Goal: Task Accomplishment & Management: Use online tool/utility

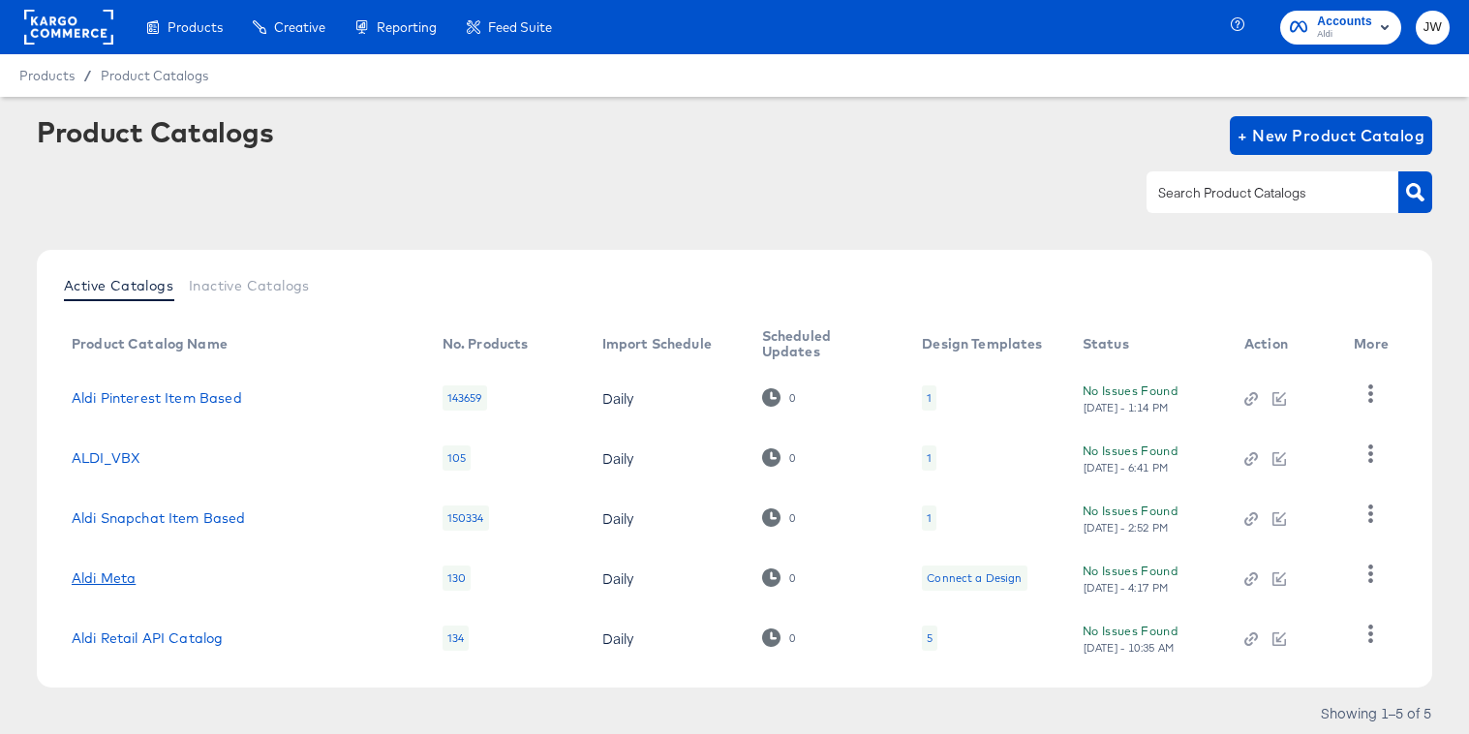
click at [114, 581] on link "Aldi Meta" at bounding box center [104, 577] width 64 height 15
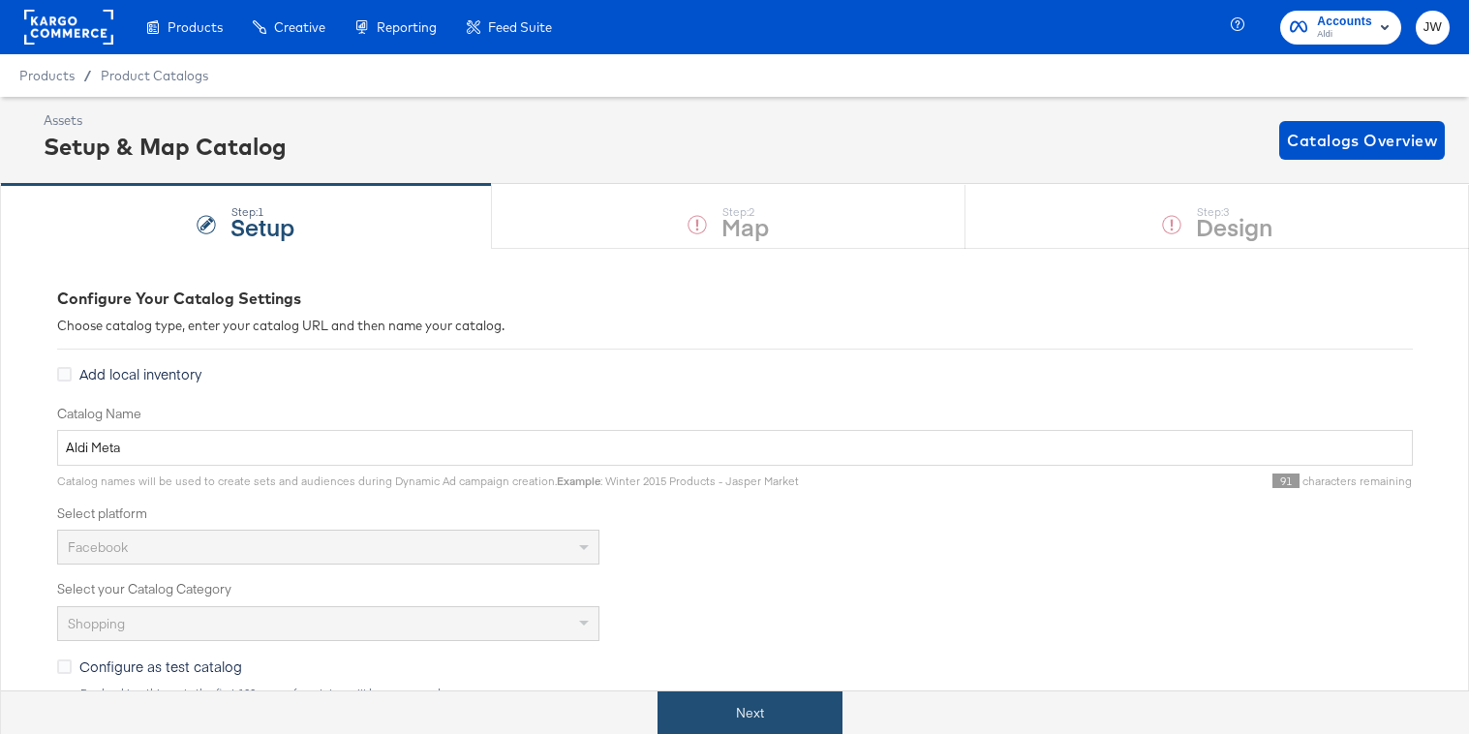
click at [716, 717] on button "Next" at bounding box center [750, 714] width 185 height 44
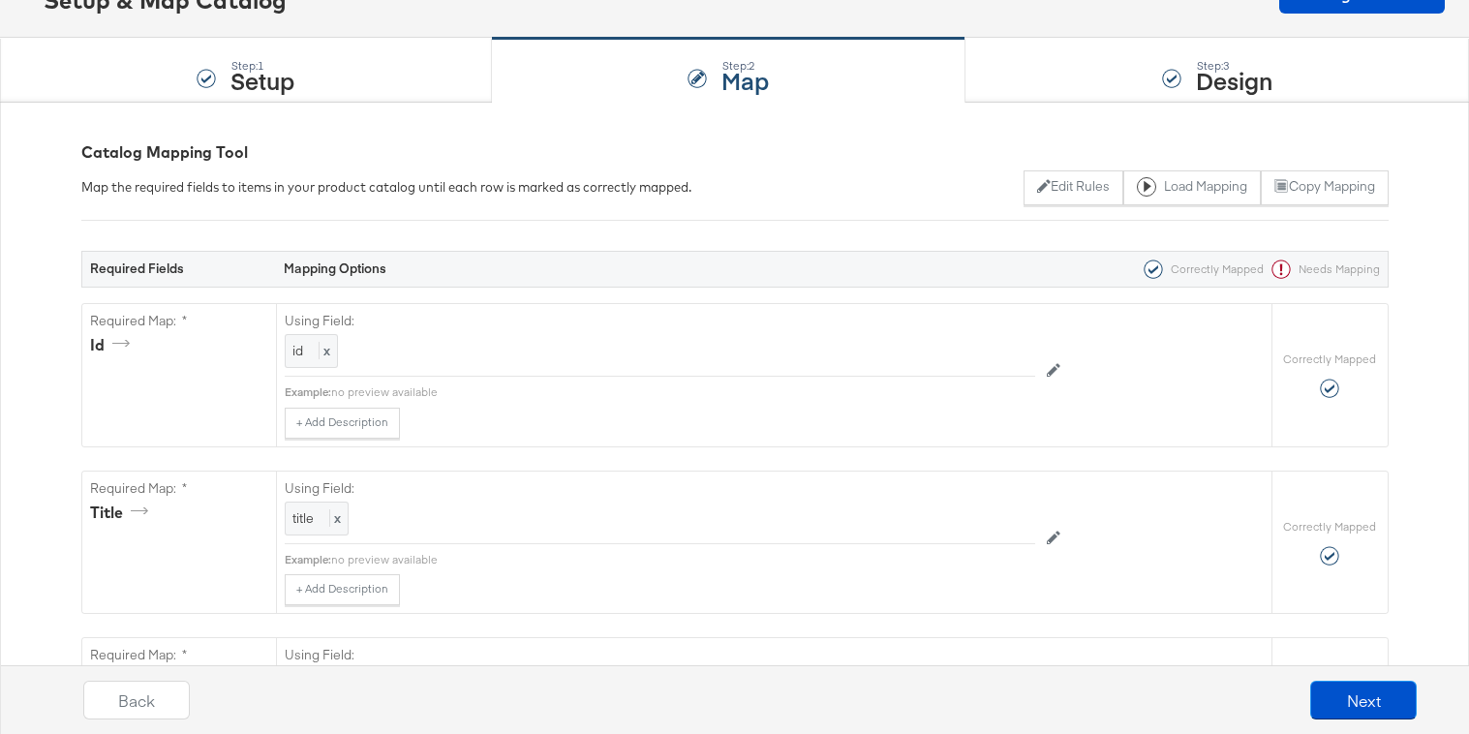
scroll to position [165, 0]
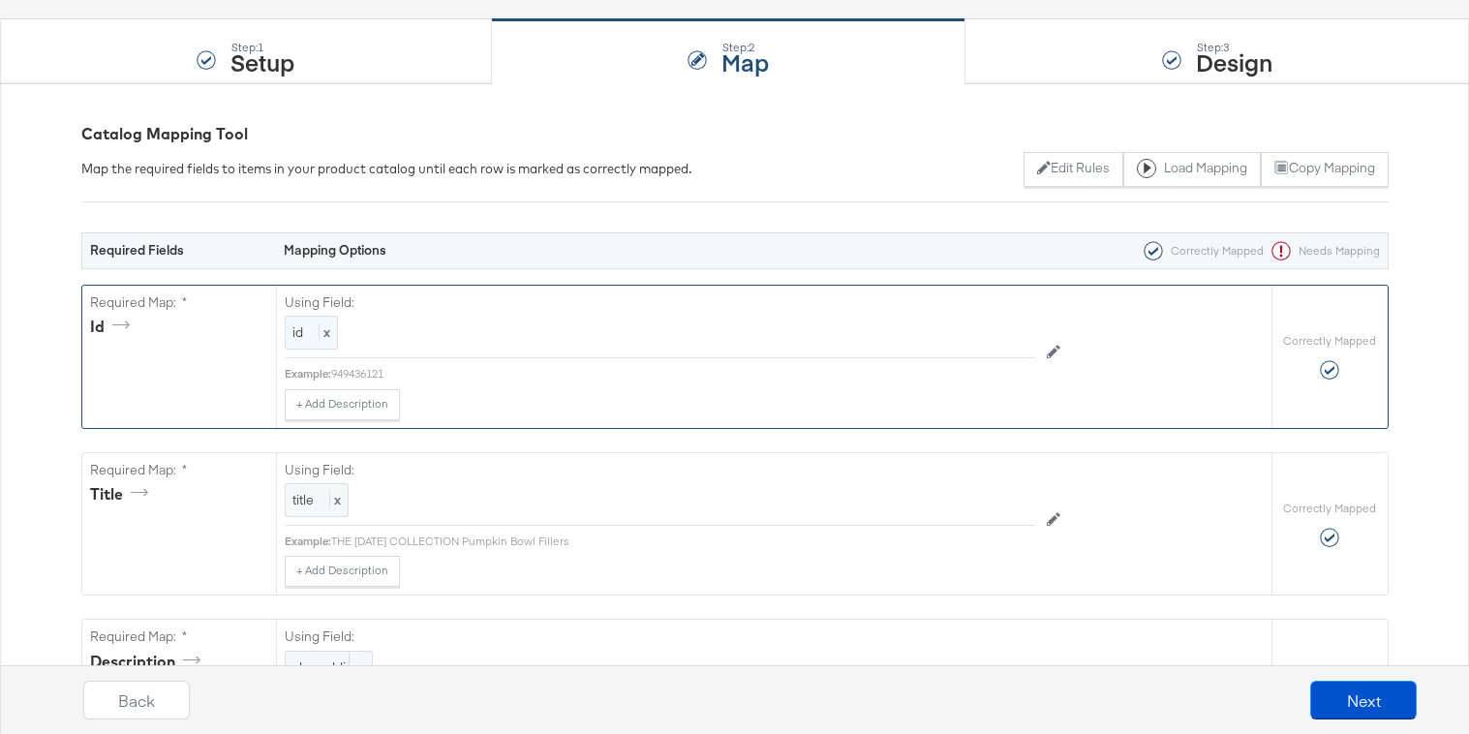
click at [306, 332] on div "id x" at bounding box center [311, 333] width 53 height 34
click at [429, 332] on div "id" at bounding box center [616, 333] width 661 height 33
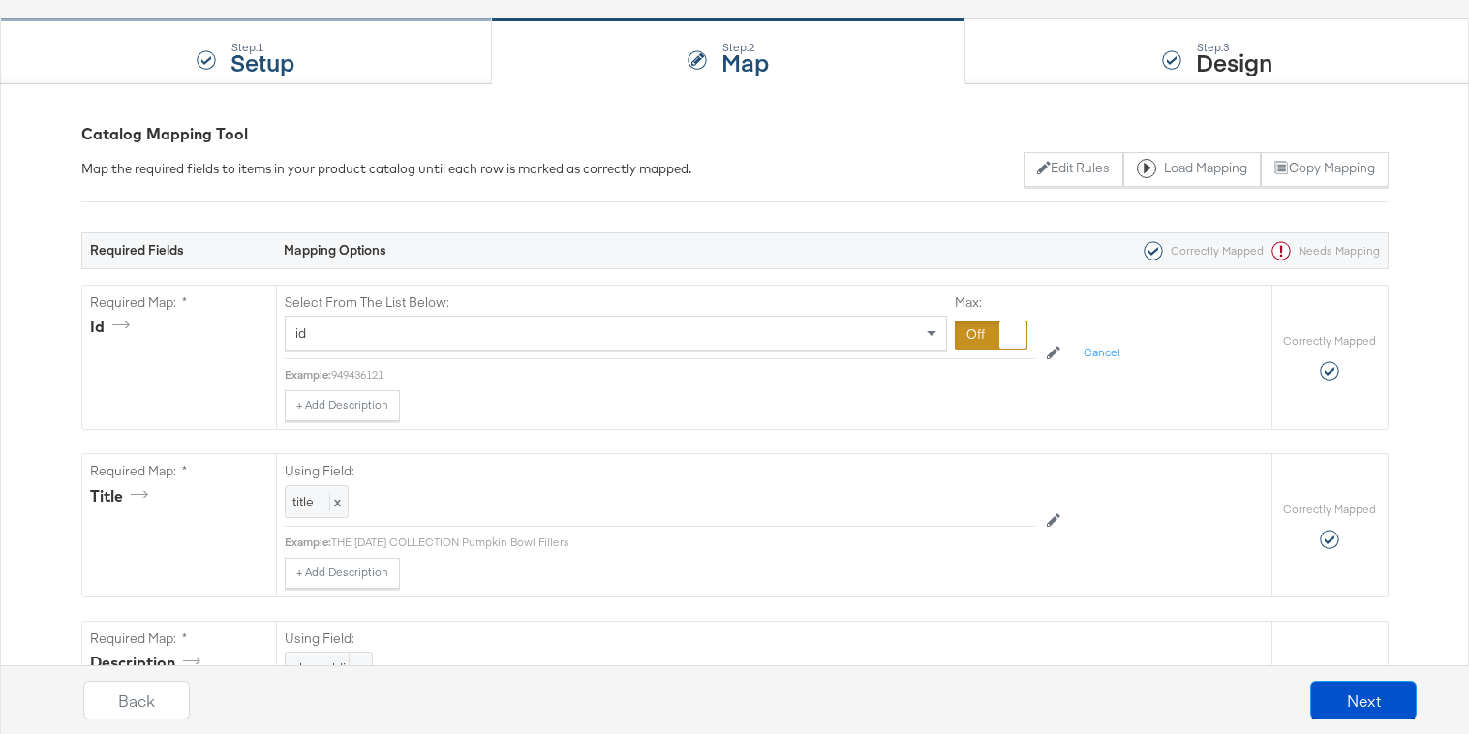
click at [348, 77] on div "Step: 1 Setup" at bounding box center [246, 52] width 492 height 64
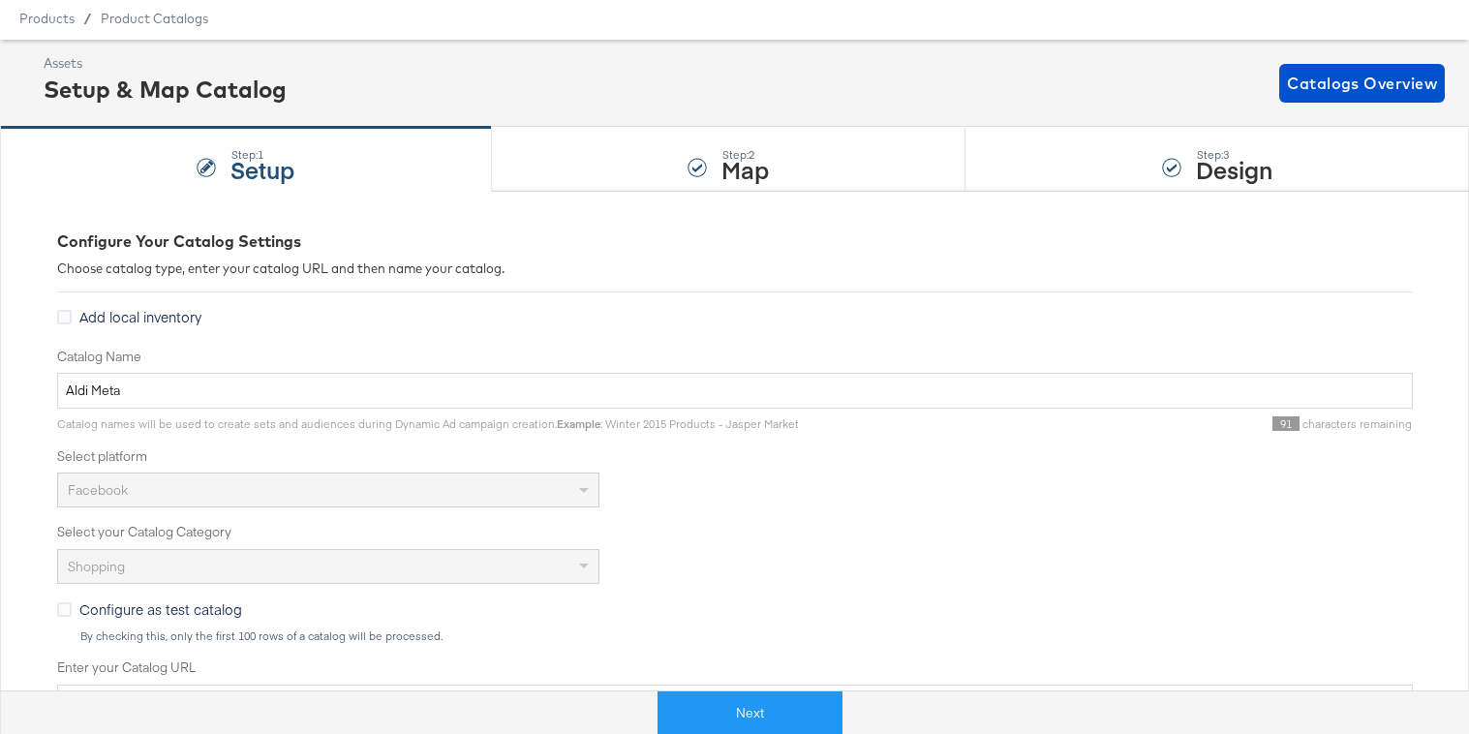
scroll to position [158, 0]
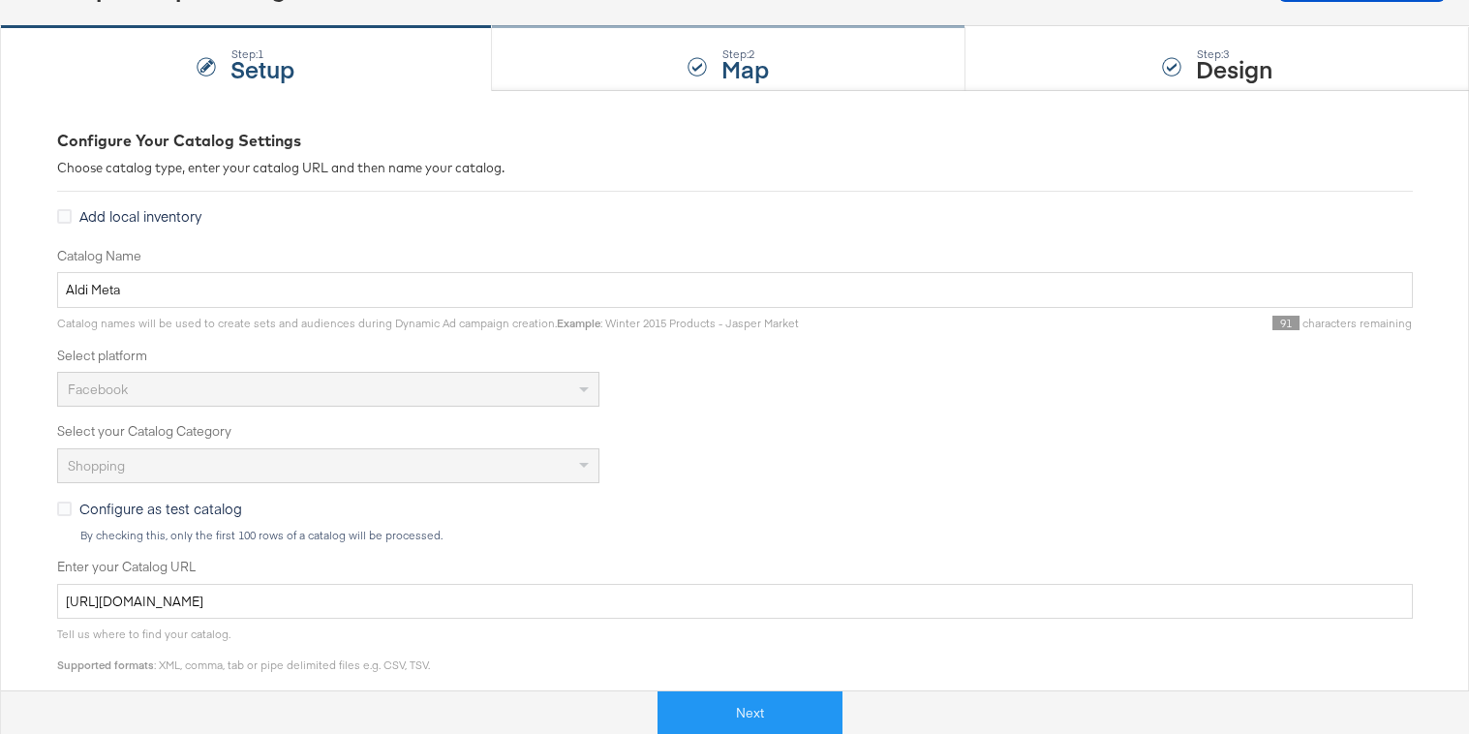
click at [576, 77] on div "Step: 2 Map" at bounding box center [729, 59] width 475 height 64
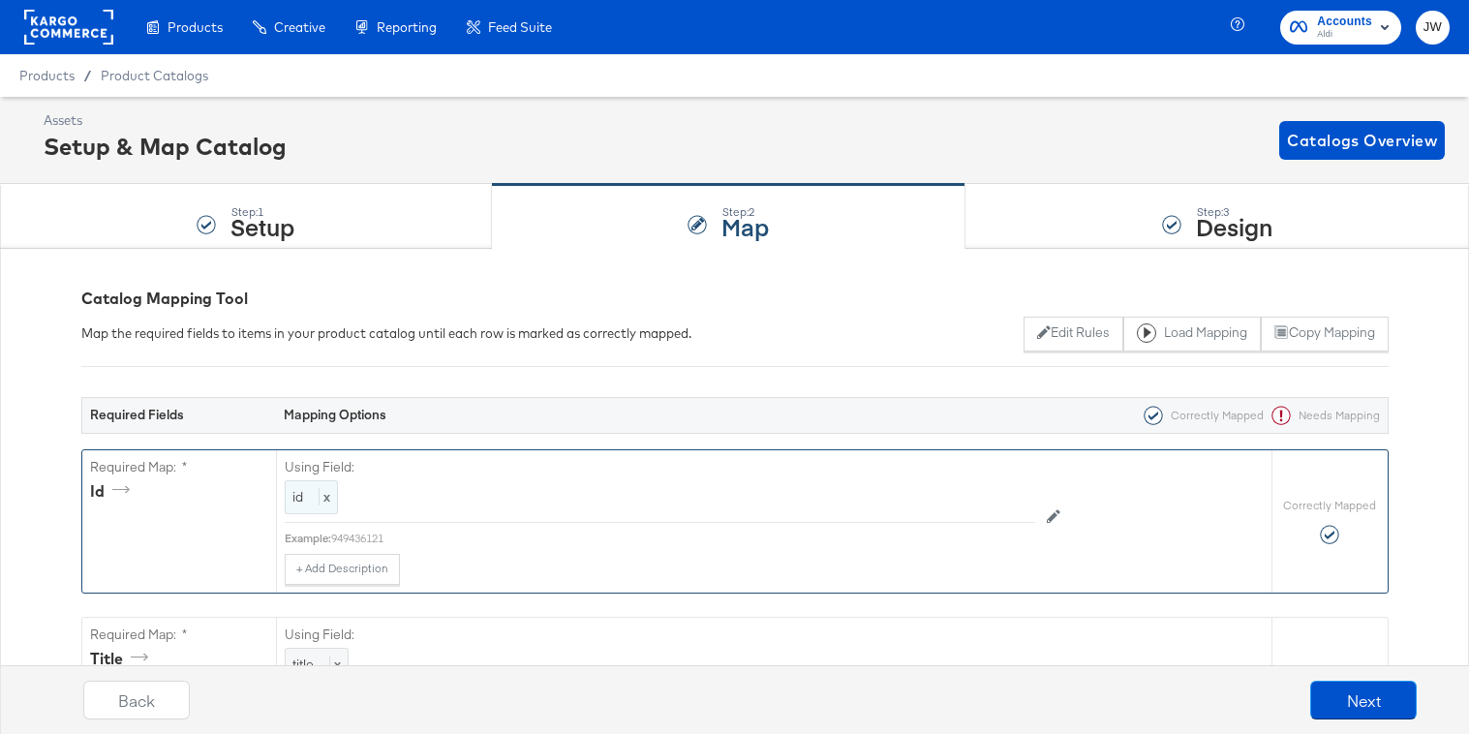
click at [307, 508] on div "id x" at bounding box center [311, 497] width 53 height 34
click at [323, 504] on div "id" at bounding box center [616, 497] width 661 height 33
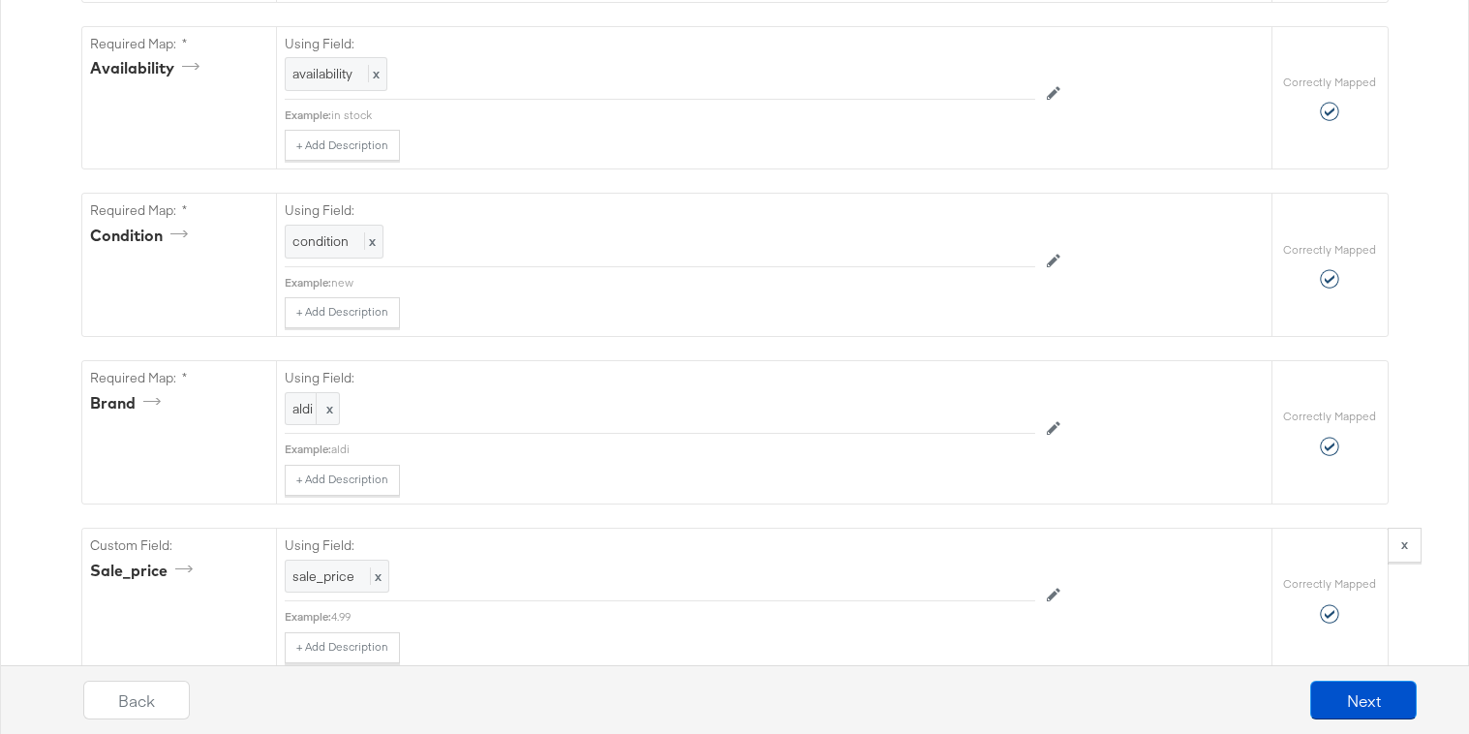
scroll to position [1273, 0]
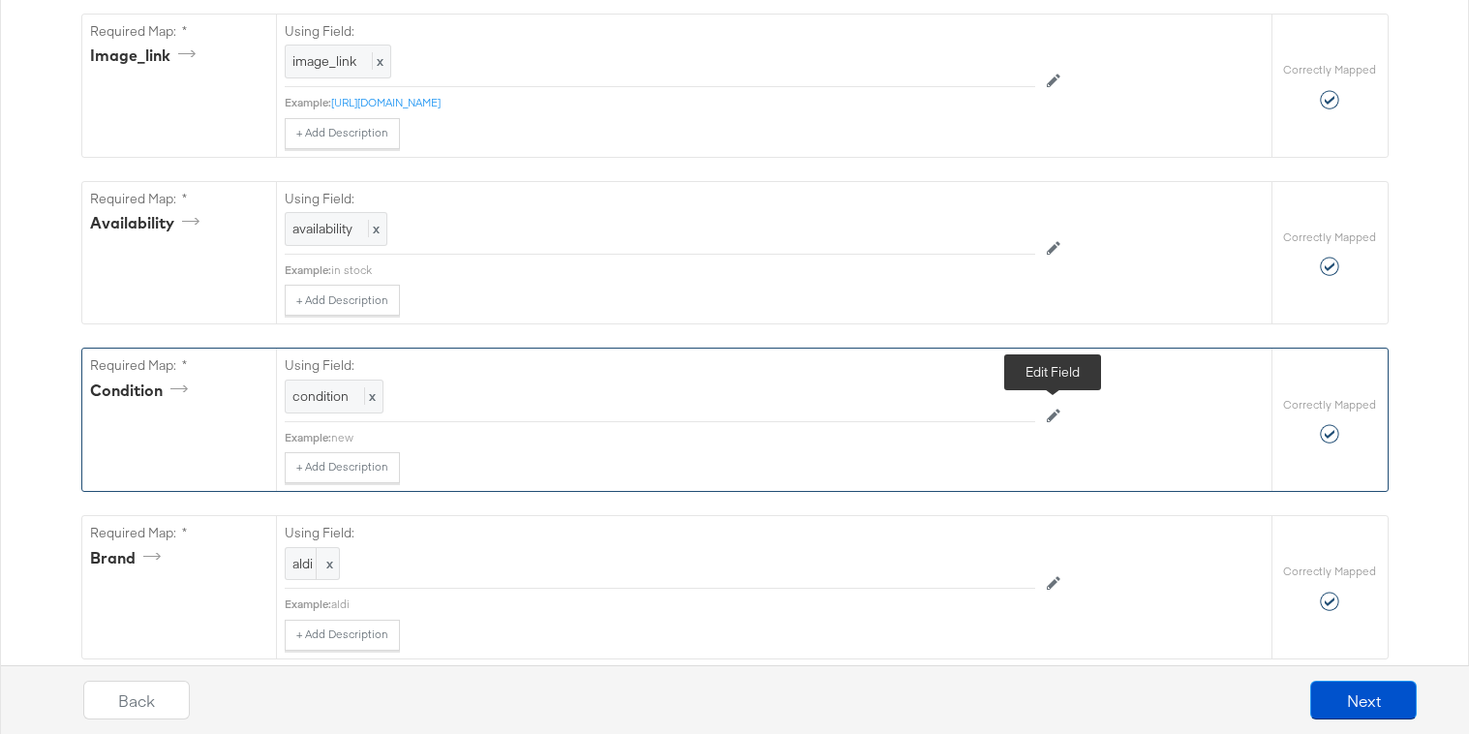
click at [1060, 415] on button at bounding box center [1053, 416] width 37 height 31
click at [1098, 405] on button "Cancel" at bounding box center [1102, 417] width 60 height 31
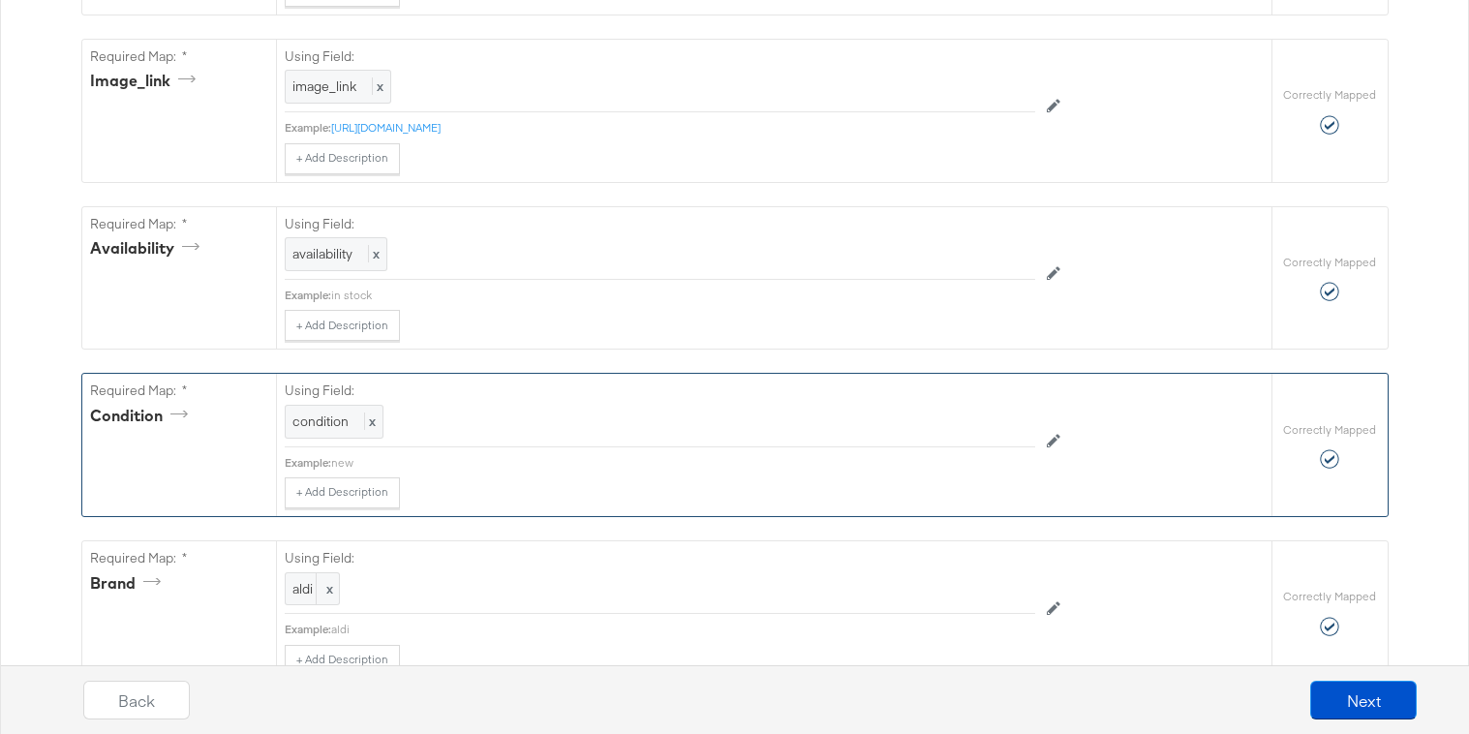
scroll to position [1430, 0]
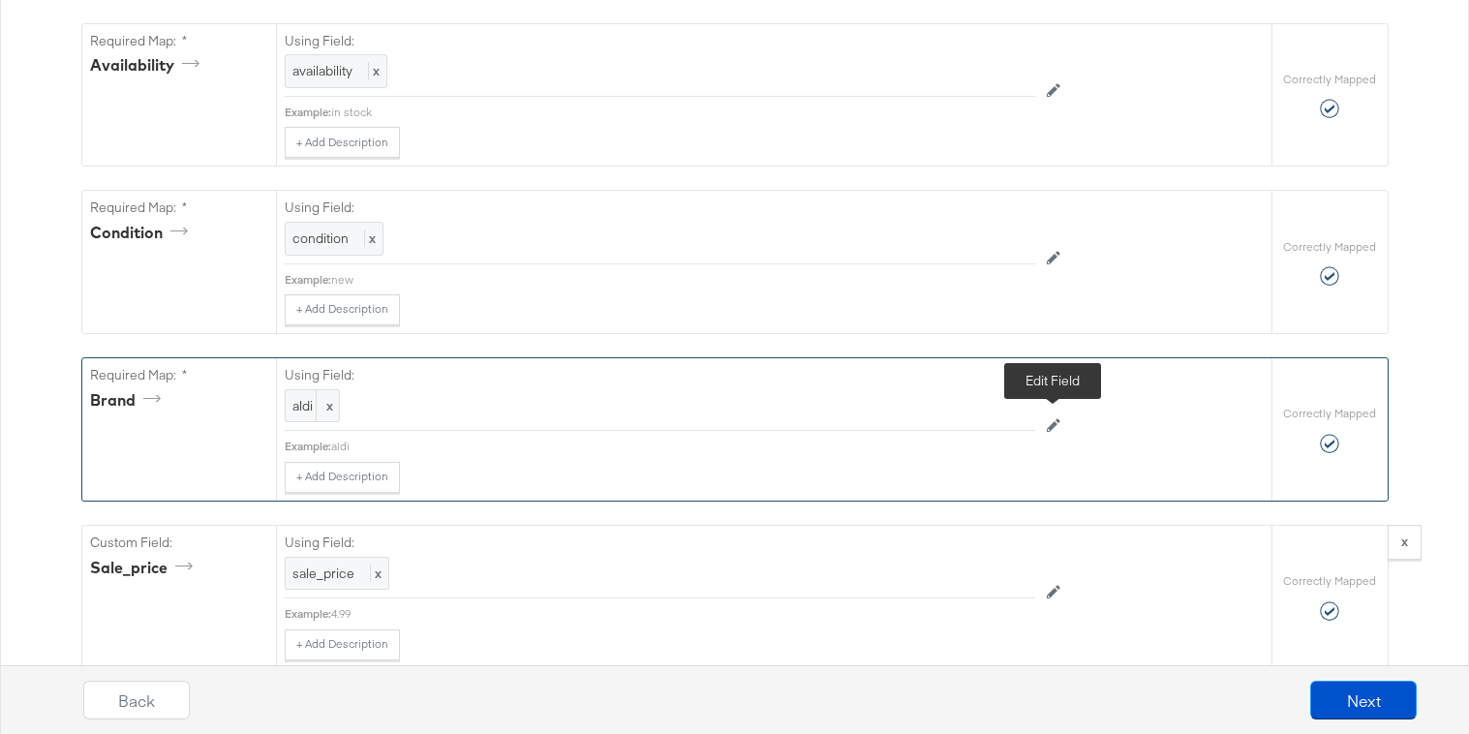
click at [1050, 427] on icon at bounding box center [1054, 425] width 14 height 14
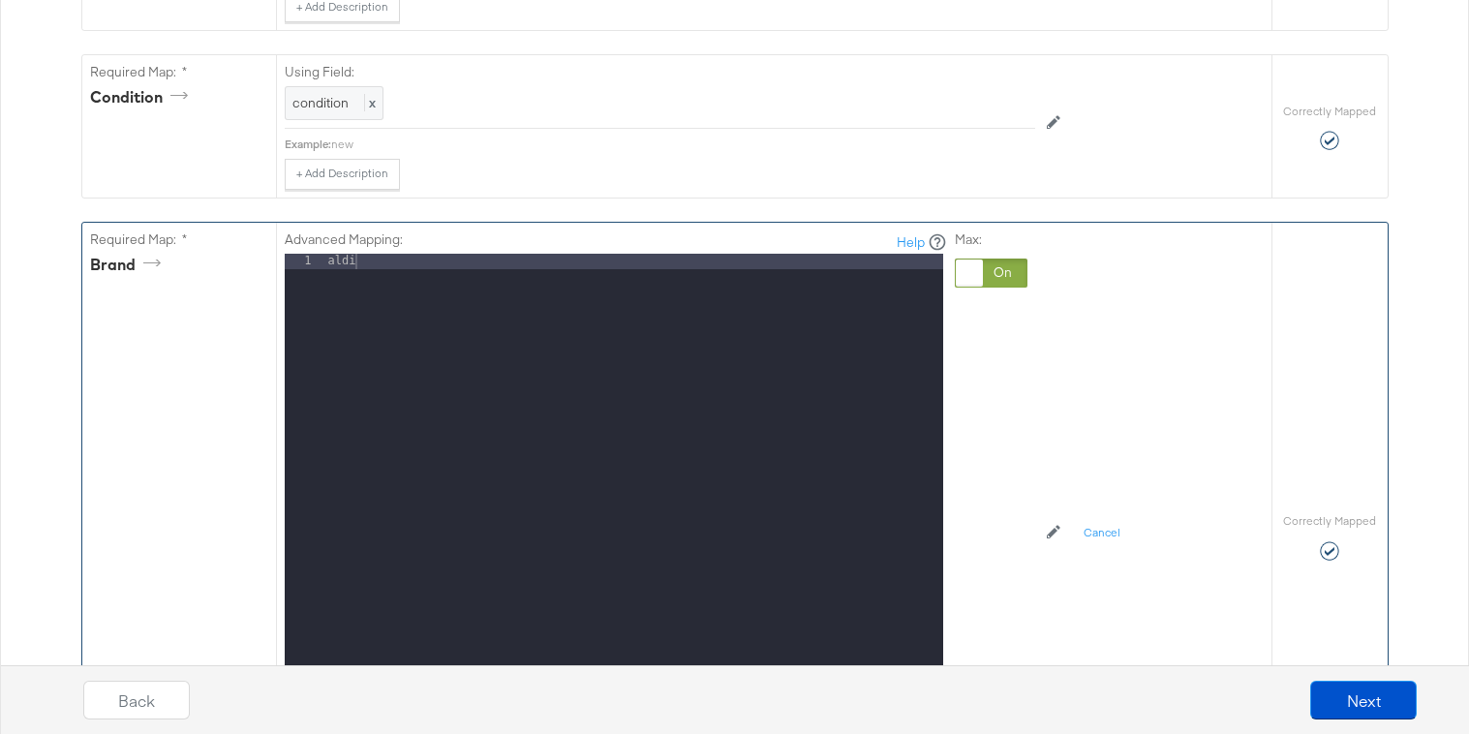
scroll to position [1691, 0]
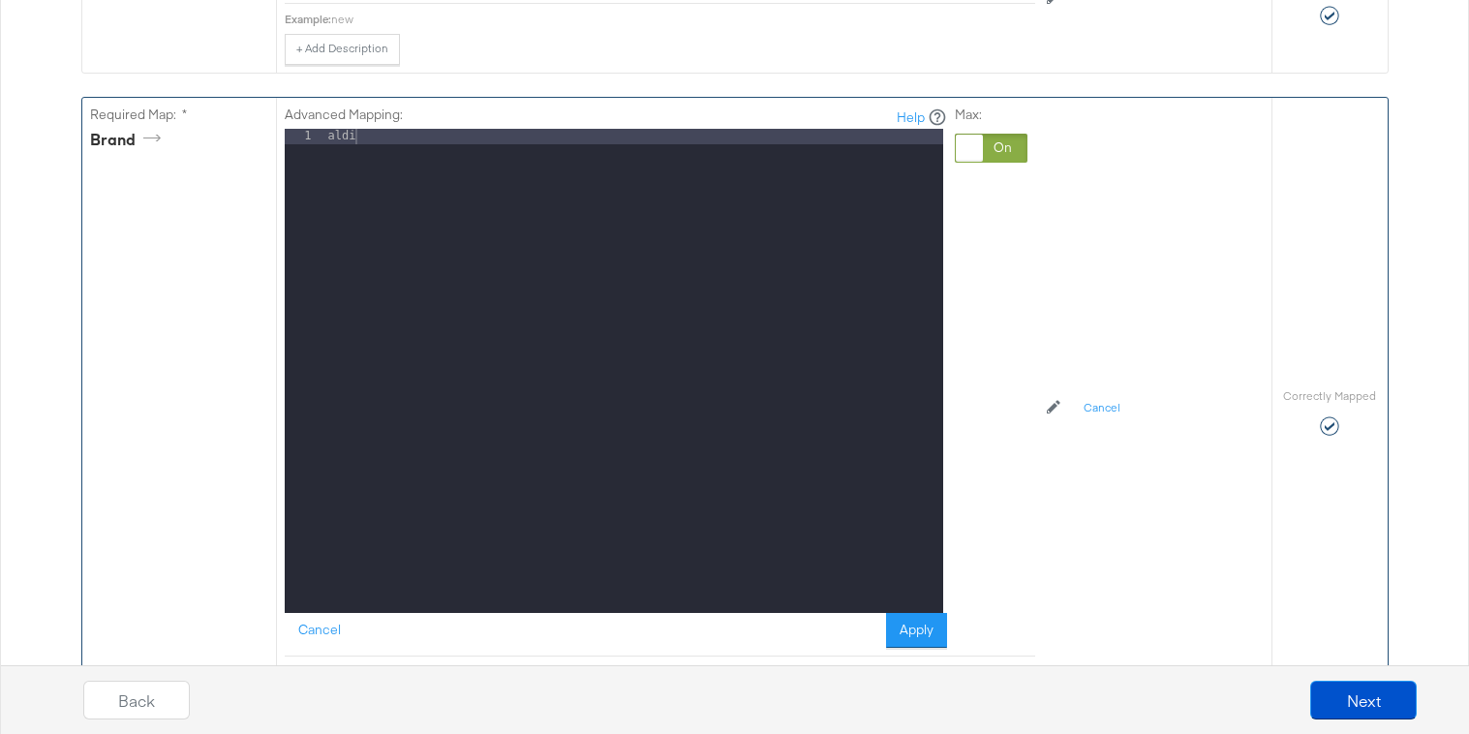
click at [962, 139] on div at bounding box center [969, 148] width 27 height 27
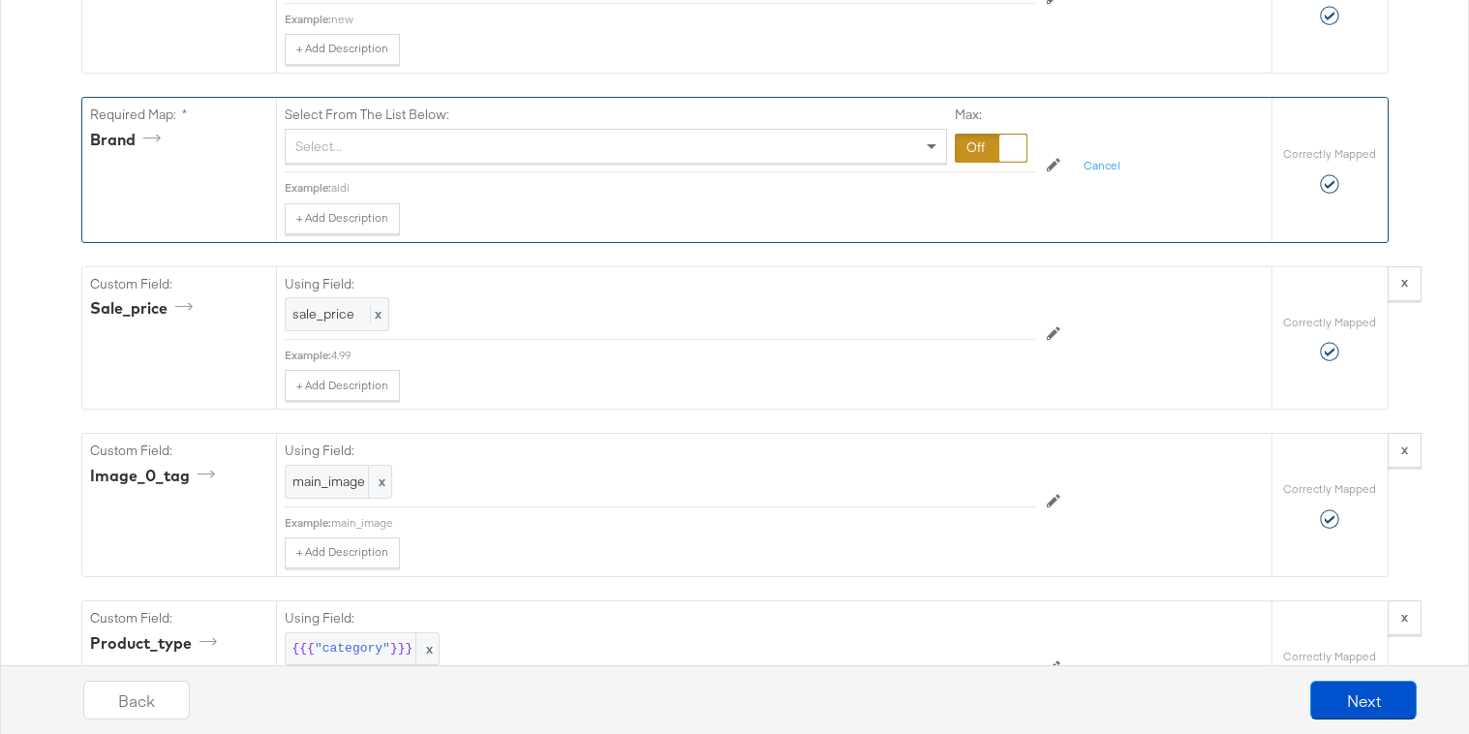
click at [723, 150] on div "Select..." at bounding box center [616, 146] width 661 height 33
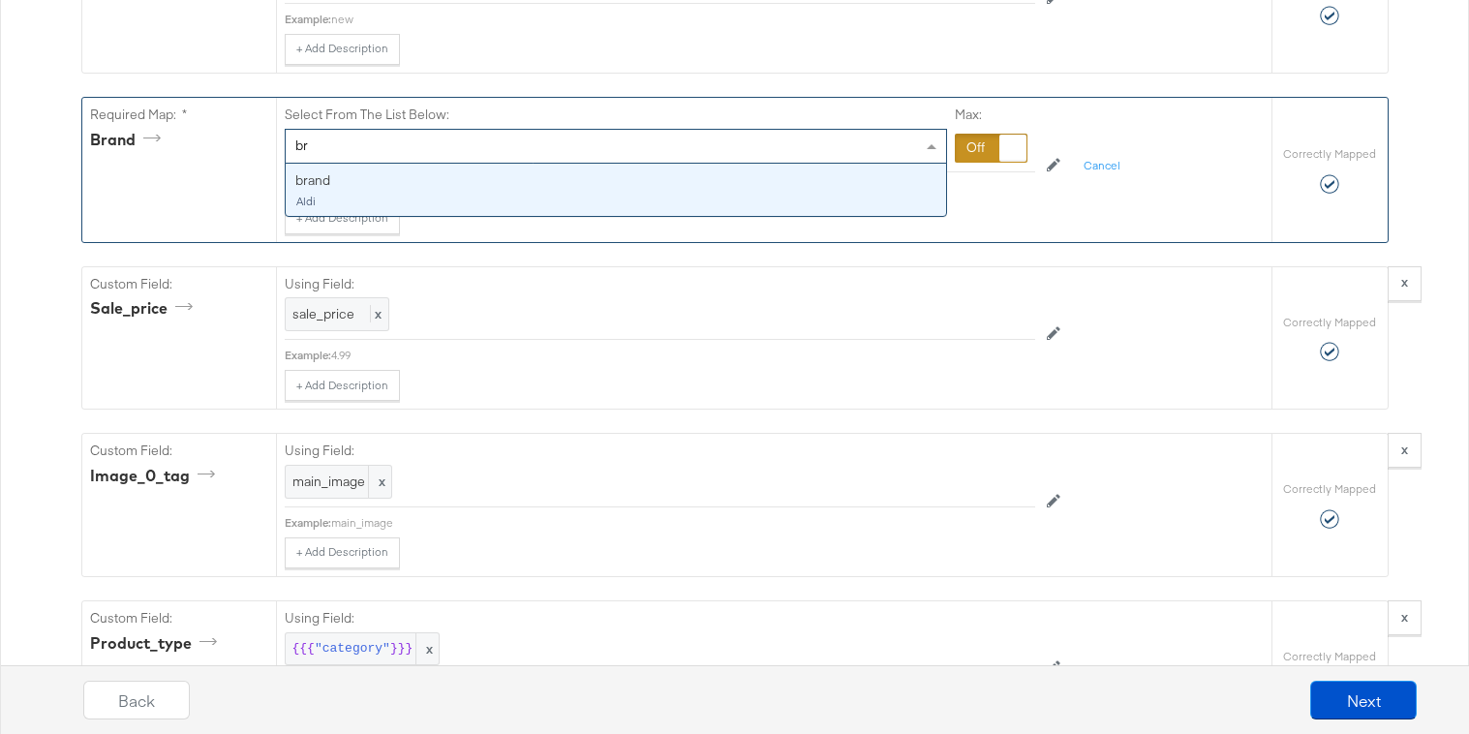
type input "bra"
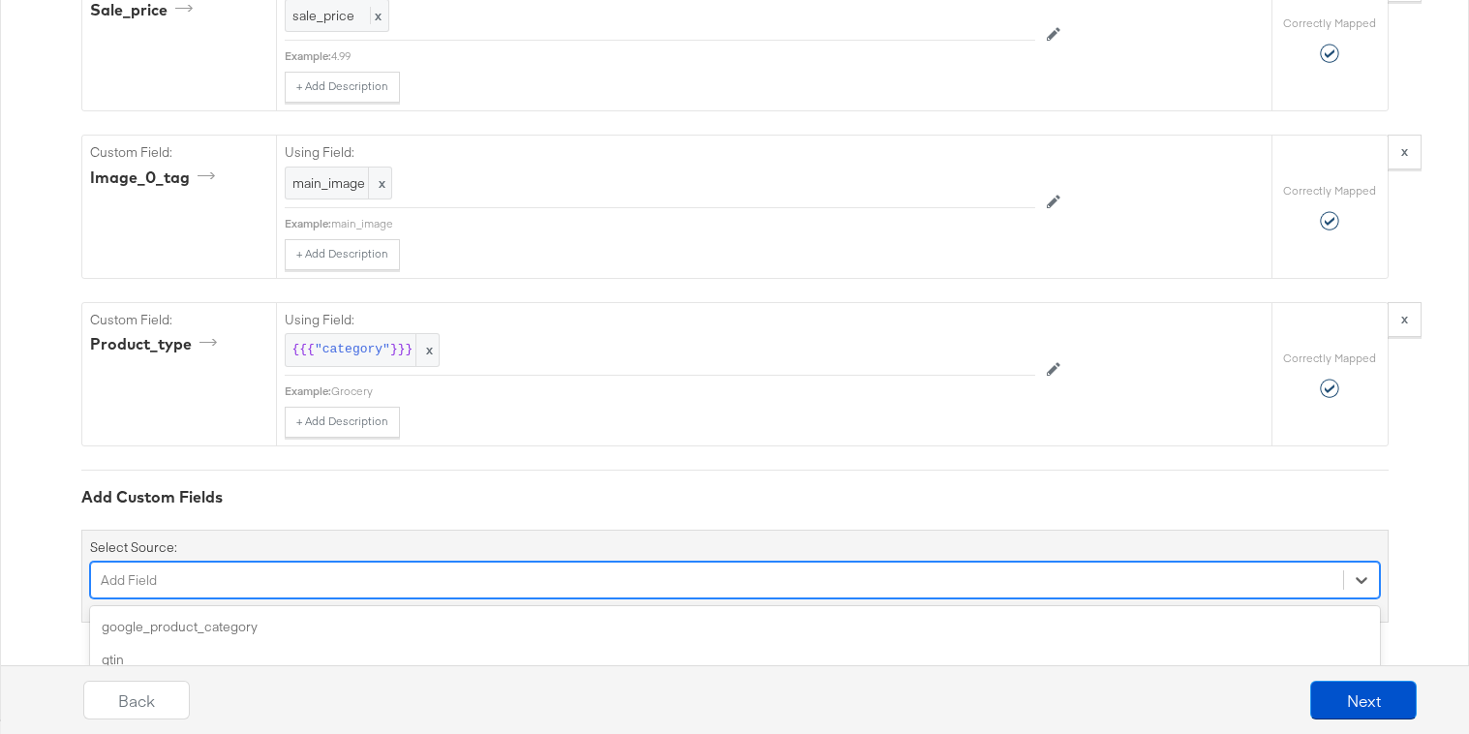
scroll to position [2151, 0]
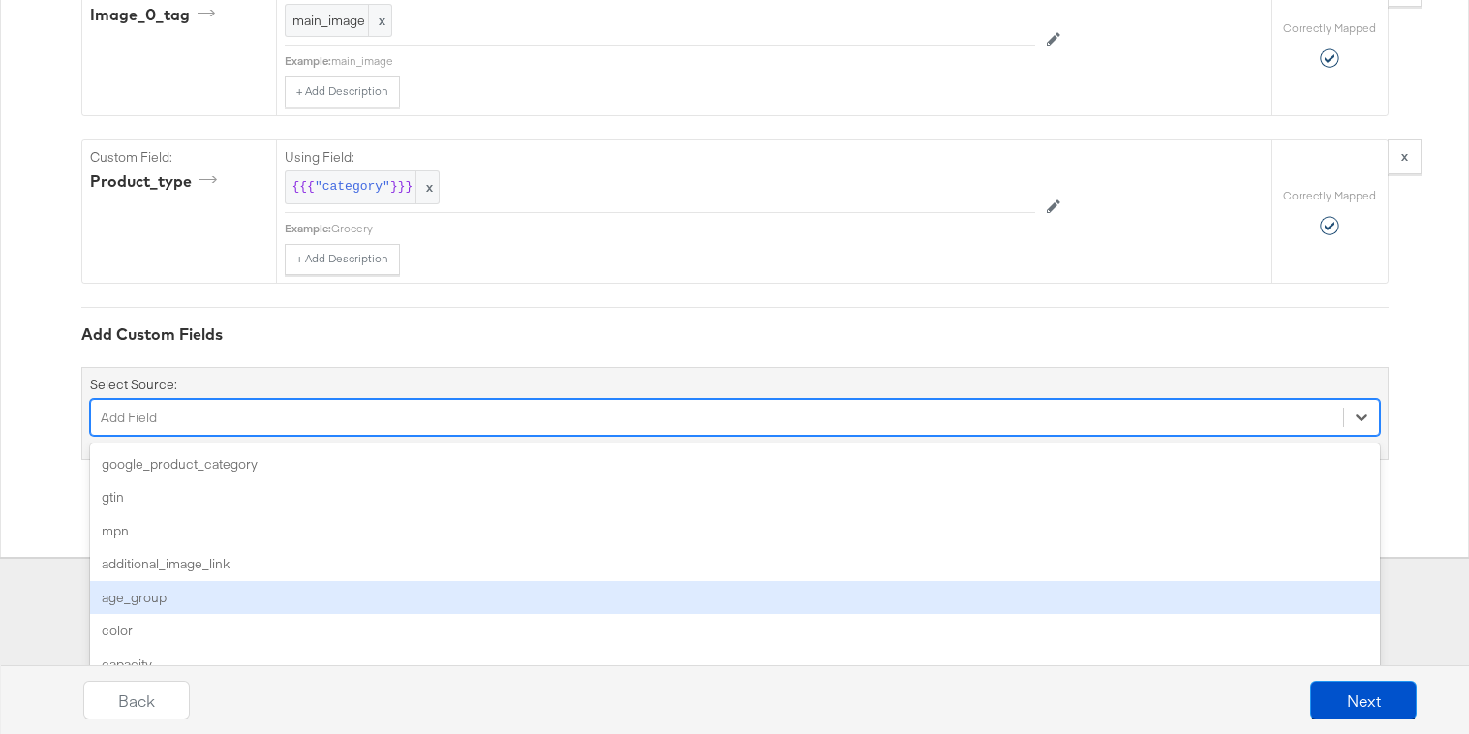
click at [795, 436] on div "option age_group focused, 5 of 169. 169 results available. Use Up and Down to c…" at bounding box center [735, 417] width 1290 height 37
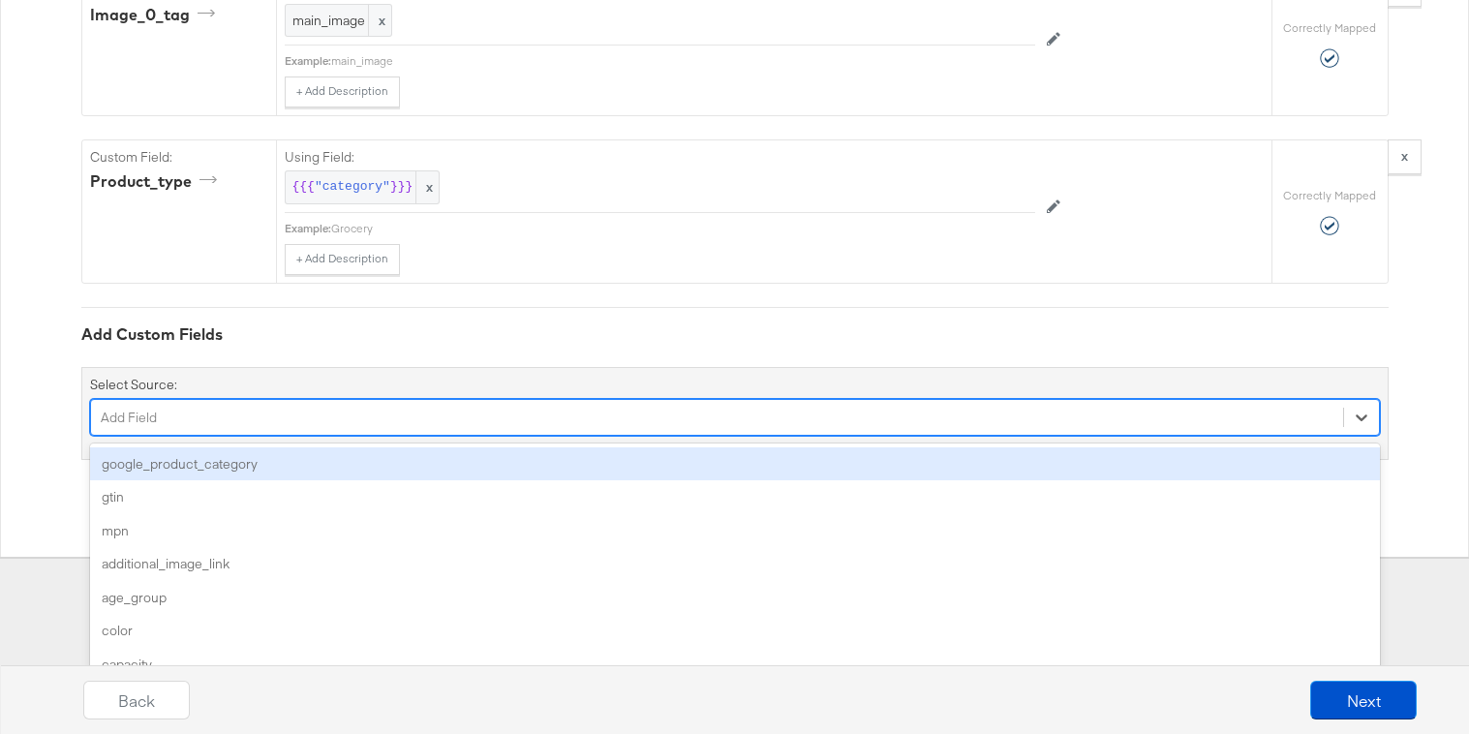
click at [789, 471] on div "google_product_category" at bounding box center [735, 464] width 1290 height 34
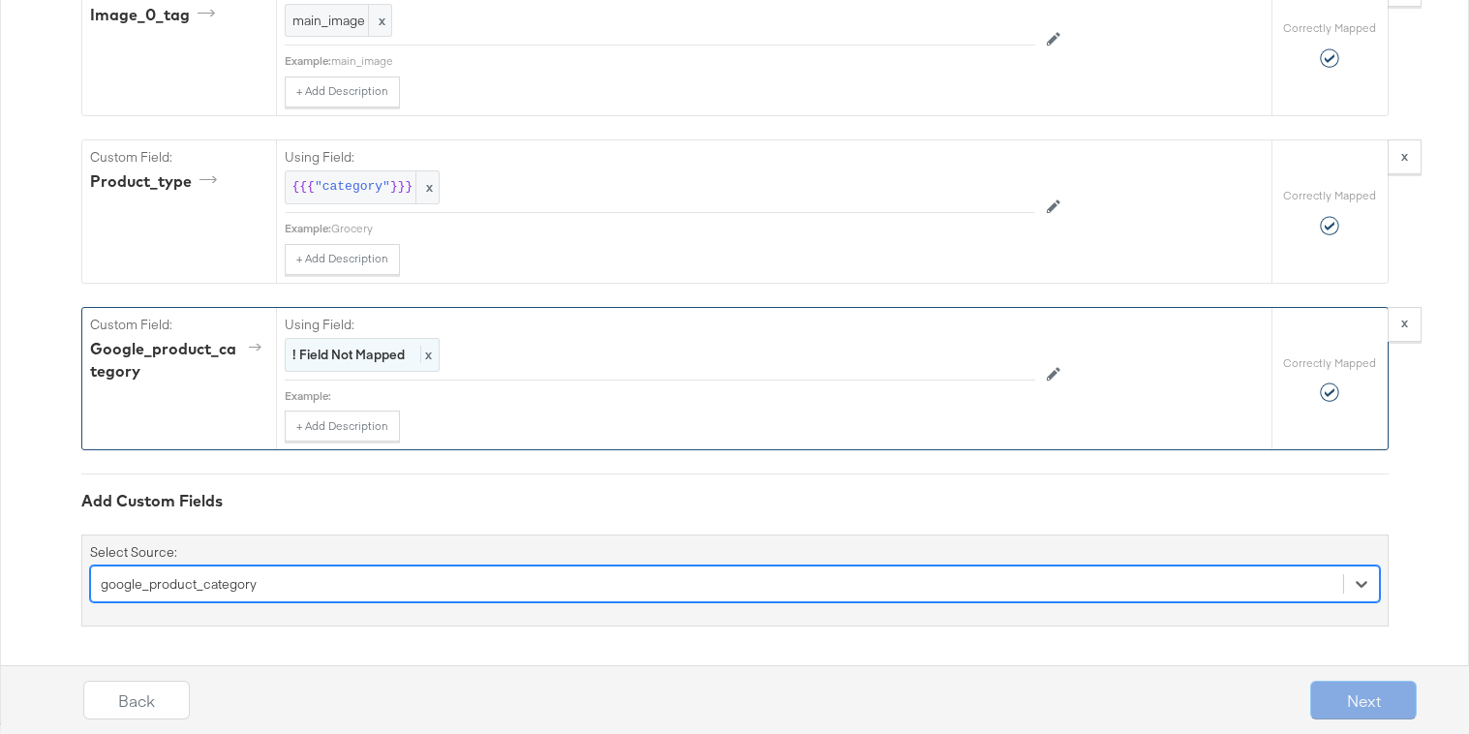
click at [397, 353] on strong "! Field Not Mapped" at bounding box center [348, 354] width 112 height 17
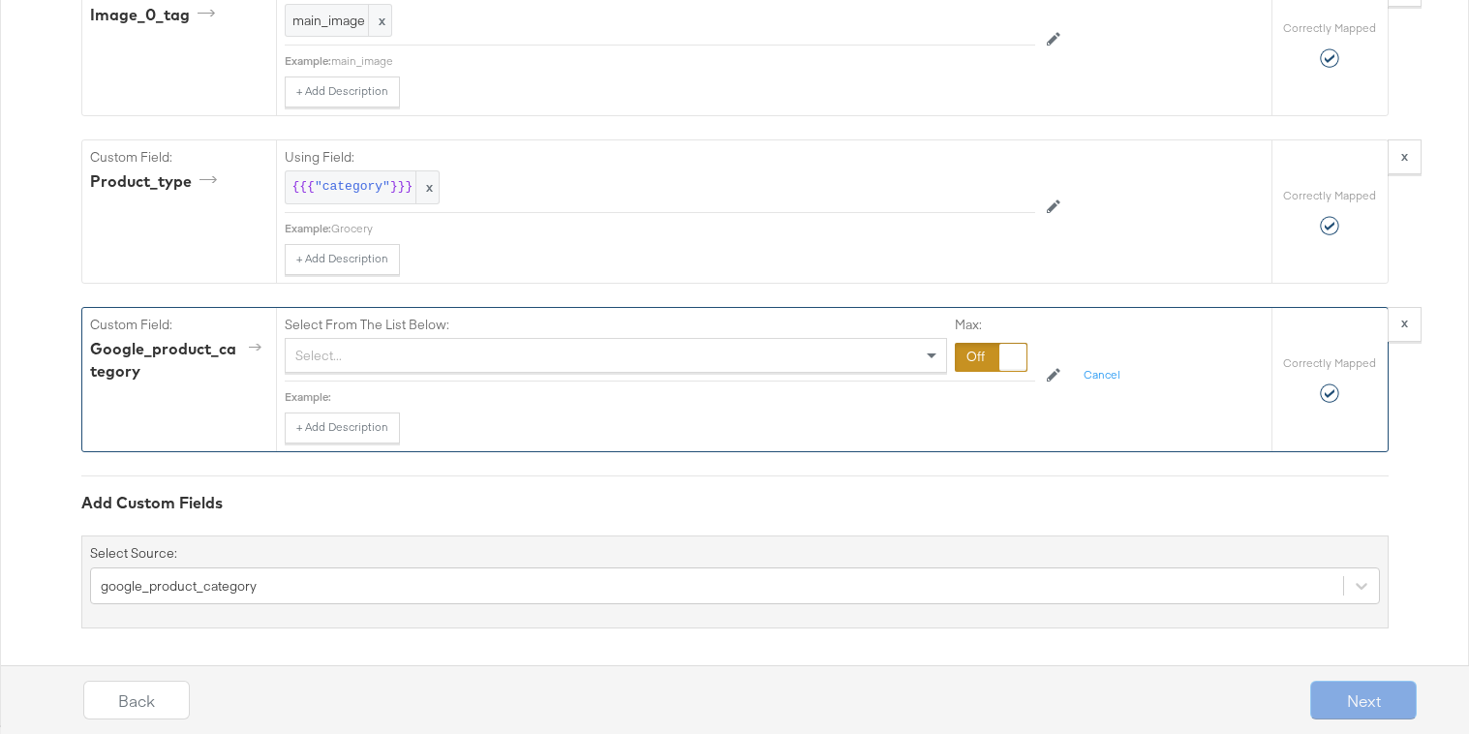
click at [398, 353] on div "Select..." at bounding box center [616, 355] width 661 height 33
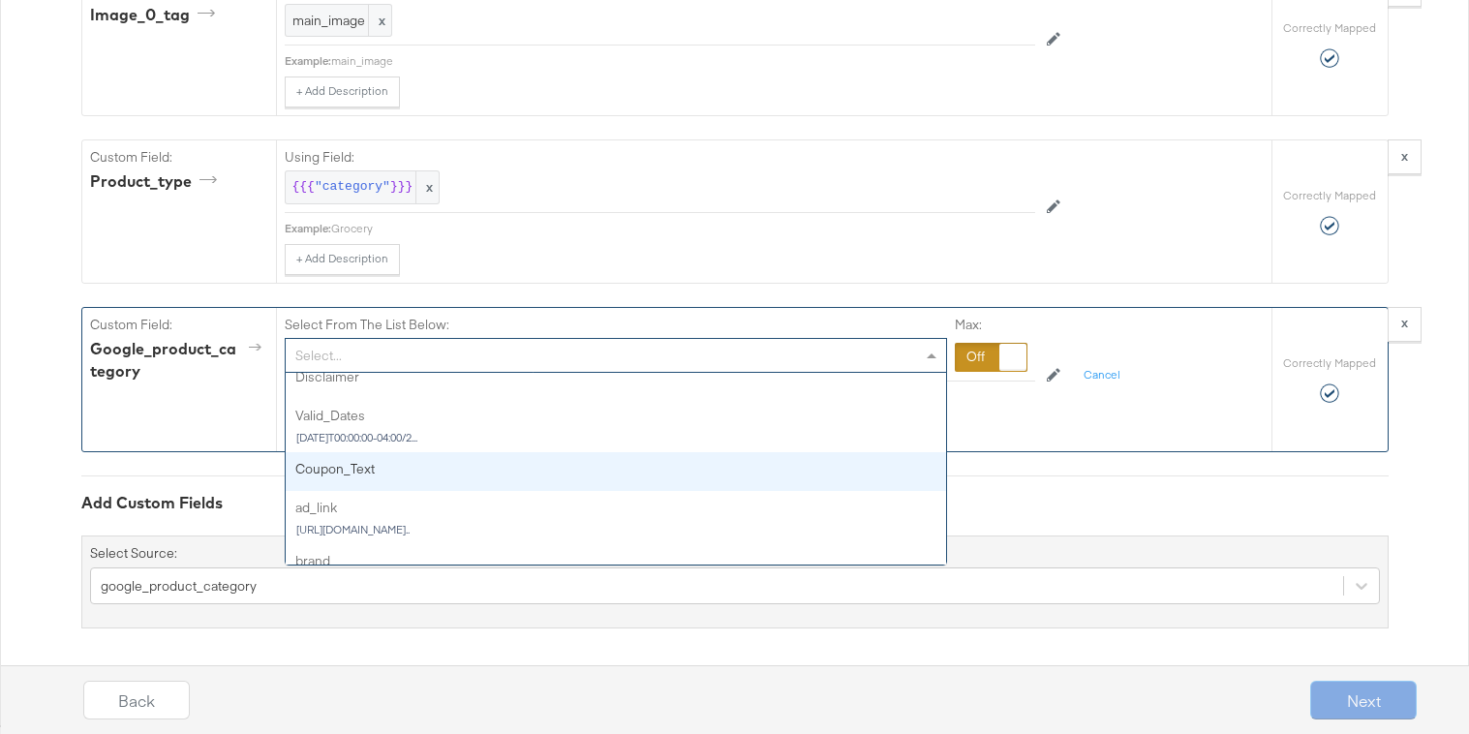
scroll to position [852, 0]
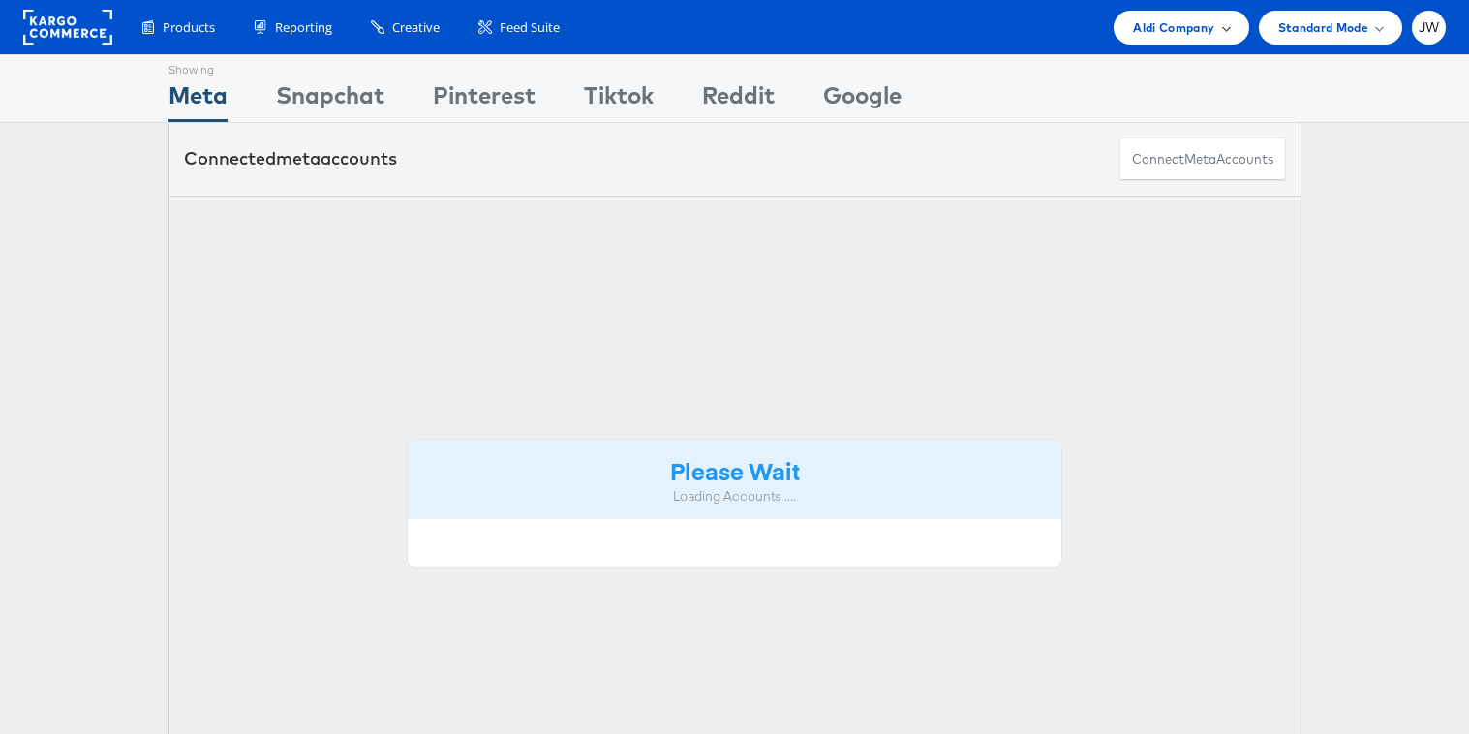
click at [1172, 34] on span "Aldi Company" at bounding box center [1173, 27] width 81 height 20
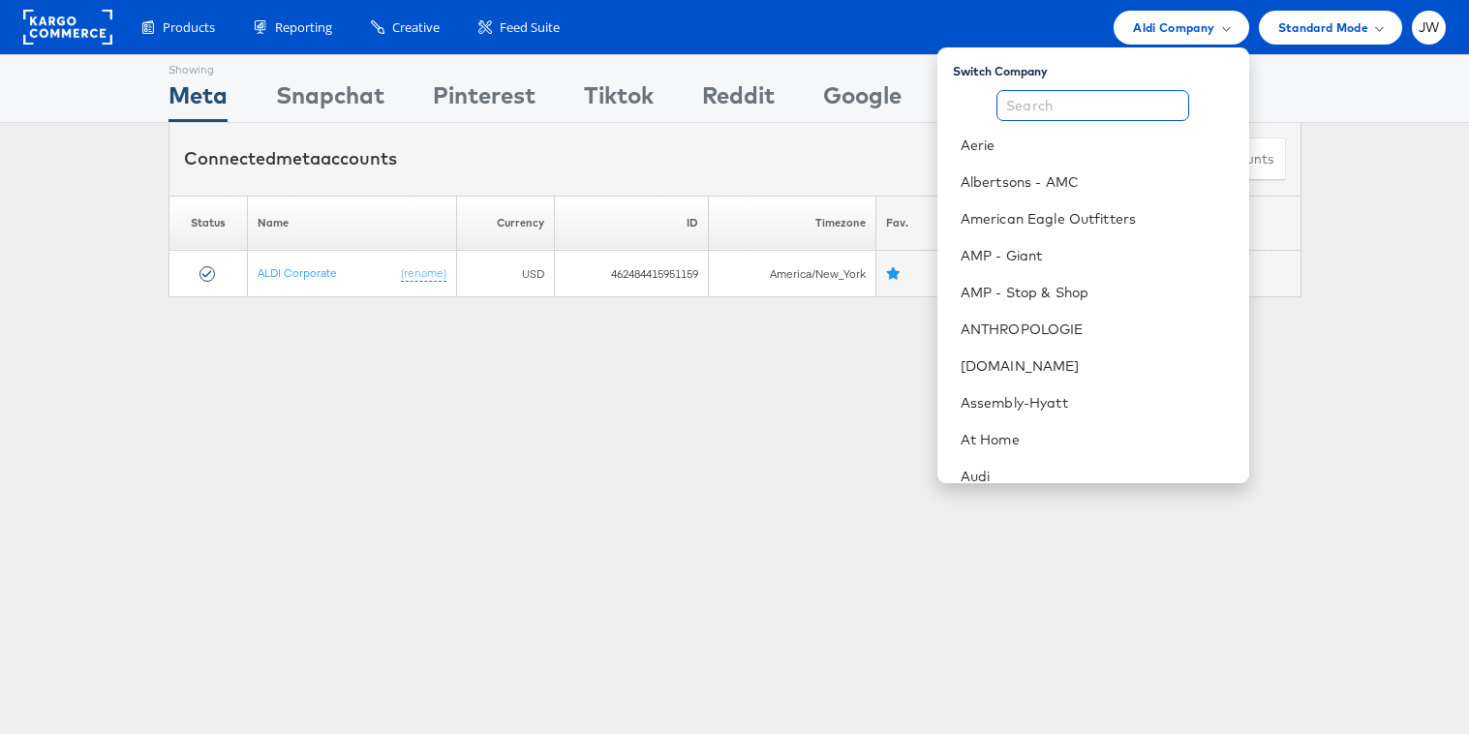
click at [1065, 117] on input "text" at bounding box center [1093, 105] width 193 height 31
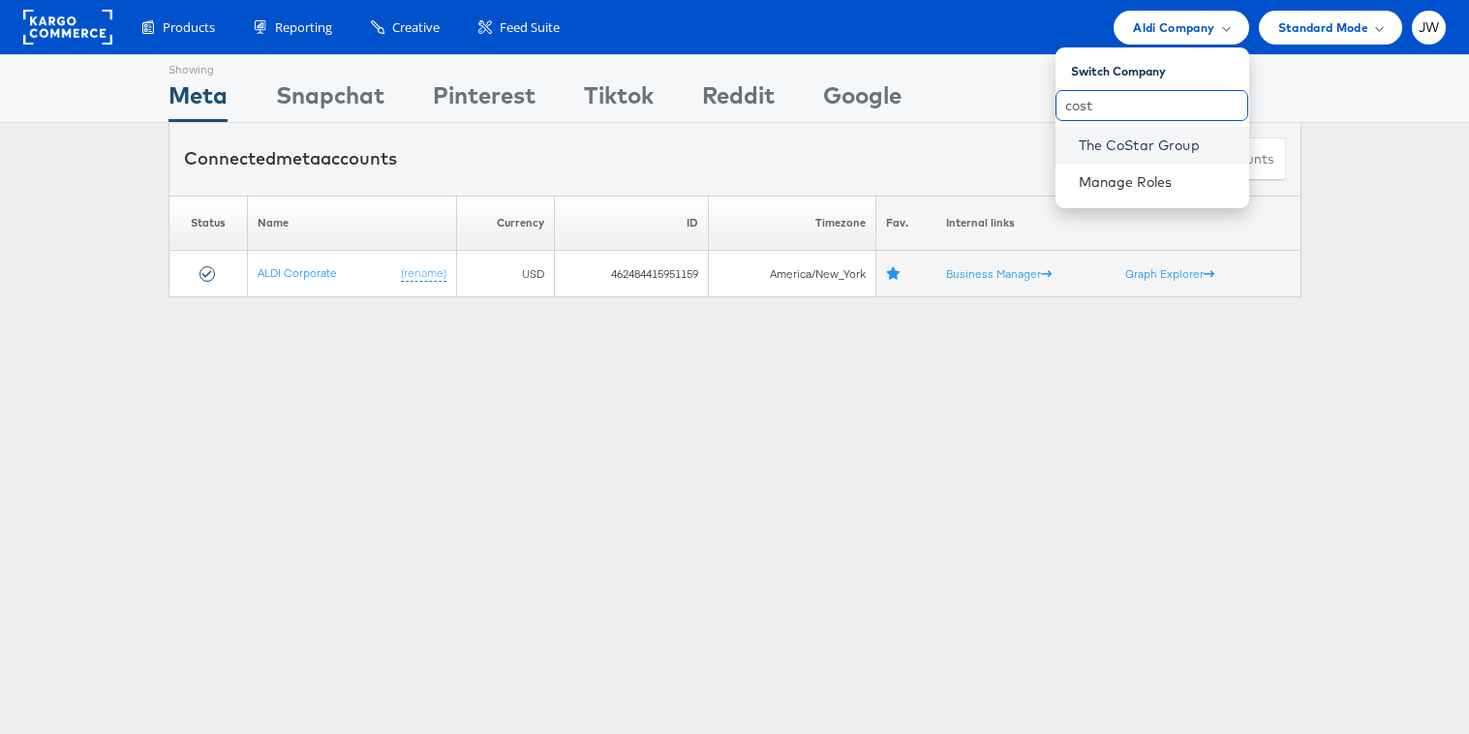
type input "cost"
click at [1089, 137] on link "The CoStar Group" at bounding box center [1156, 145] width 155 height 19
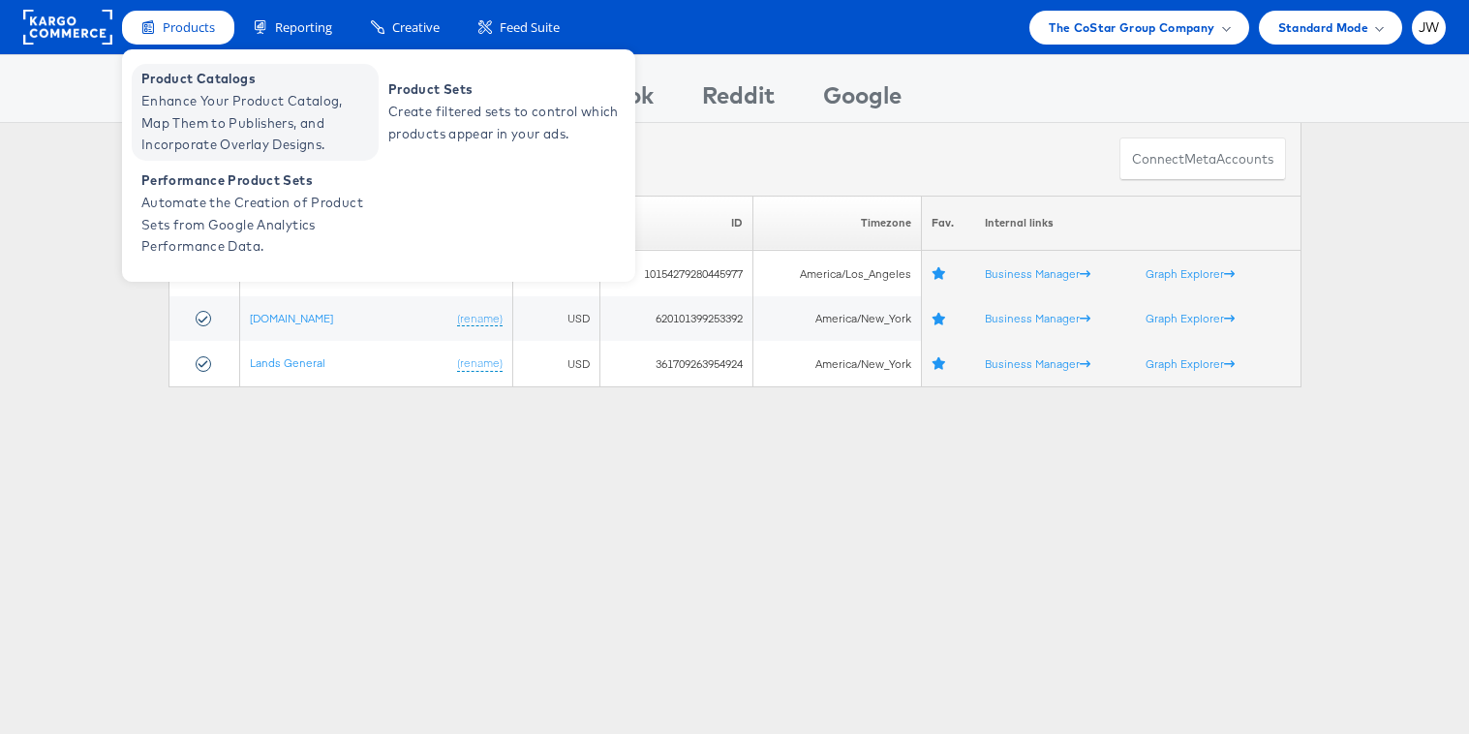
click at [198, 96] on span "Enhance Your Product Catalog, Map Them to Publishers, and Incorporate Overlay D…" at bounding box center [257, 123] width 232 height 66
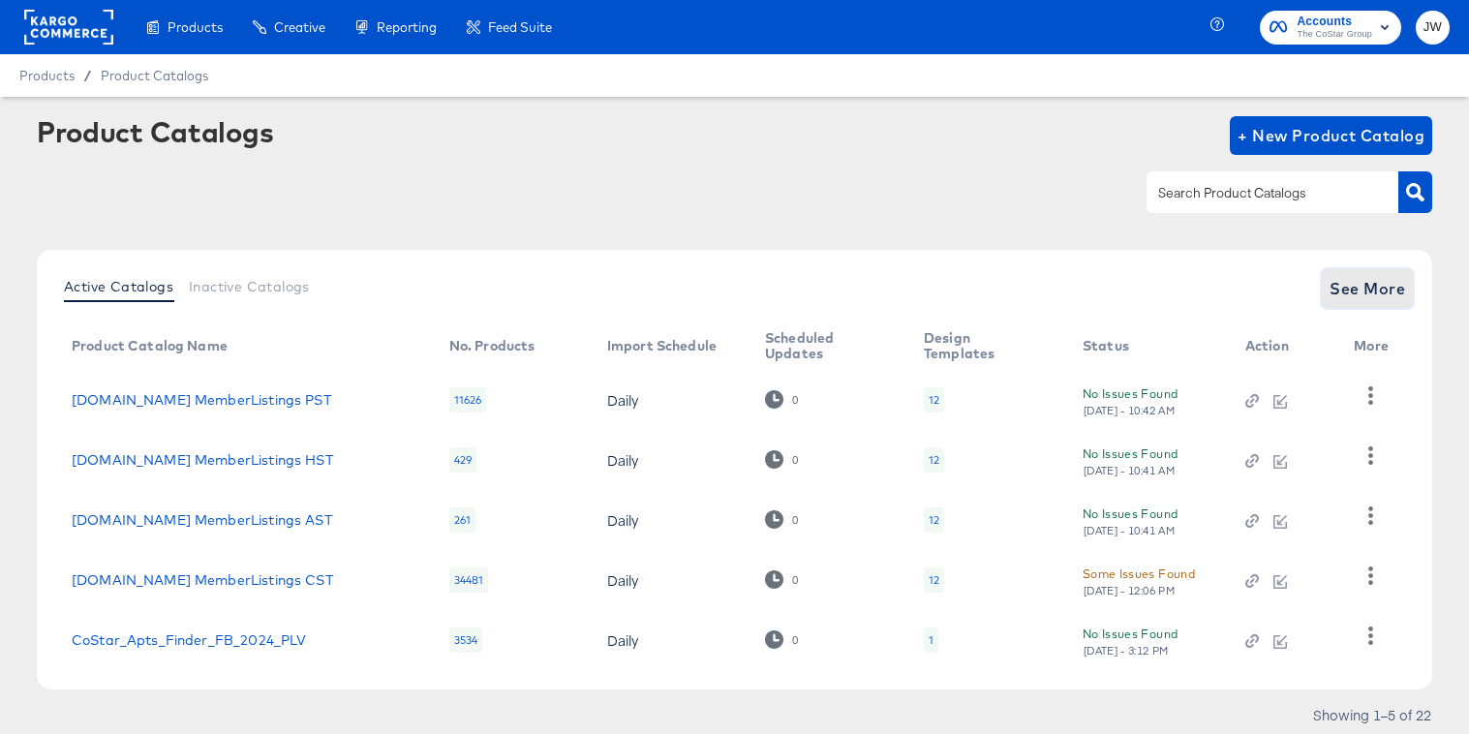
click at [1380, 297] on span "See More" at bounding box center [1368, 288] width 76 height 27
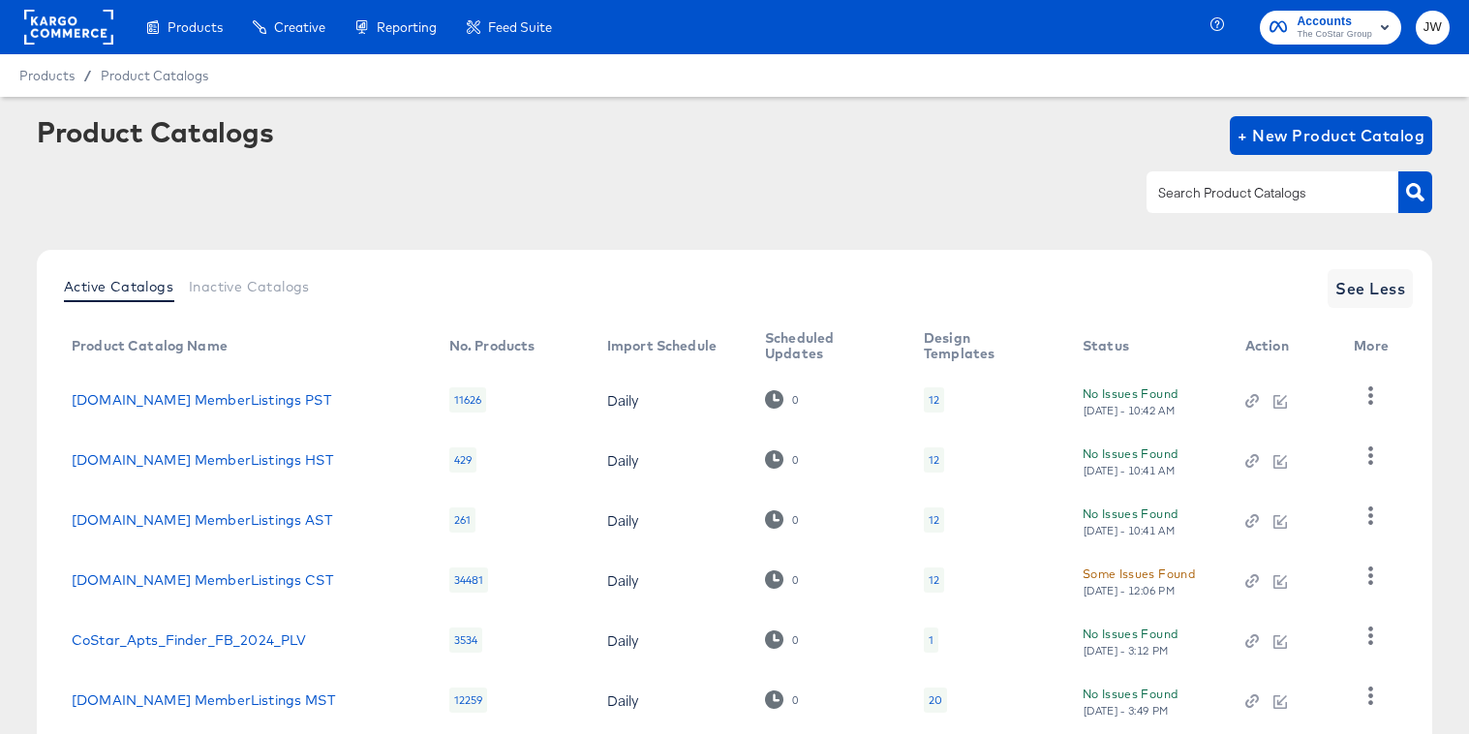
click at [1307, 178] on div at bounding box center [1273, 191] width 252 height 41
type input "home"
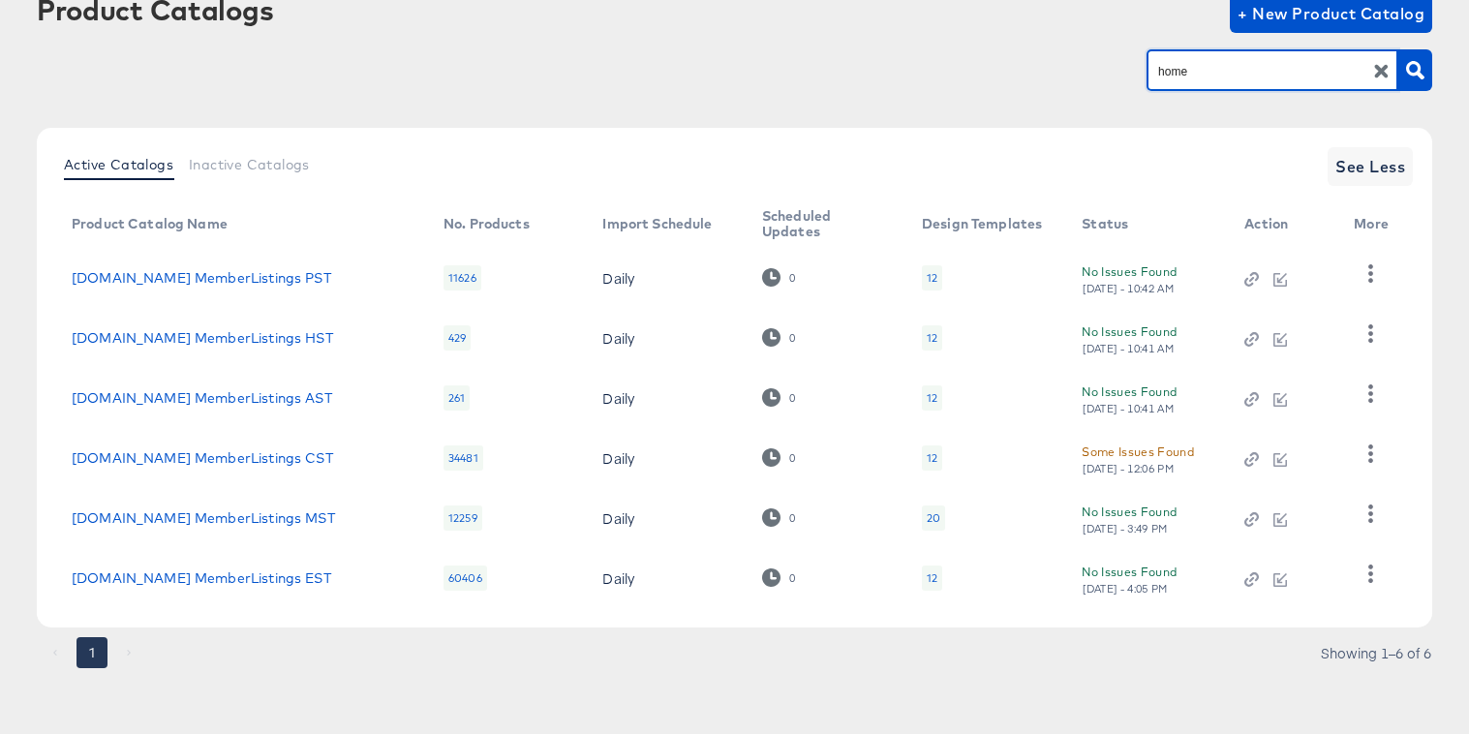
scroll to position [124, 0]
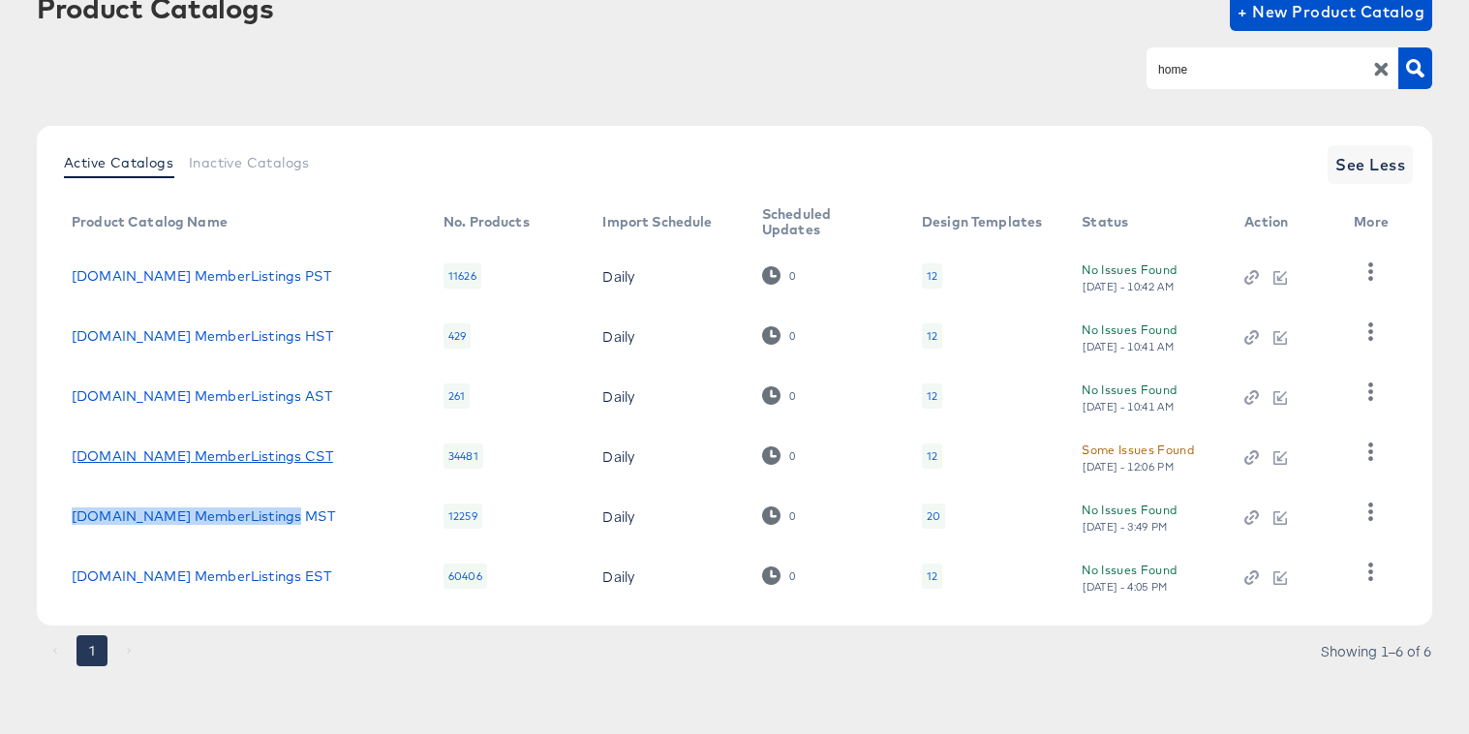
click at [203, 452] on link "Homes.com MemberListings CST" at bounding box center [202, 455] width 261 height 15
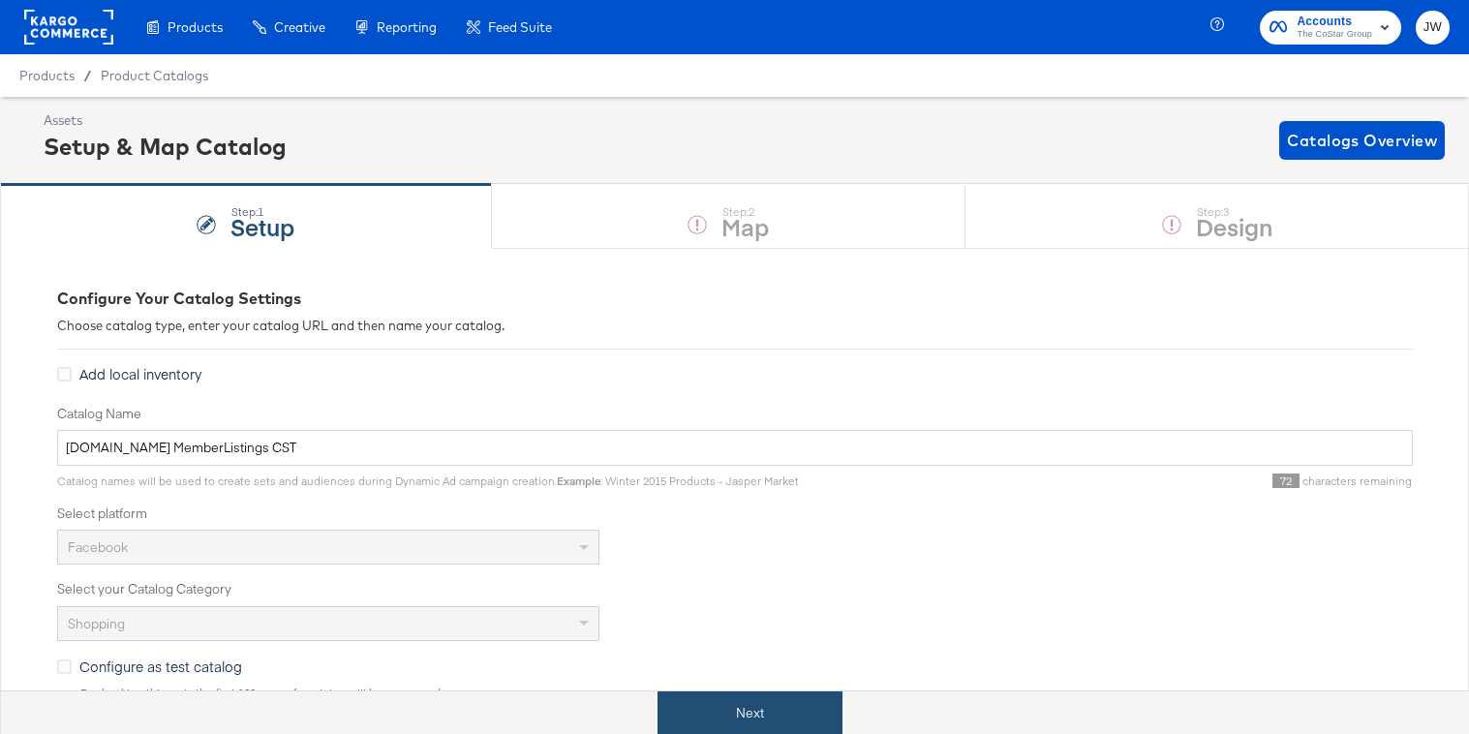
click at [769, 713] on button "Next" at bounding box center [750, 714] width 185 height 44
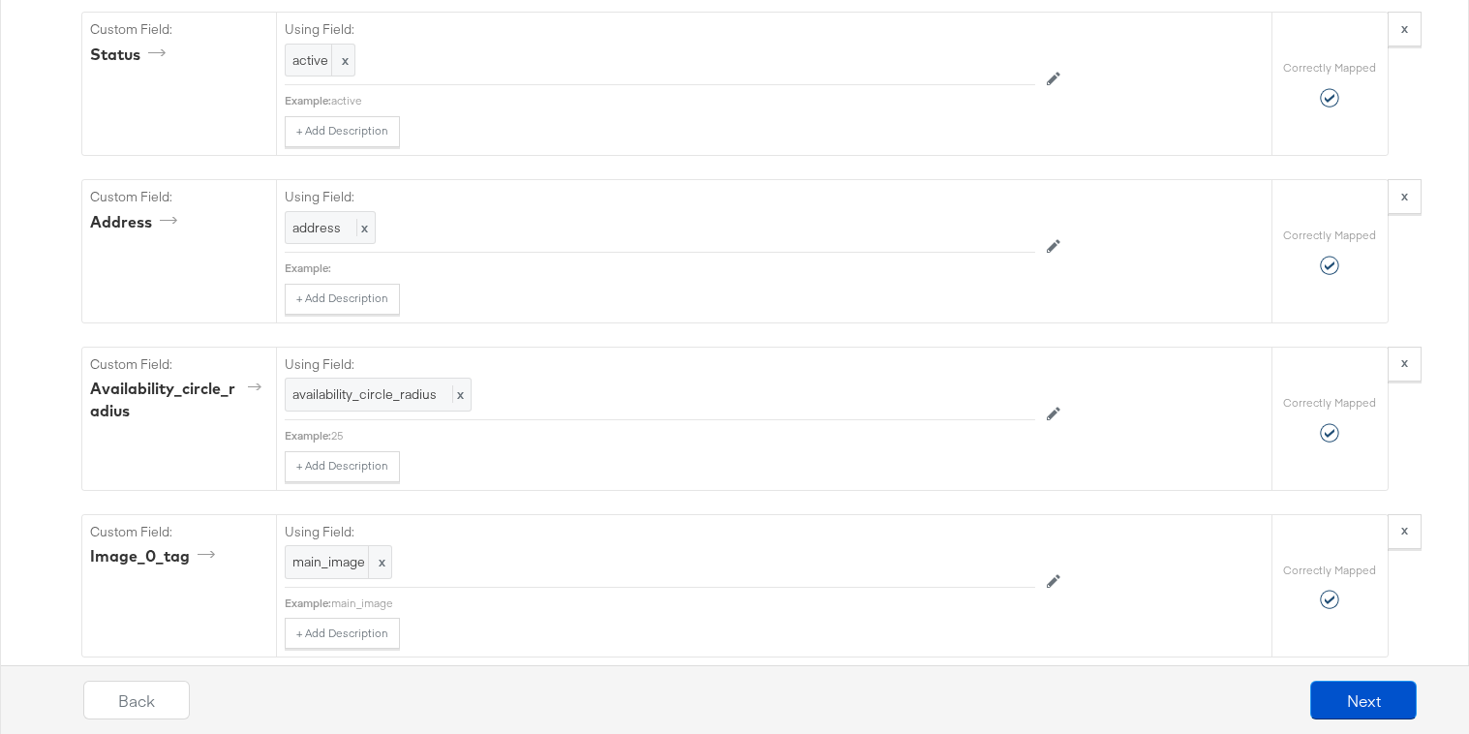
scroll to position [3024, 0]
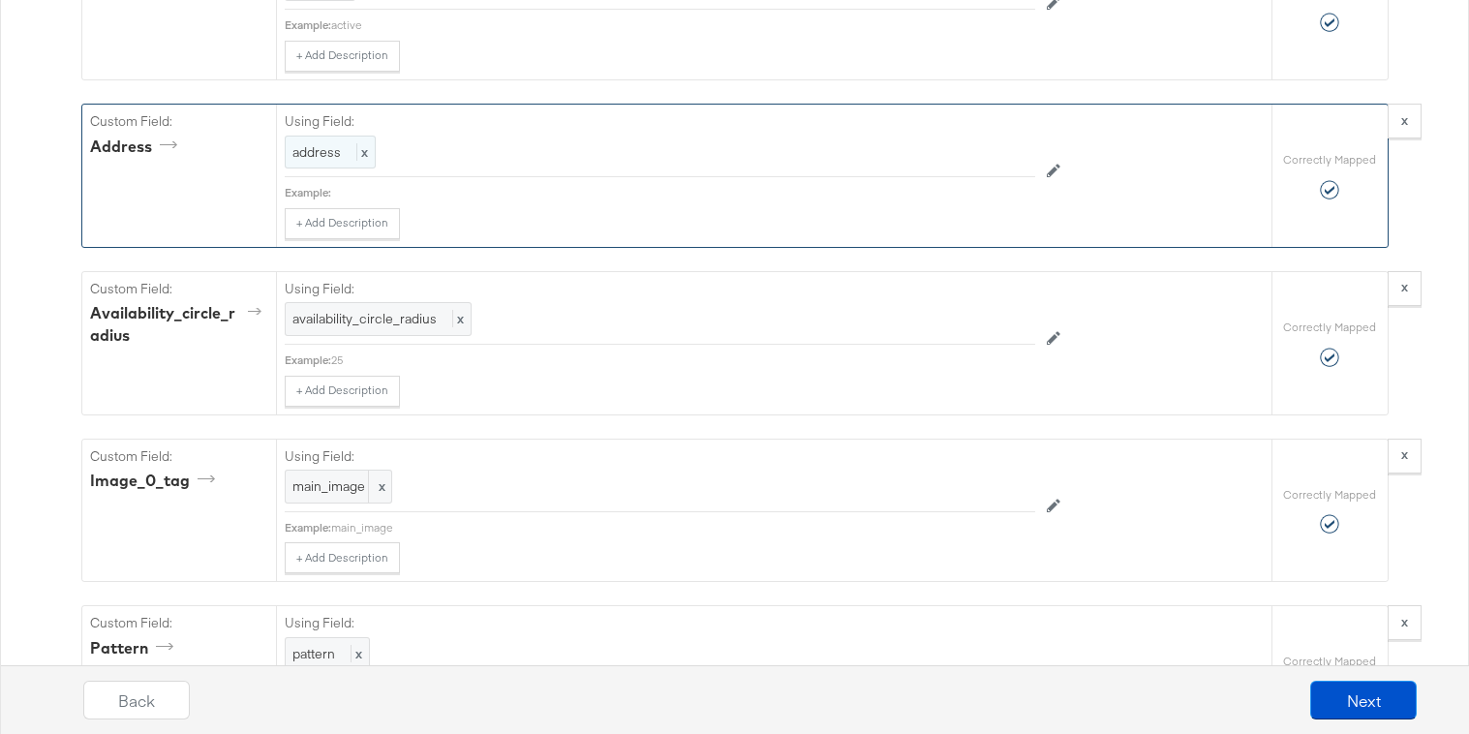
click at [324, 145] on span "address" at bounding box center [316, 151] width 48 height 17
click at [372, 159] on div "Select..." at bounding box center [616, 153] width 661 height 33
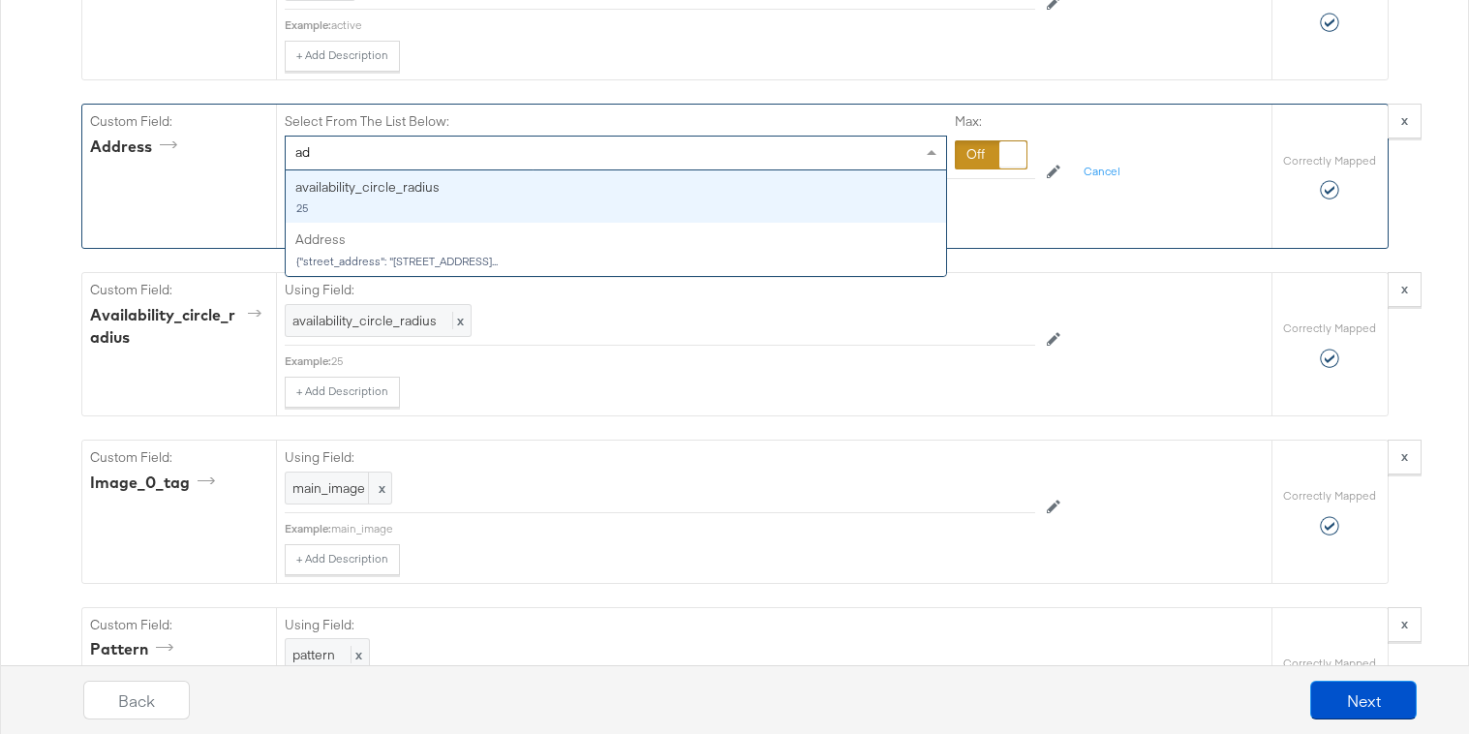
type input "add"
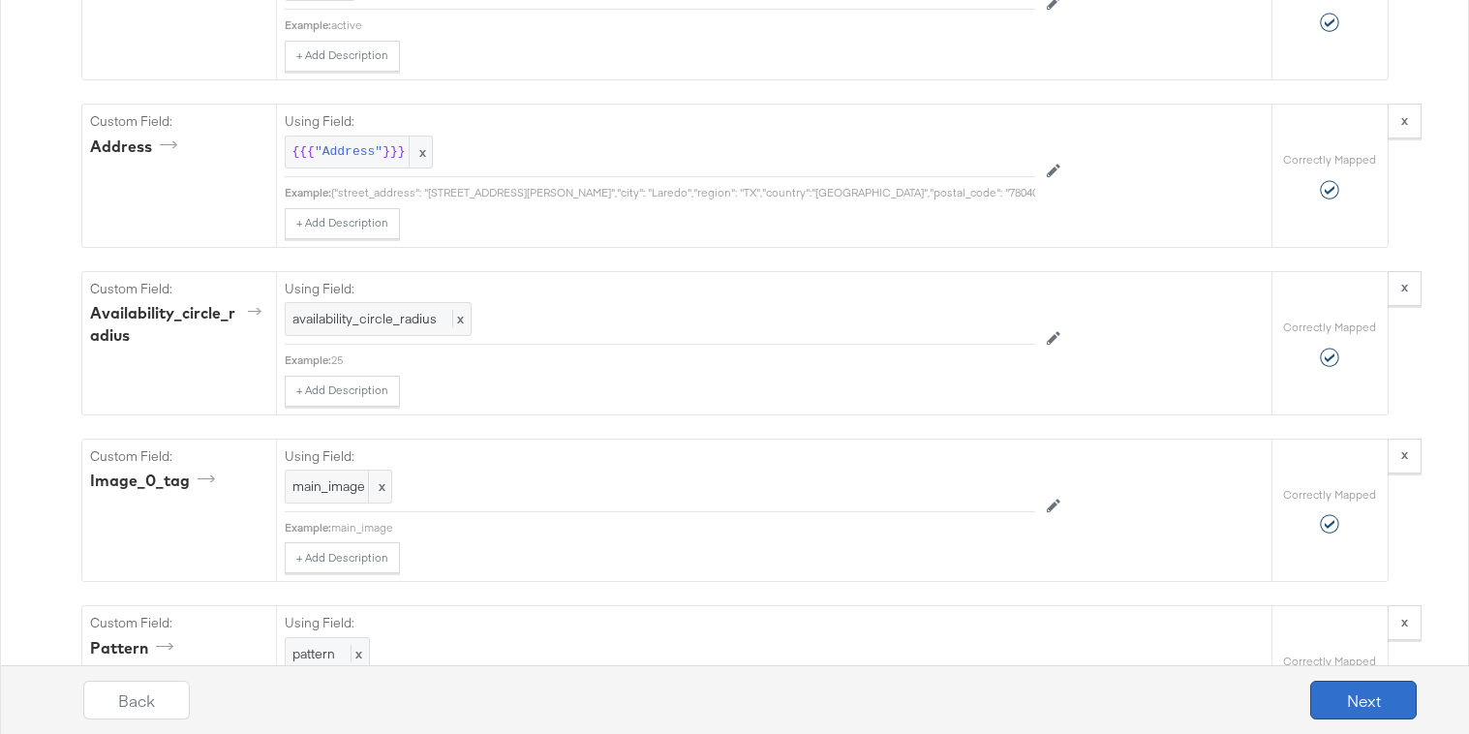
click at [1332, 700] on button "Next" at bounding box center [1363, 700] width 107 height 39
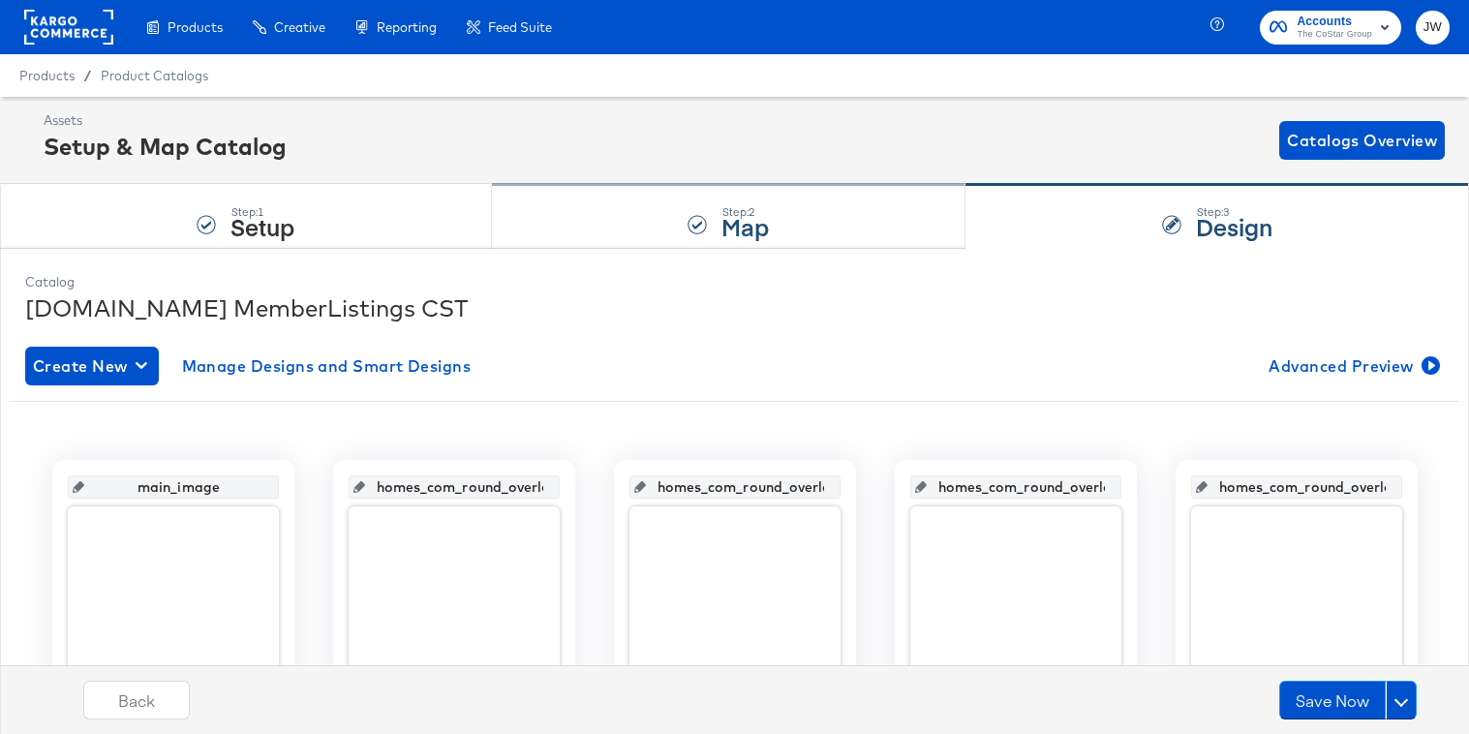
click at [654, 211] on div "Step: 2 Map" at bounding box center [729, 217] width 475 height 64
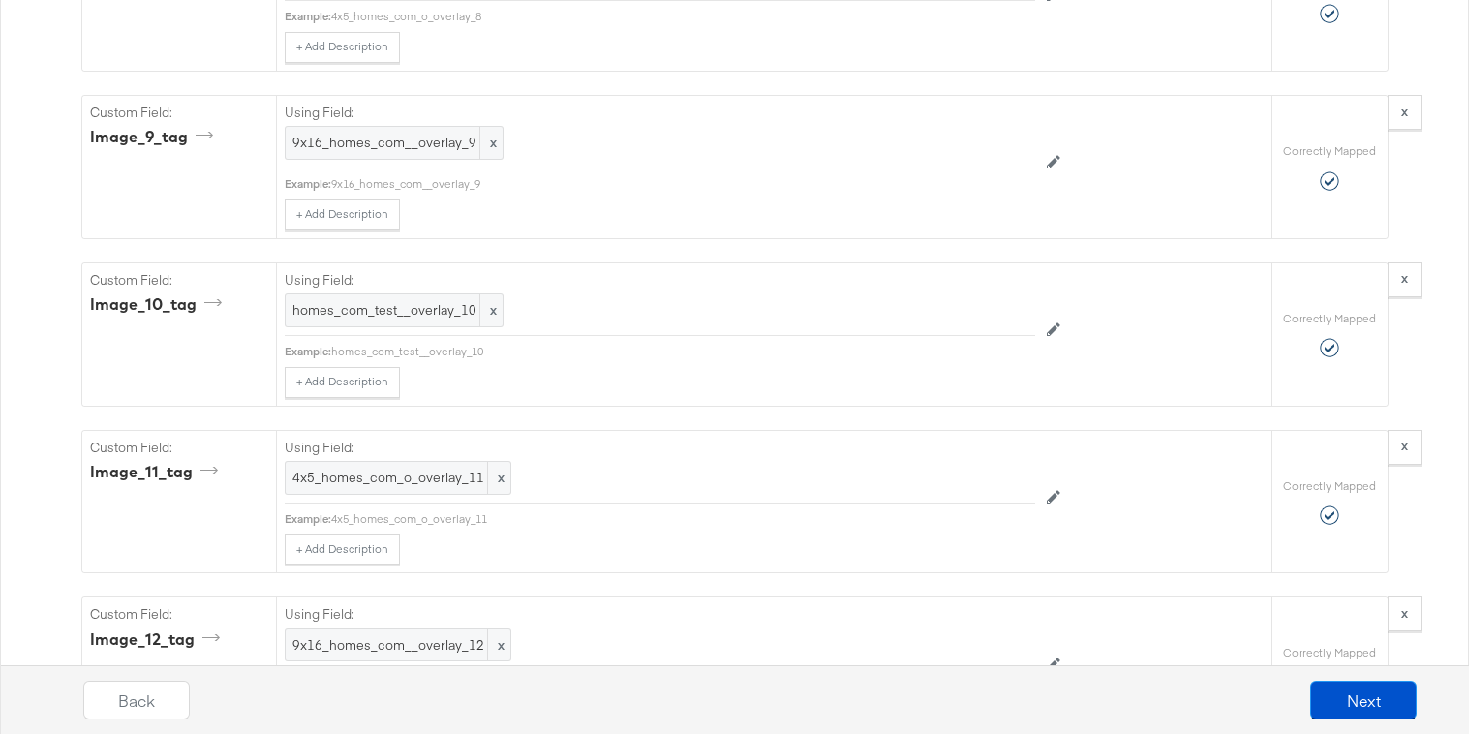
scroll to position [5337, 0]
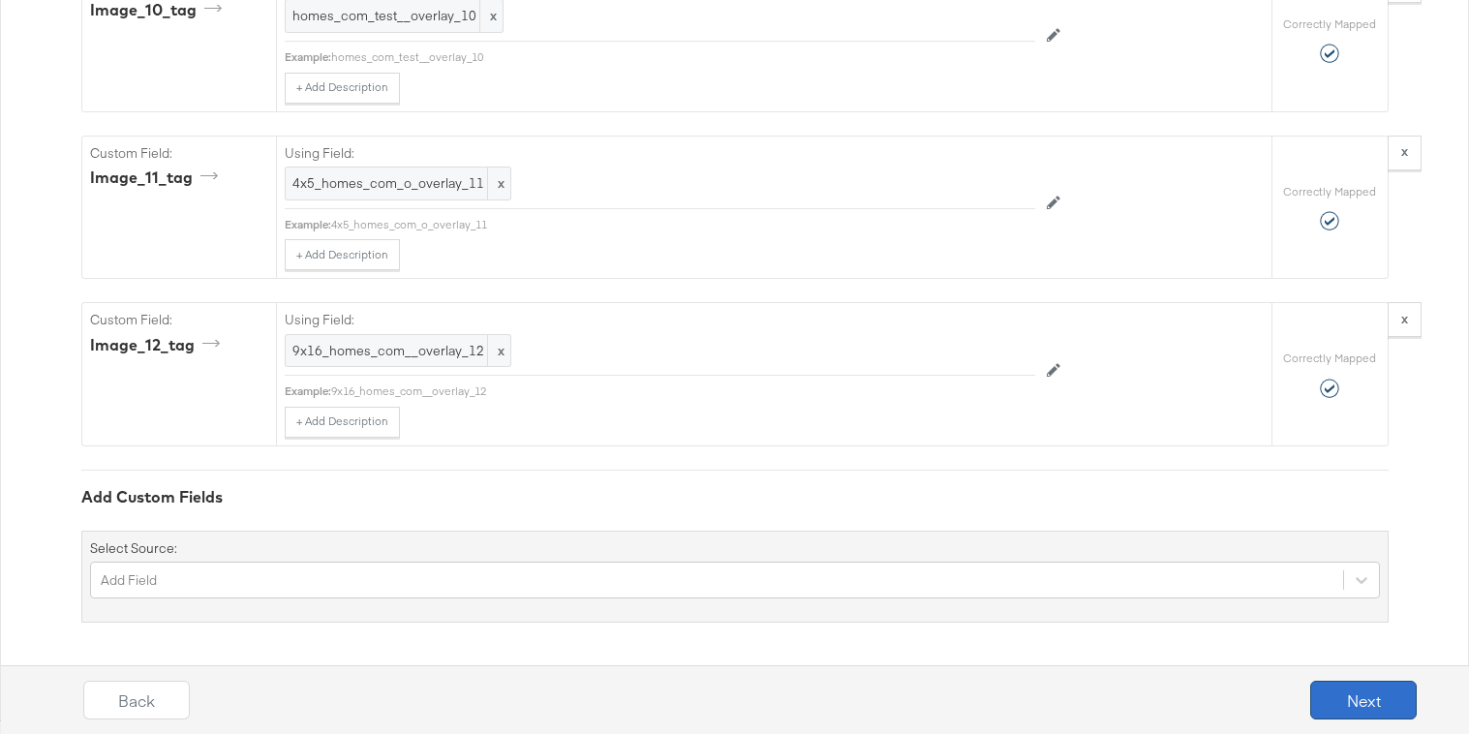
click at [1344, 694] on button "Next" at bounding box center [1363, 700] width 107 height 39
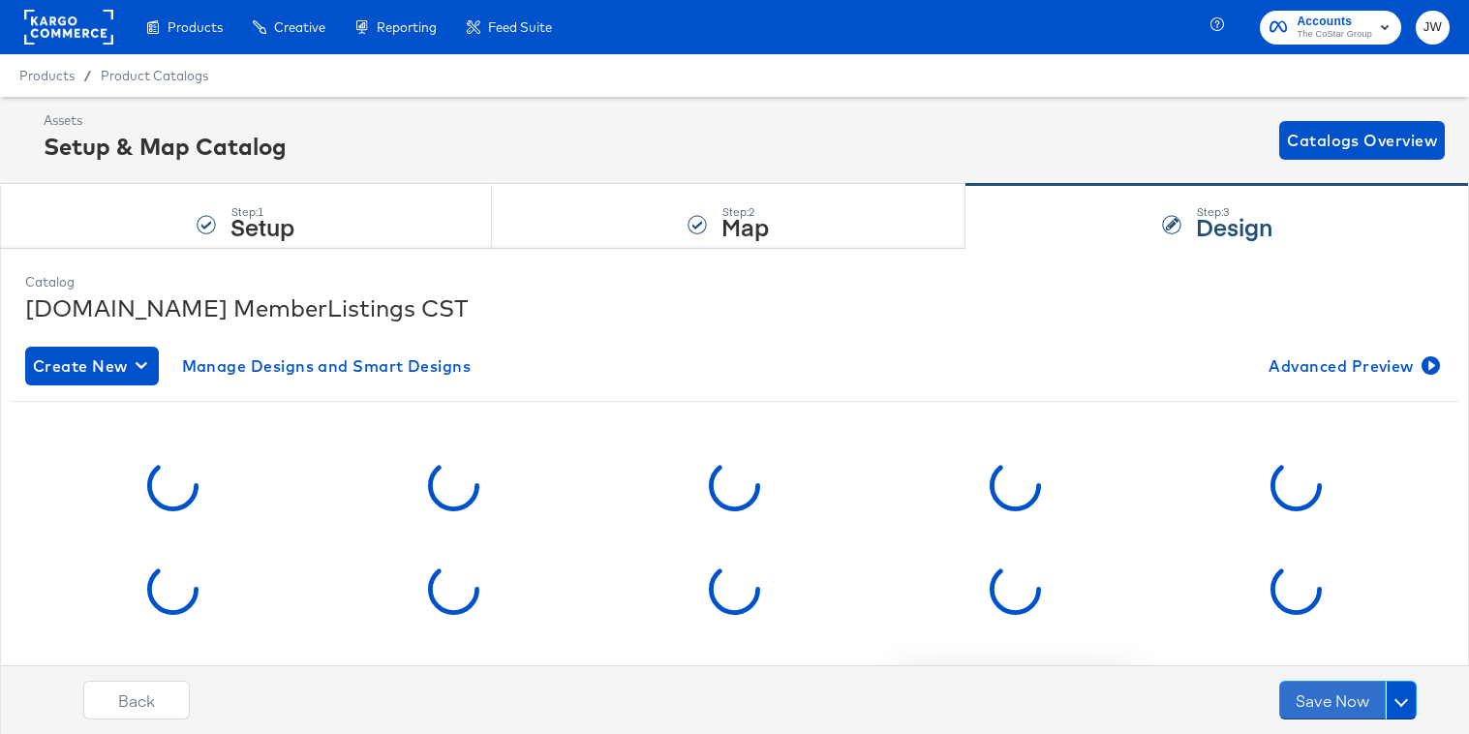
click at [1344, 694] on button "Save Now" at bounding box center [1332, 700] width 107 height 39
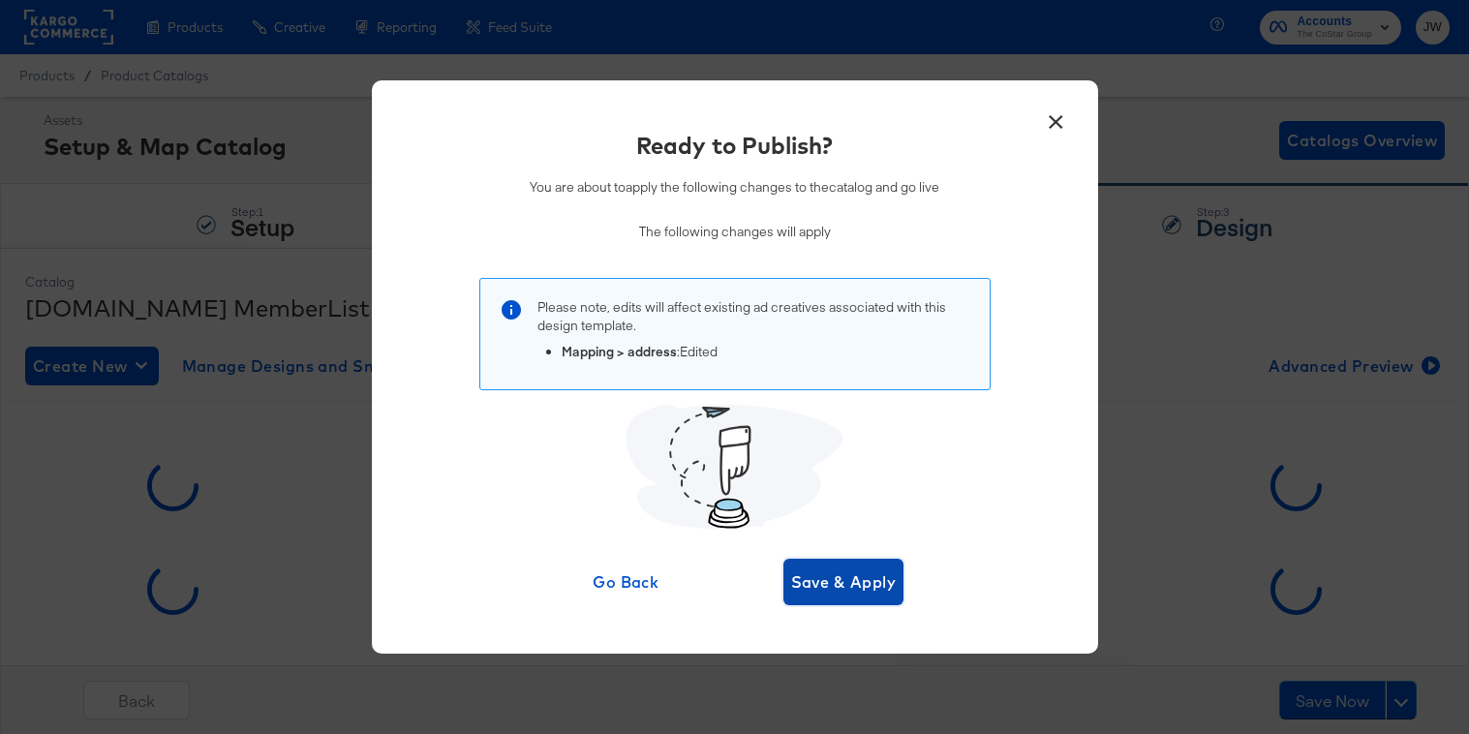
click at [844, 577] on span "Save & Apply" at bounding box center [844, 582] width 106 height 27
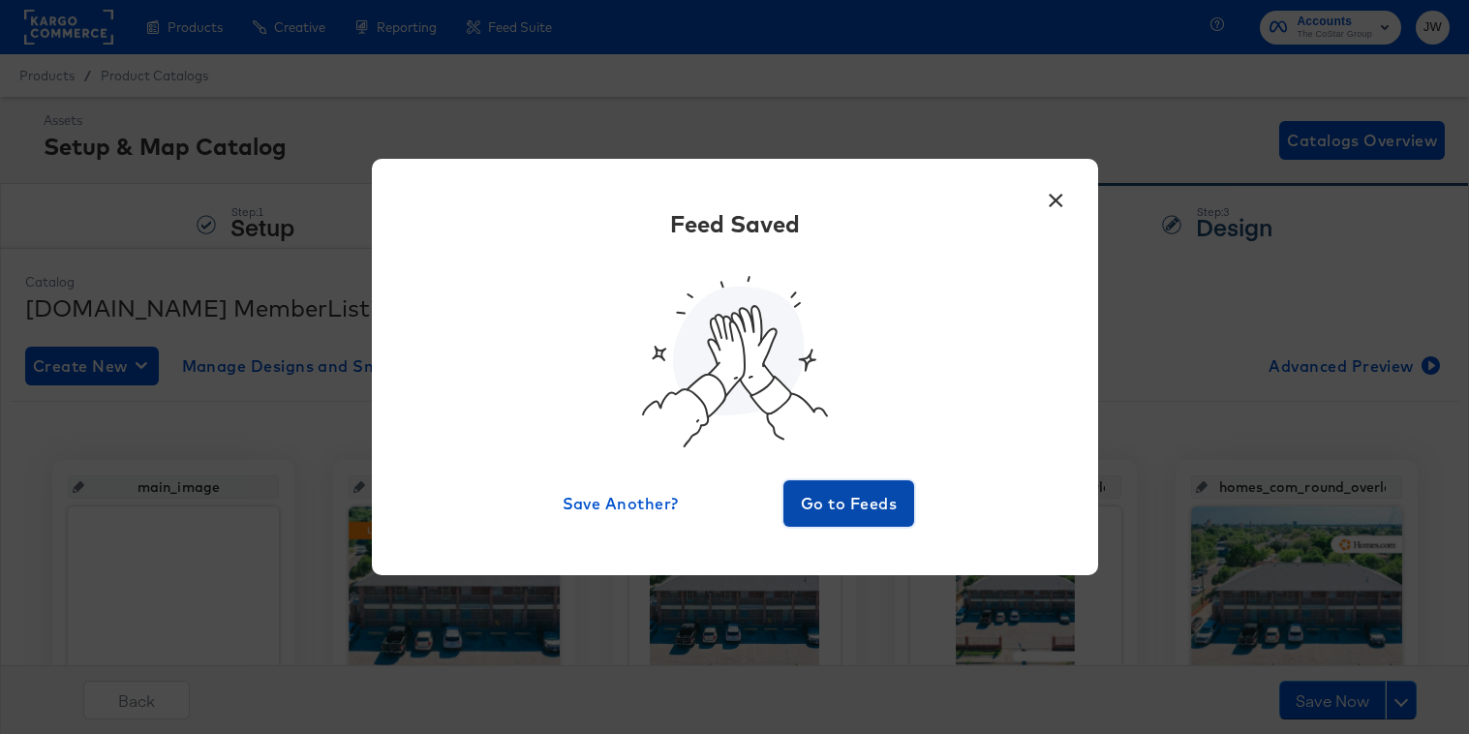
click at [816, 500] on span "Go to Feeds" at bounding box center [849, 503] width 116 height 27
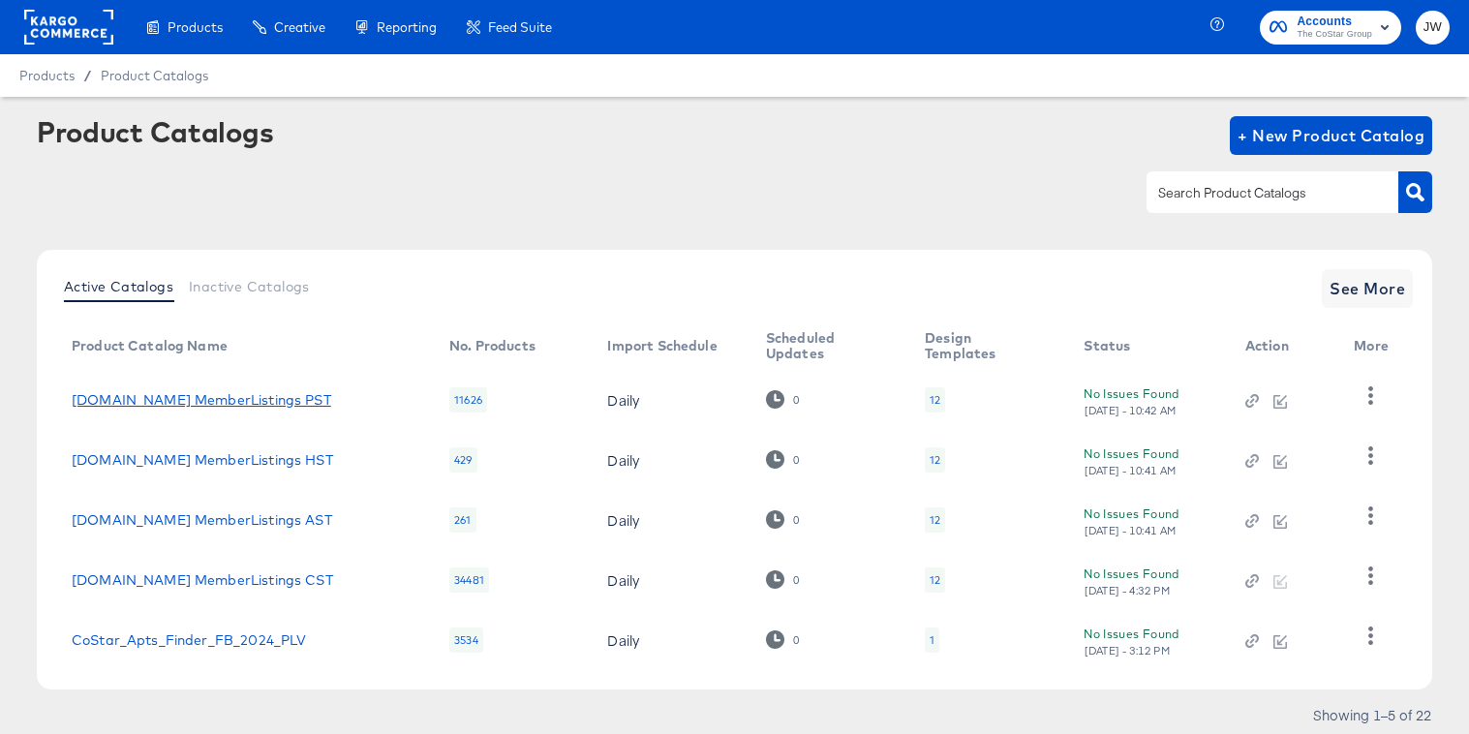
click at [176, 397] on link "[DOMAIN_NAME] MemberListings PST" at bounding box center [202, 399] width 260 height 15
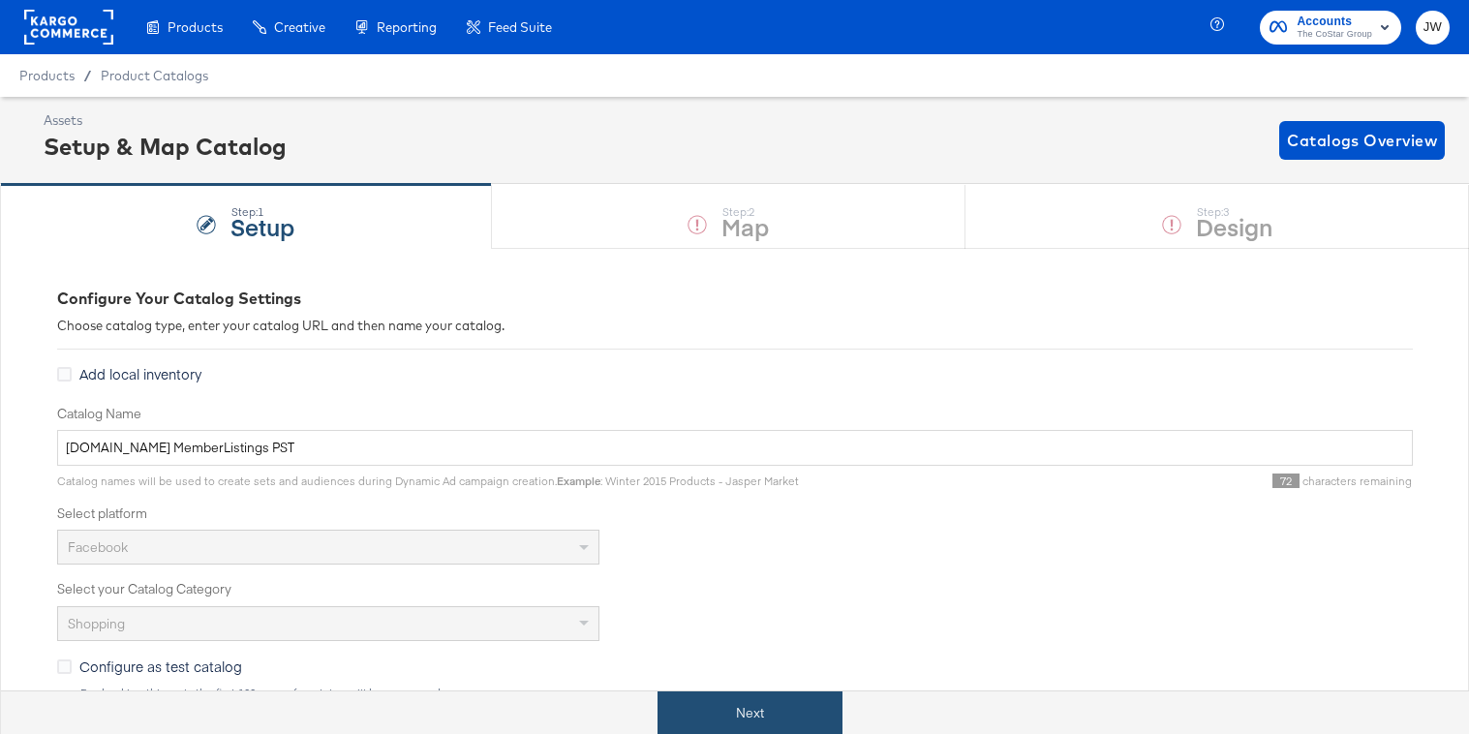
click at [711, 701] on button "Next" at bounding box center [750, 714] width 185 height 44
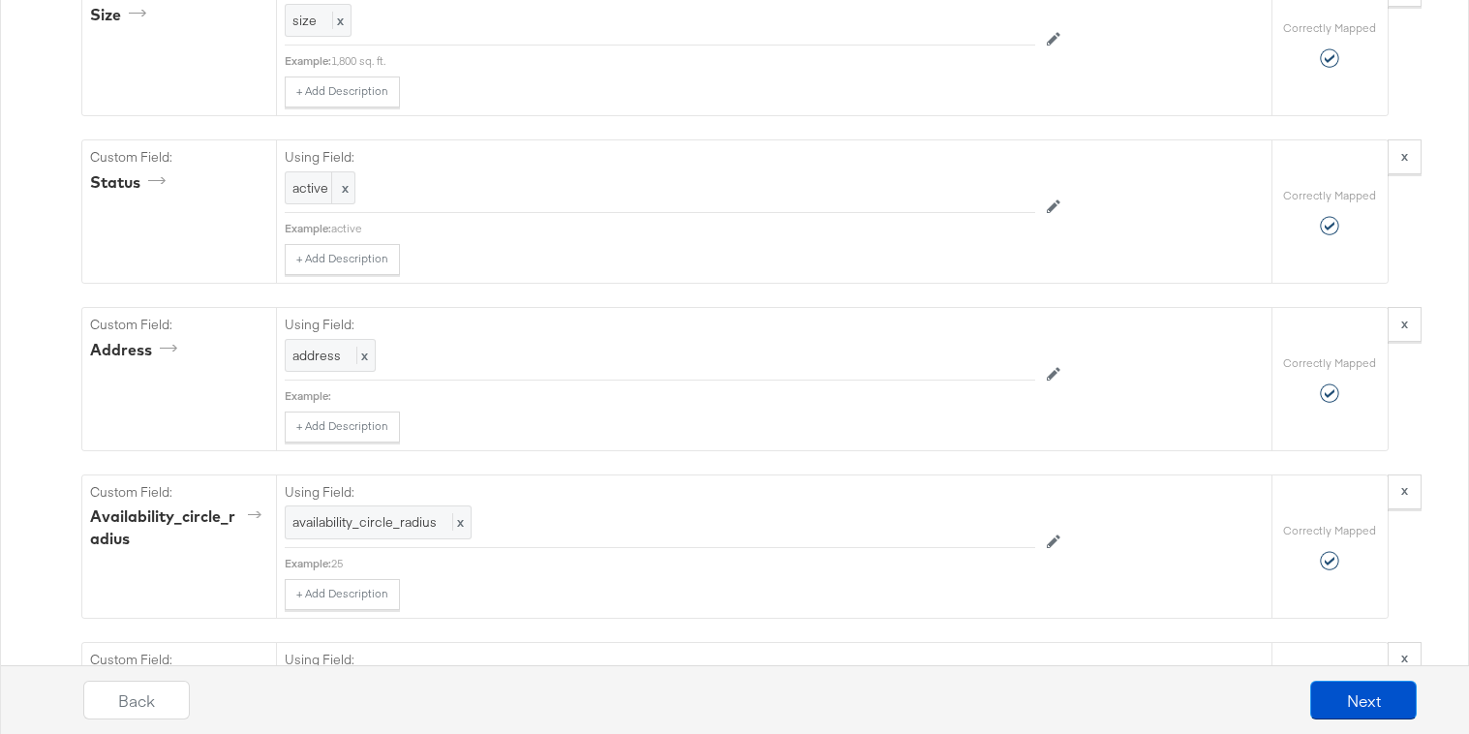
scroll to position [2827, 0]
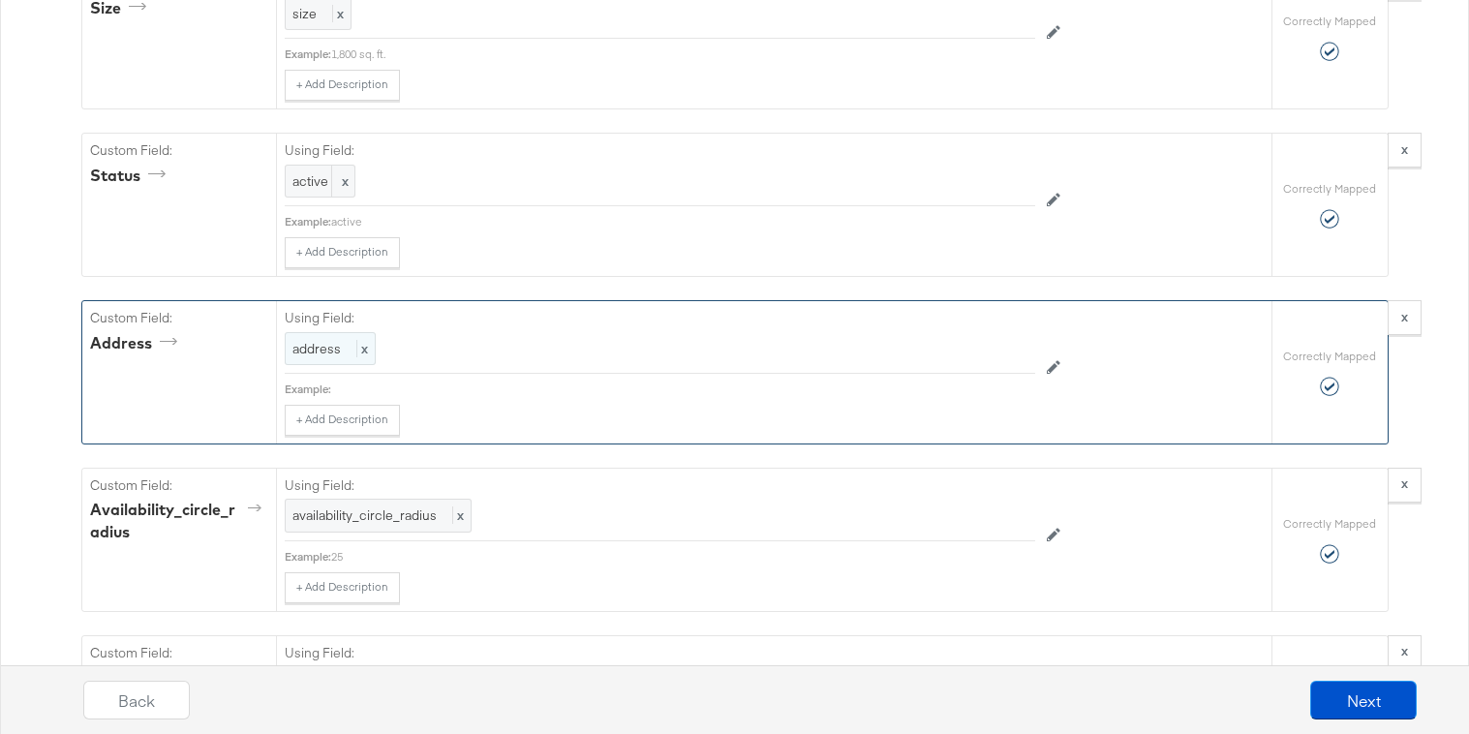
click at [328, 351] on span "address" at bounding box center [316, 348] width 48 height 17
click at [337, 352] on div "Select..." at bounding box center [616, 349] width 661 height 33
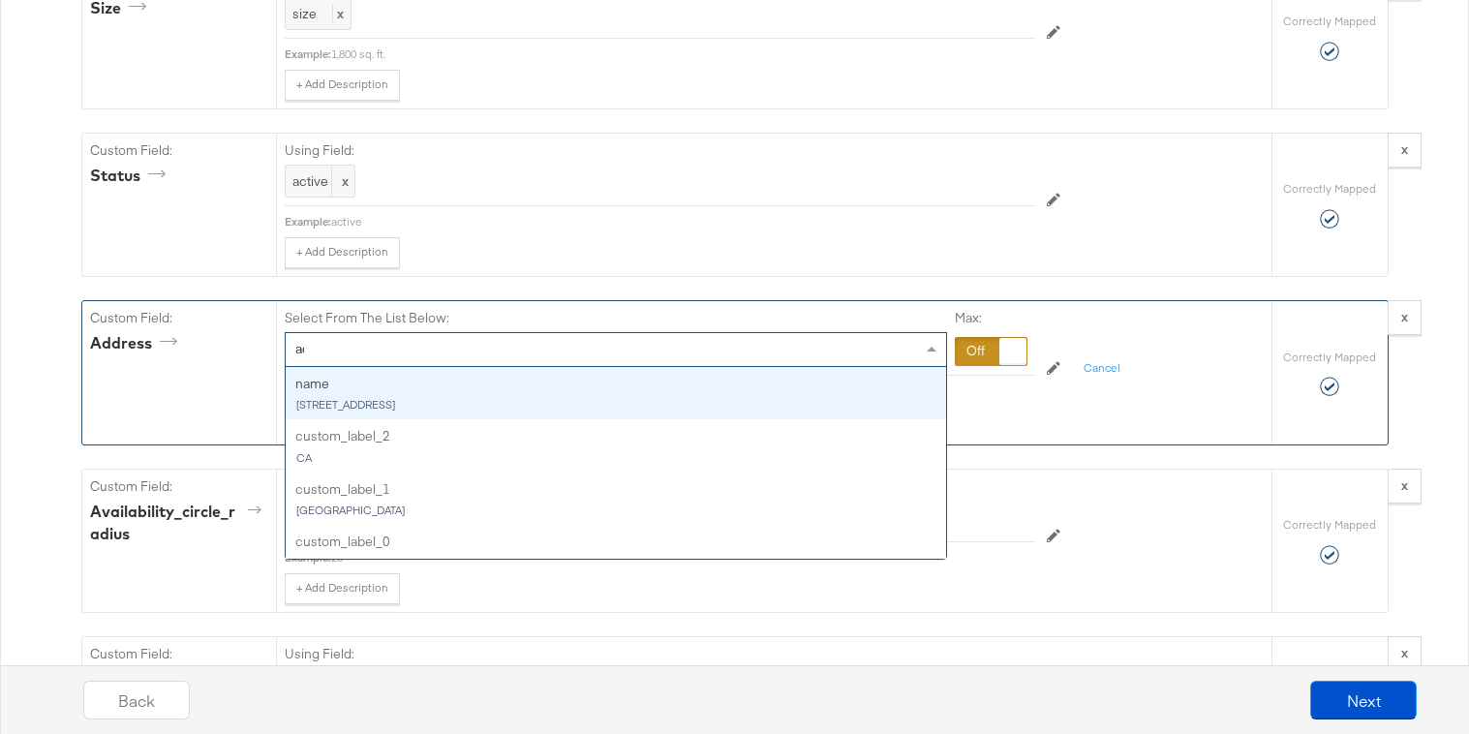
type input "add"
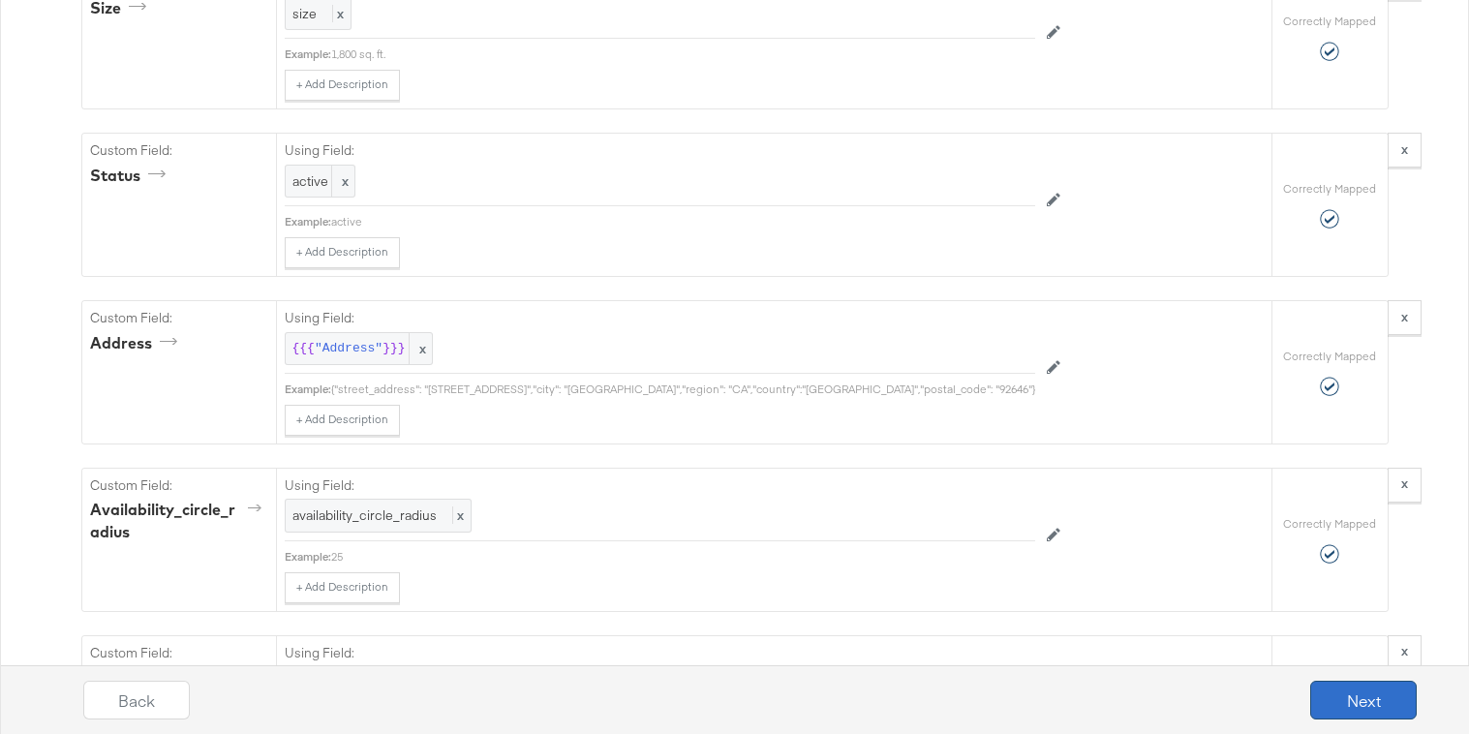
click at [1334, 712] on button "Next" at bounding box center [1363, 700] width 107 height 39
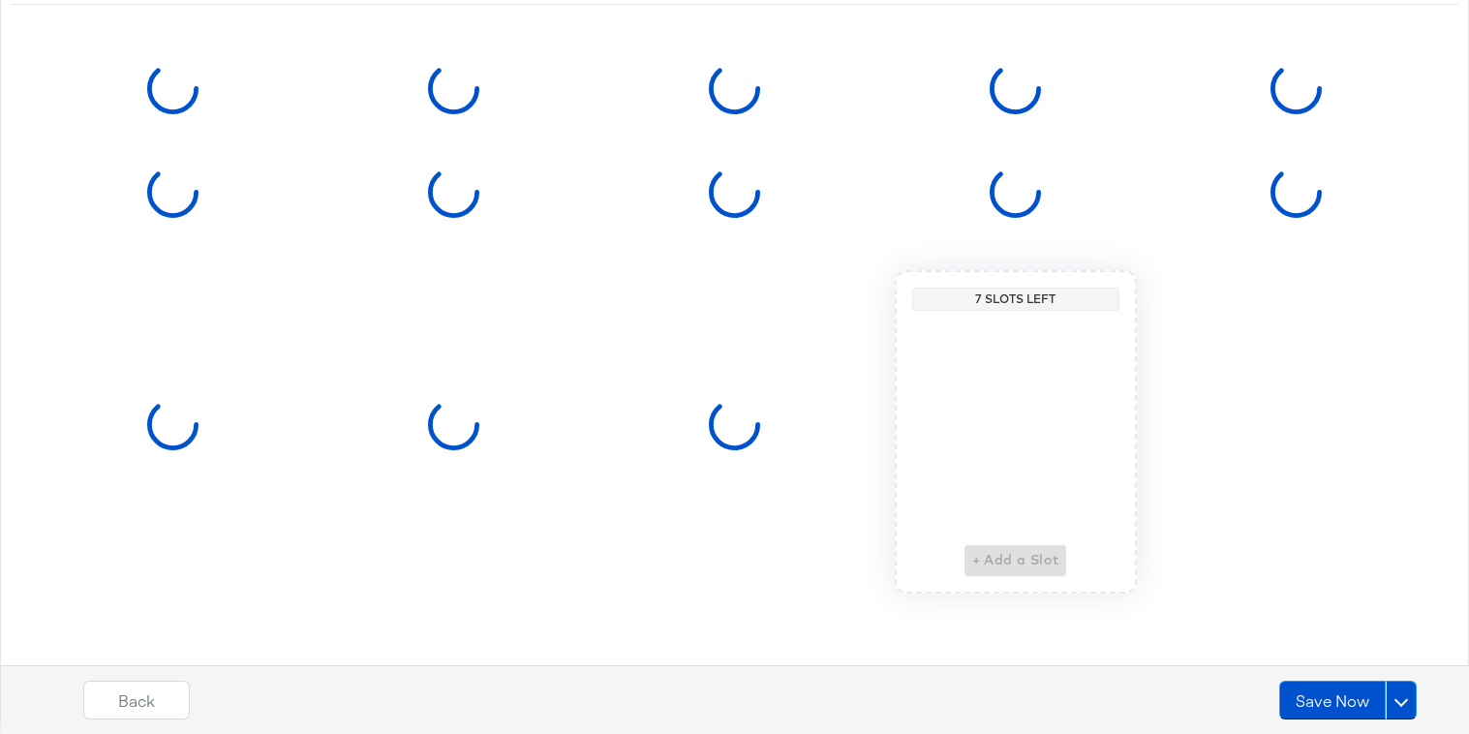
scroll to position [0, 0]
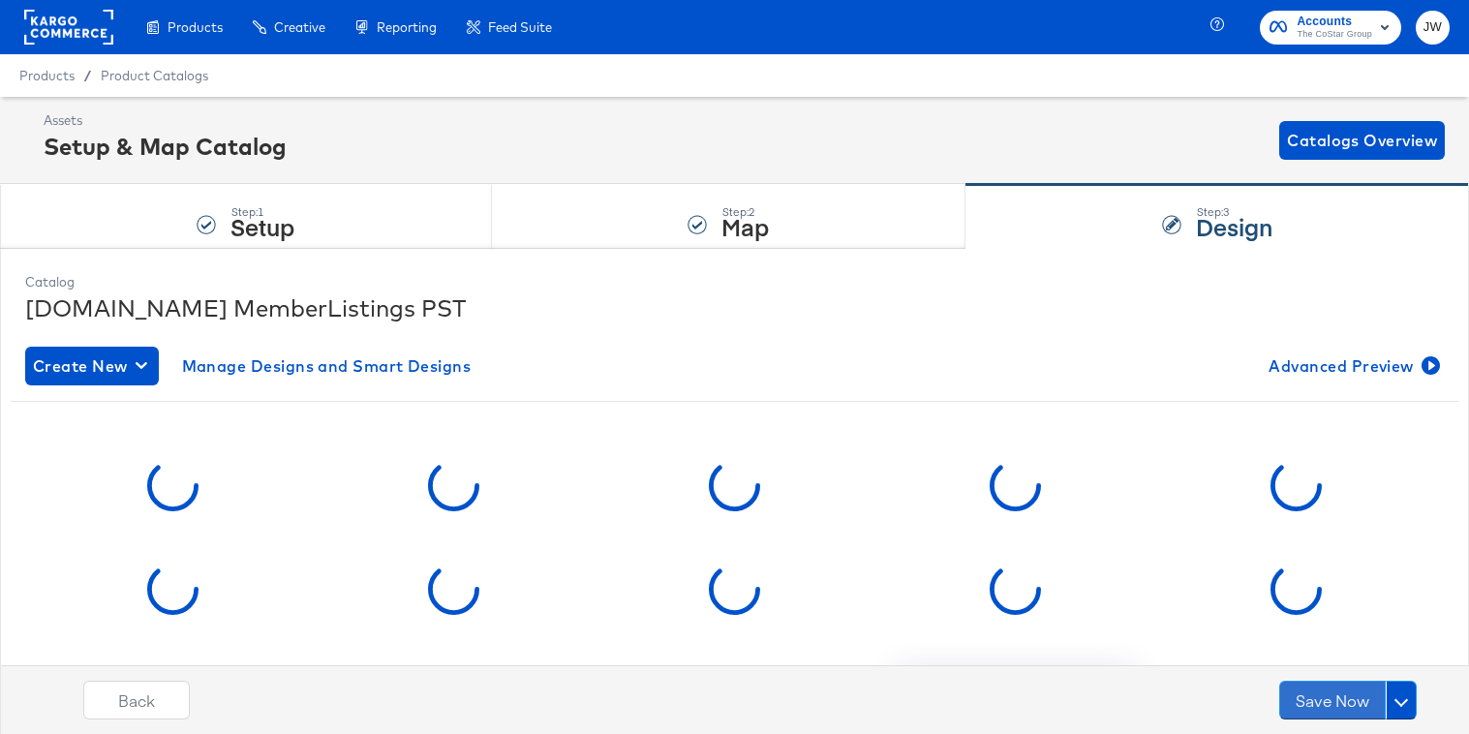
click at [1334, 712] on button "Save Now" at bounding box center [1332, 700] width 107 height 39
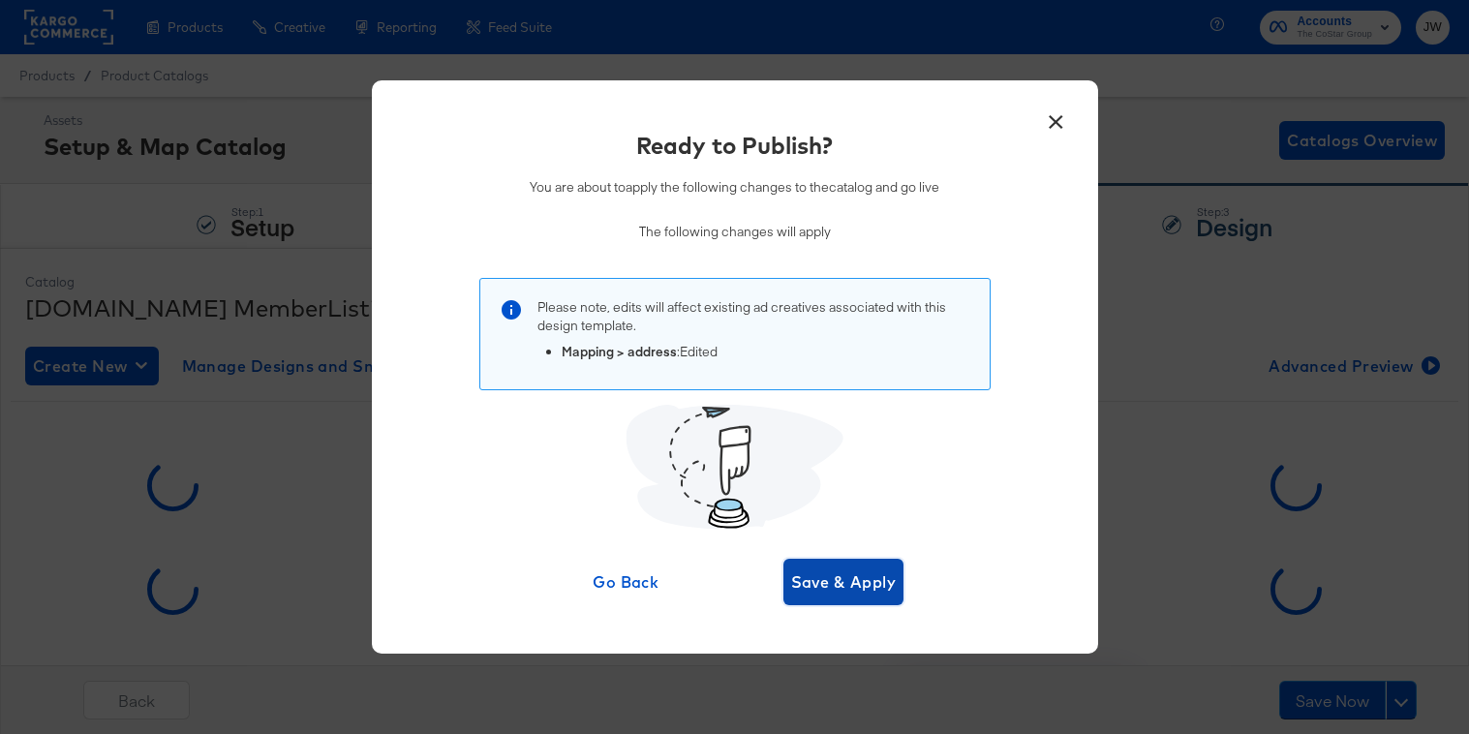
click at [898, 587] on button "Save & Apply" at bounding box center [844, 582] width 121 height 46
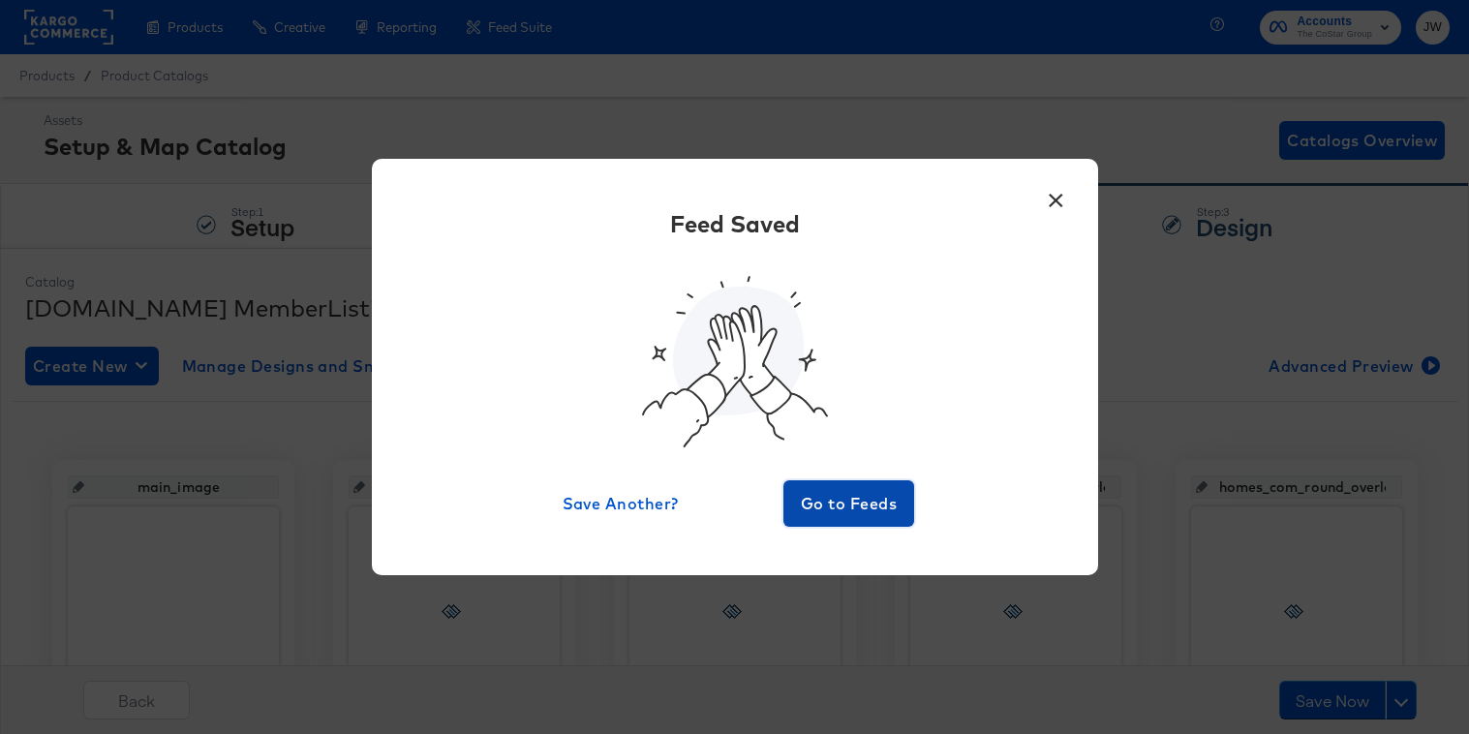
click at [833, 520] on button "Go to Feeds" at bounding box center [850, 503] width 132 height 46
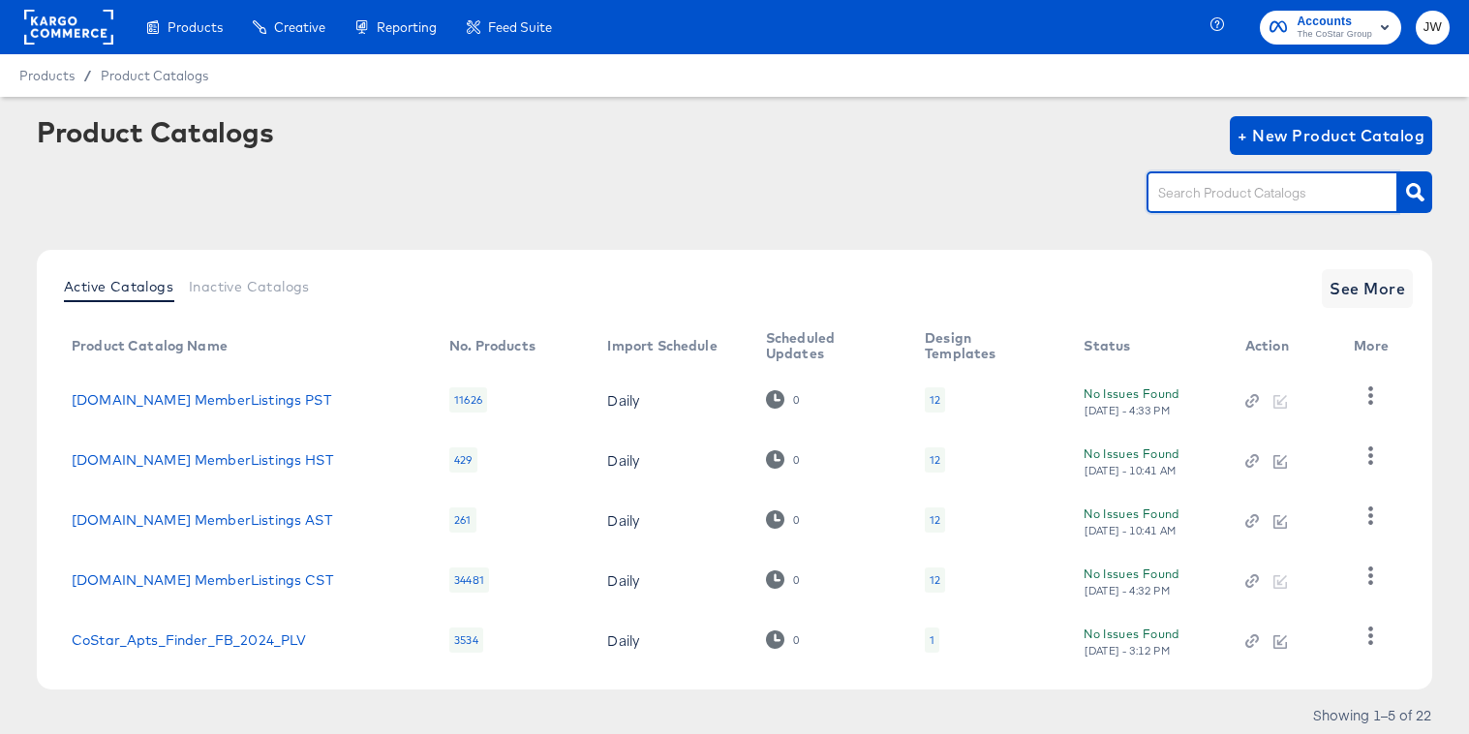
click at [1191, 188] on input "text" at bounding box center [1257, 193] width 206 height 22
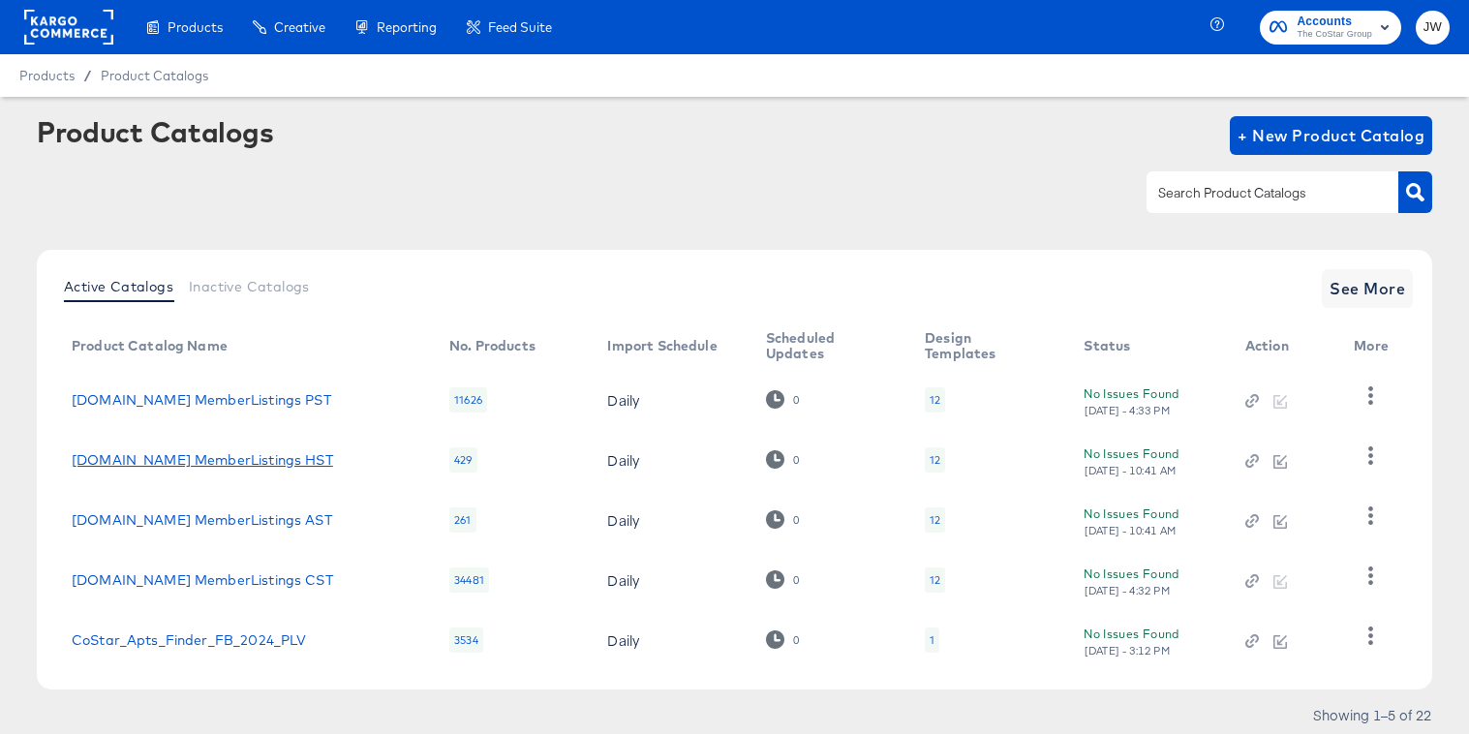
click at [207, 456] on link "[DOMAIN_NAME] MemberListings HST" at bounding box center [202, 459] width 261 height 15
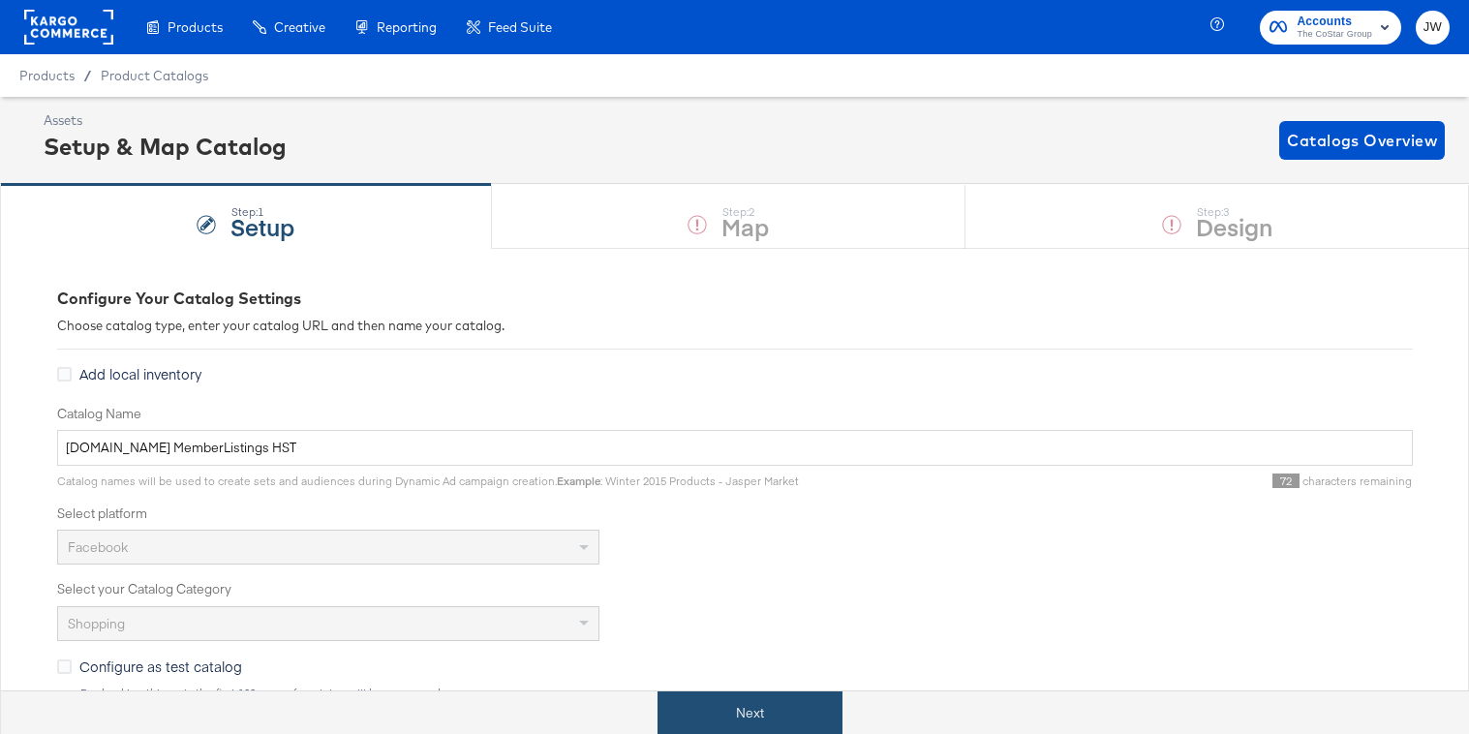
click at [719, 713] on button "Next" at bounding box center [750, 714] width 185 height 44
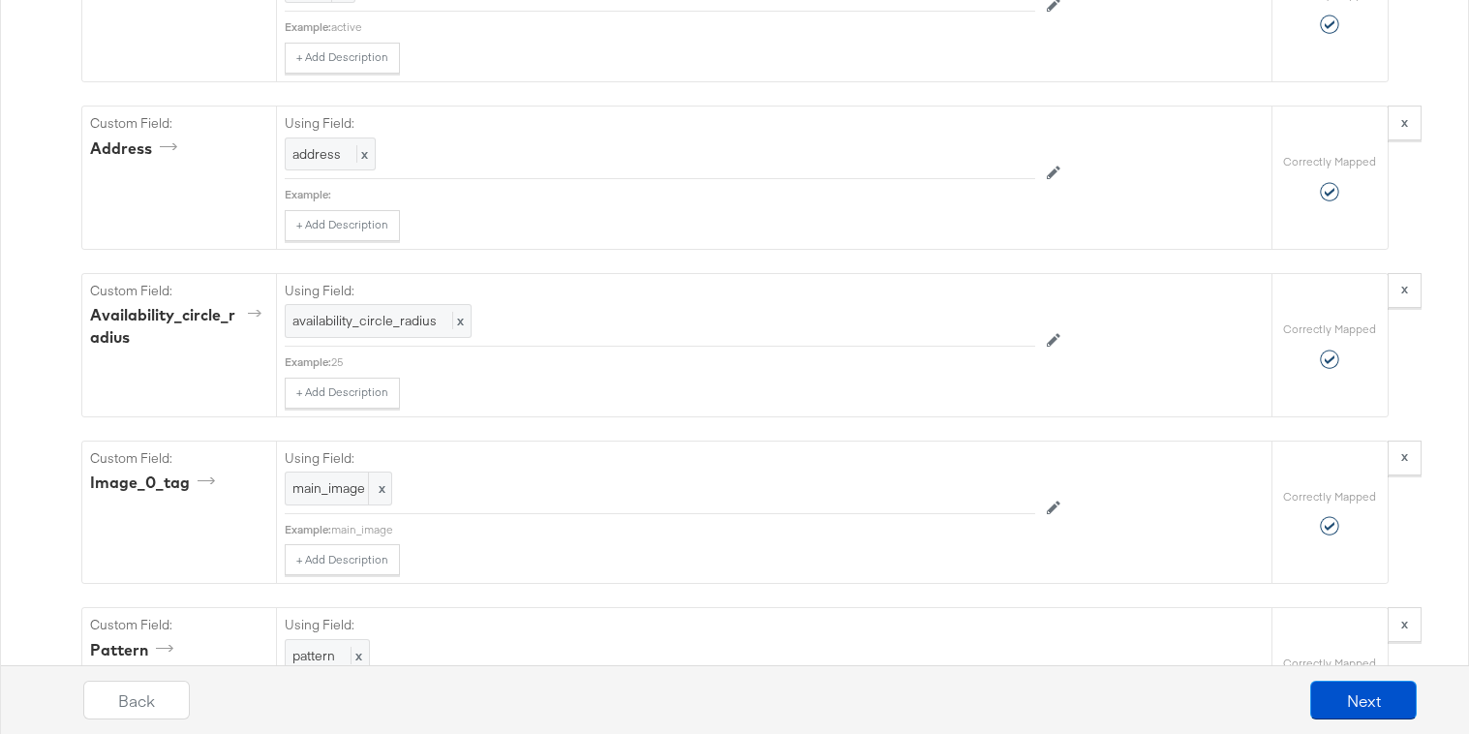
scroll to position [3005, 0]
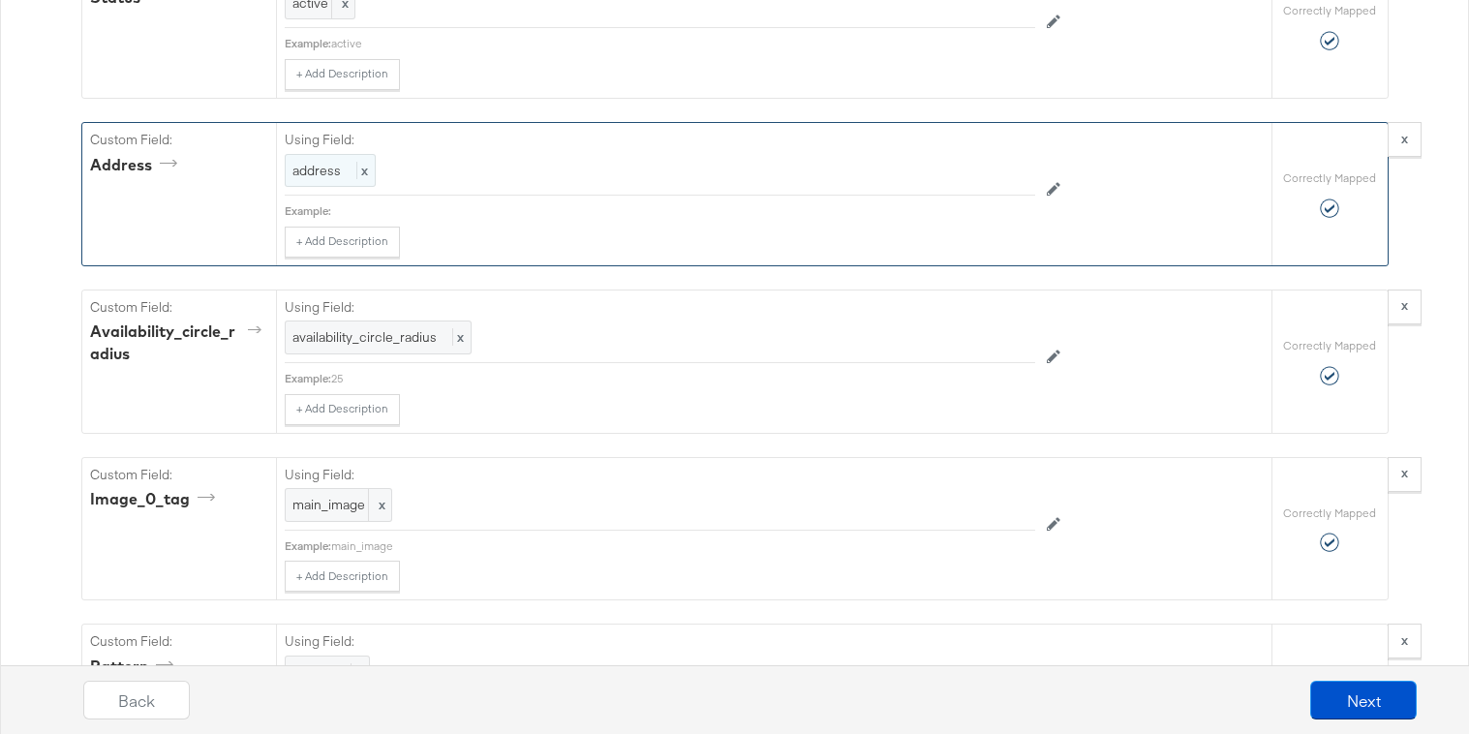
click at [322, 178] on span "address" at bounding box center [316, 170] width 48 height 17
click at [322, 178] on div "Select..." at bounding box center [616, 171] width 661 height 33
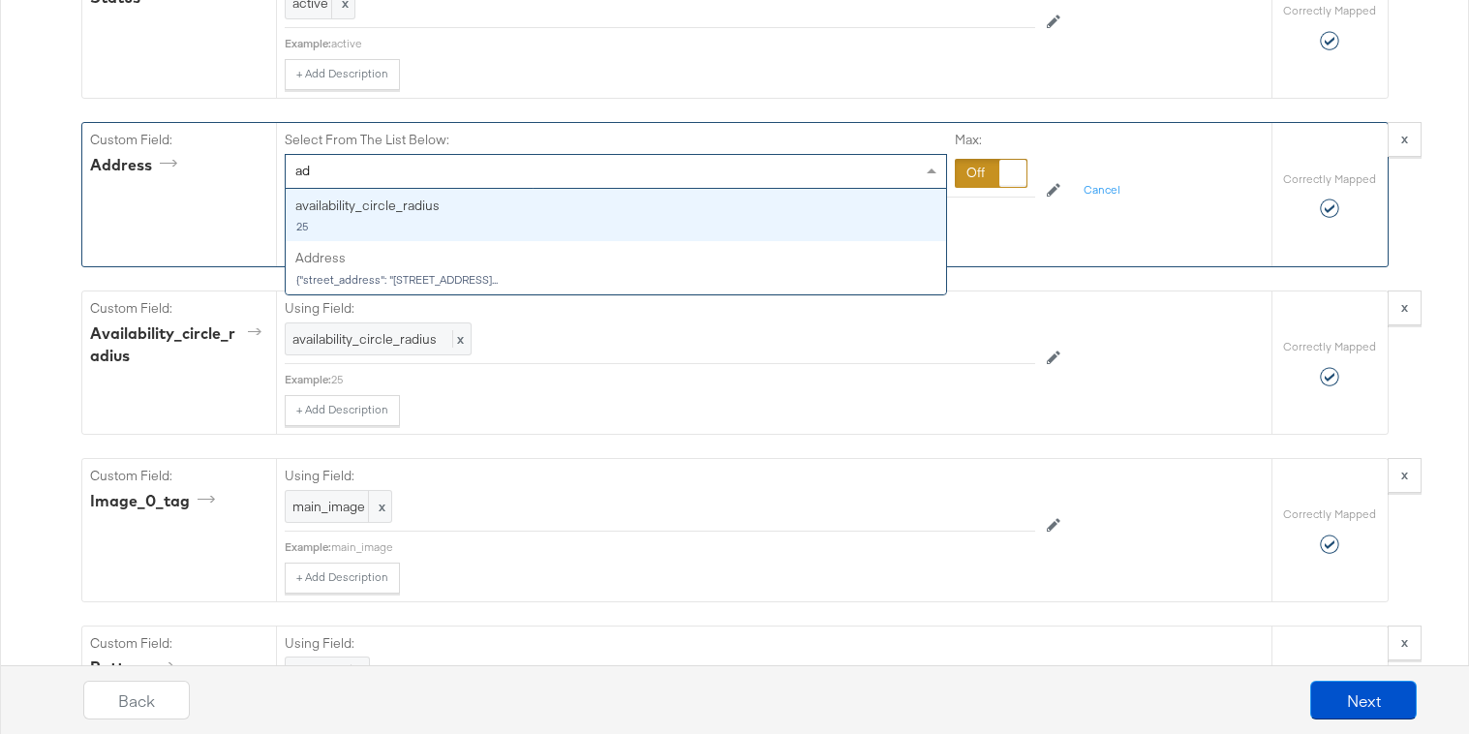
type input "add"
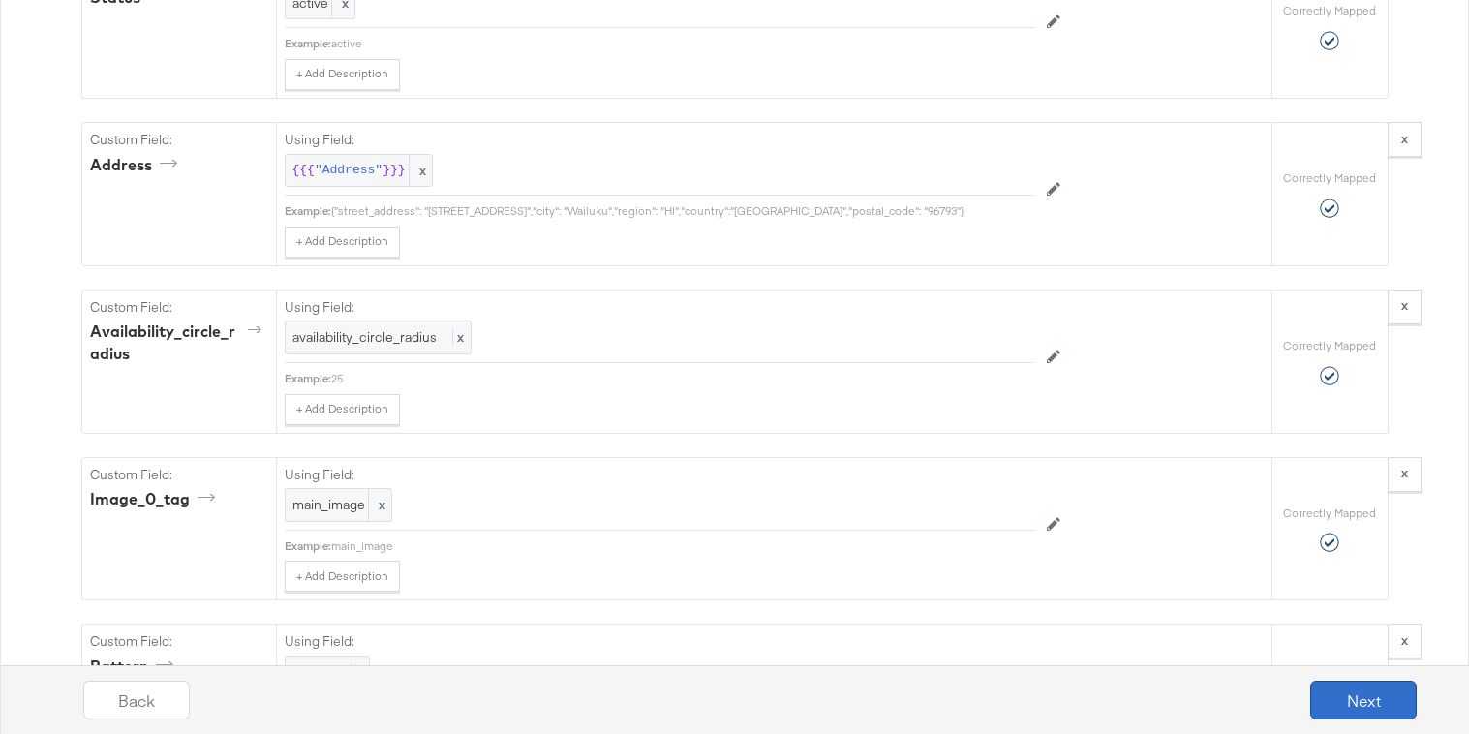
click at [1326, 704] on button "Next" at bounding box center [1363, 700] width 107 height 39
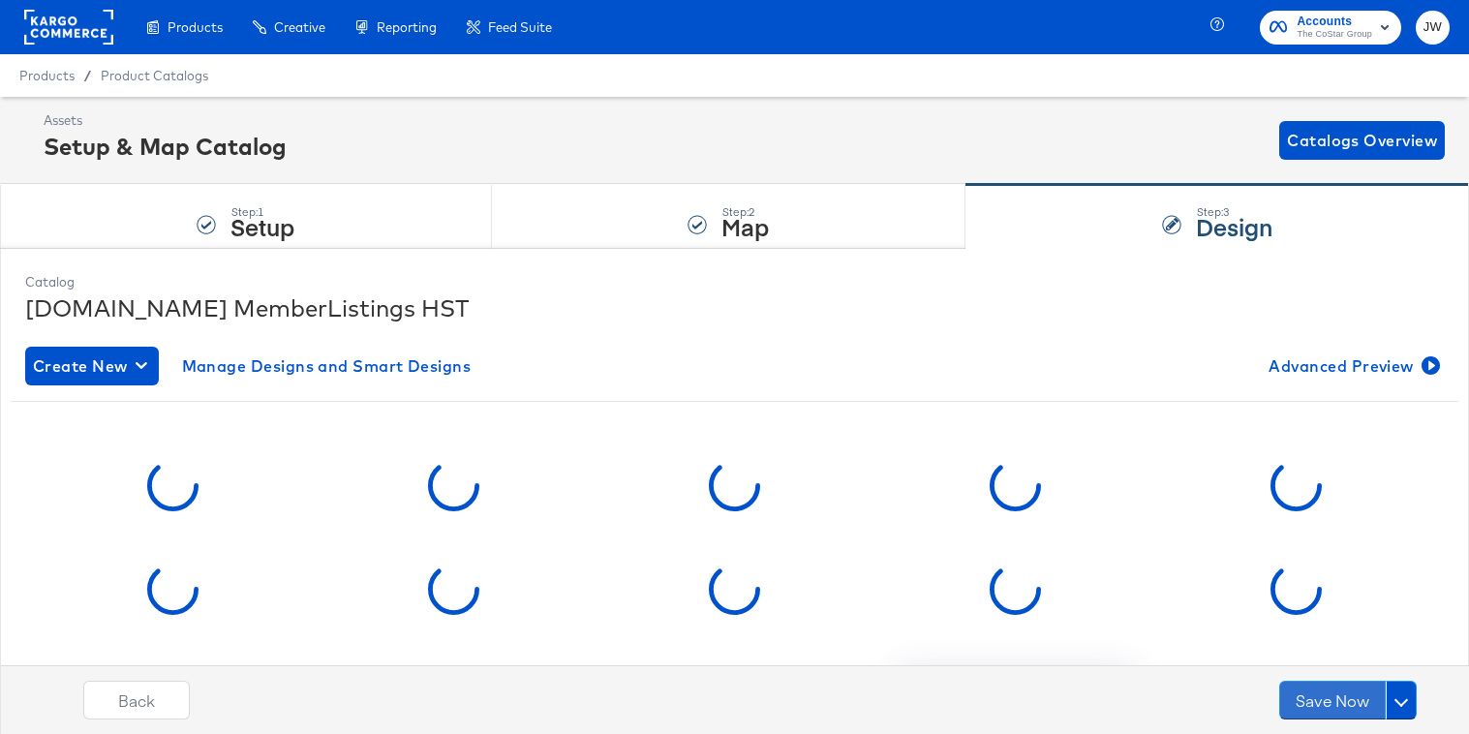
click at [1326, 704] on button "Save Now" at bounding box center [1332, 700] width 107 height 39
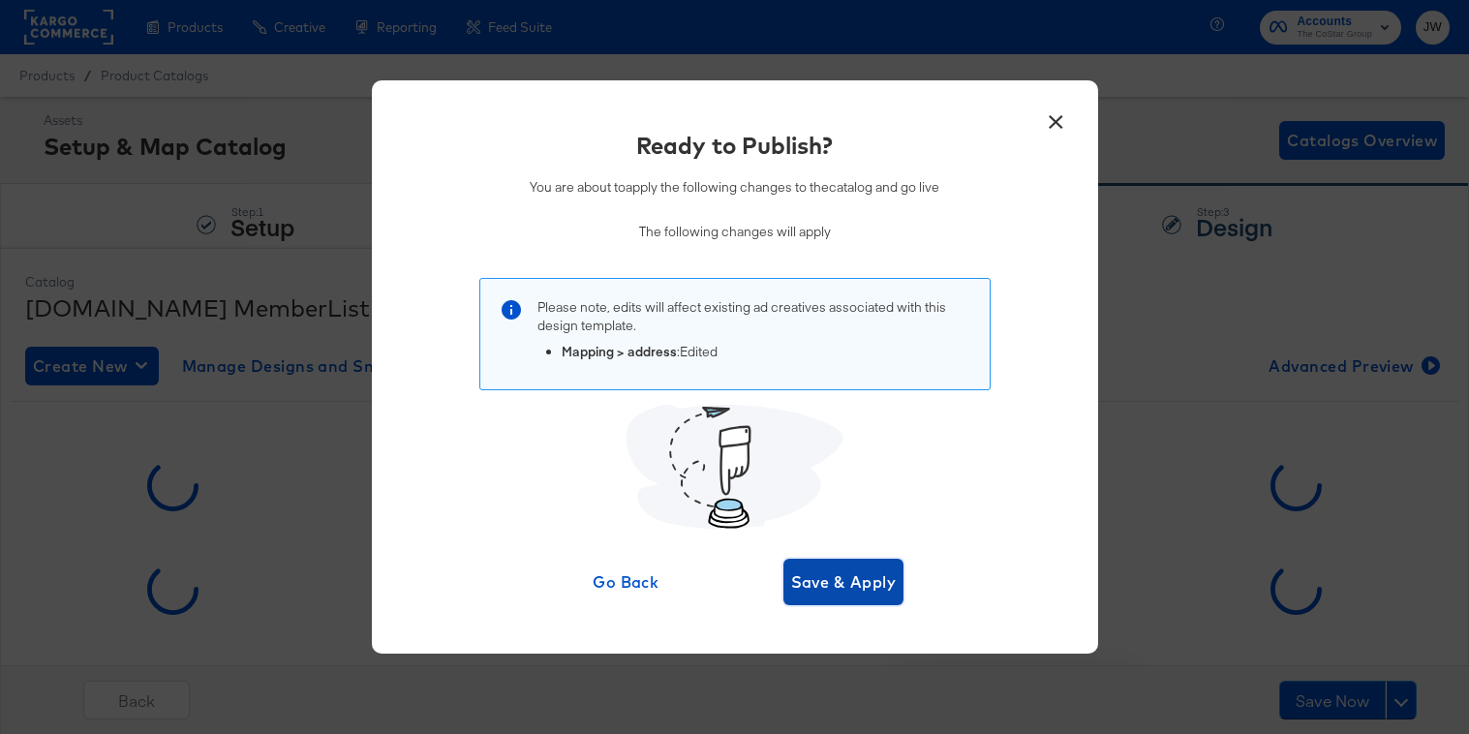
click at [876, 576] on span "Save & Apply" at bounding box center [844, 582] width 106 height 27
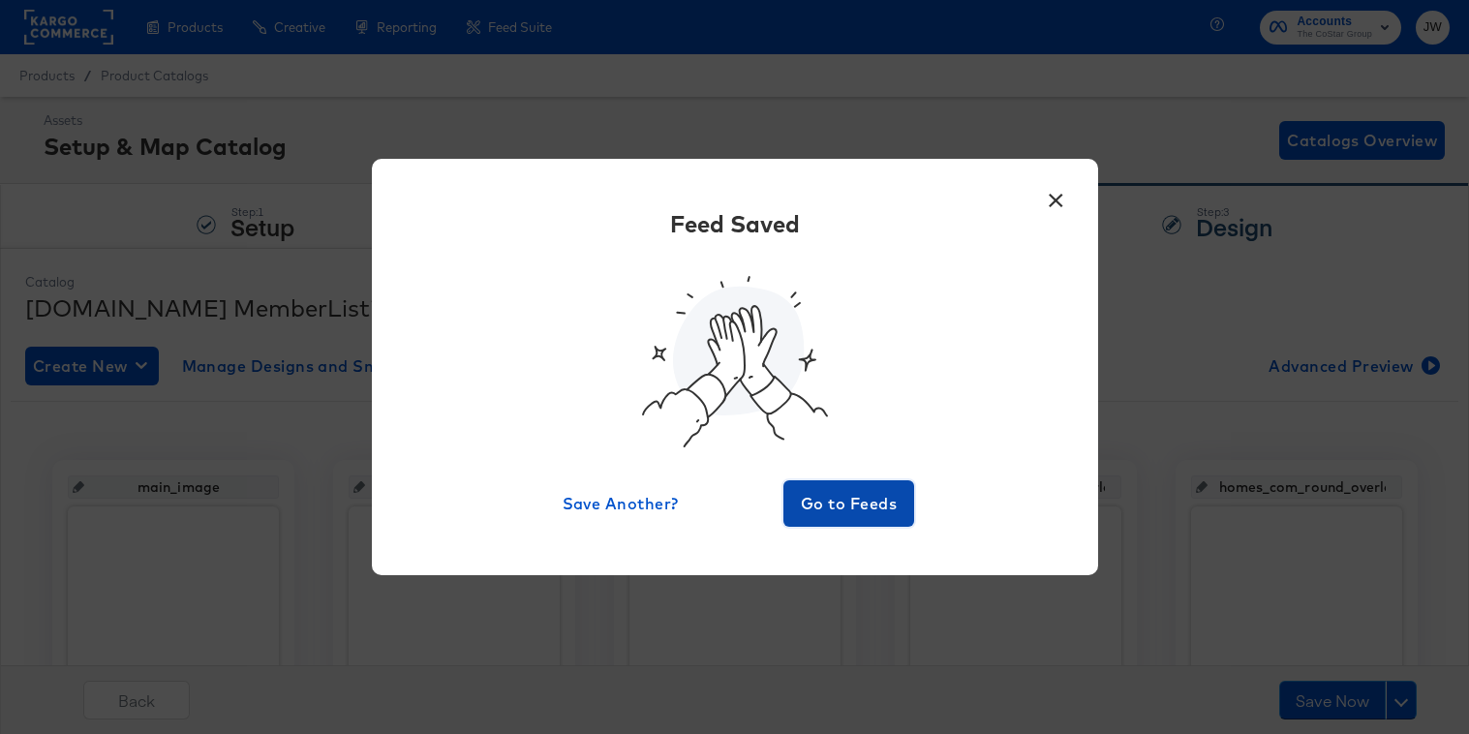
click at [817, 485] on button "Go to Feeds" at bounding box center [850, 503] width 132 height 46
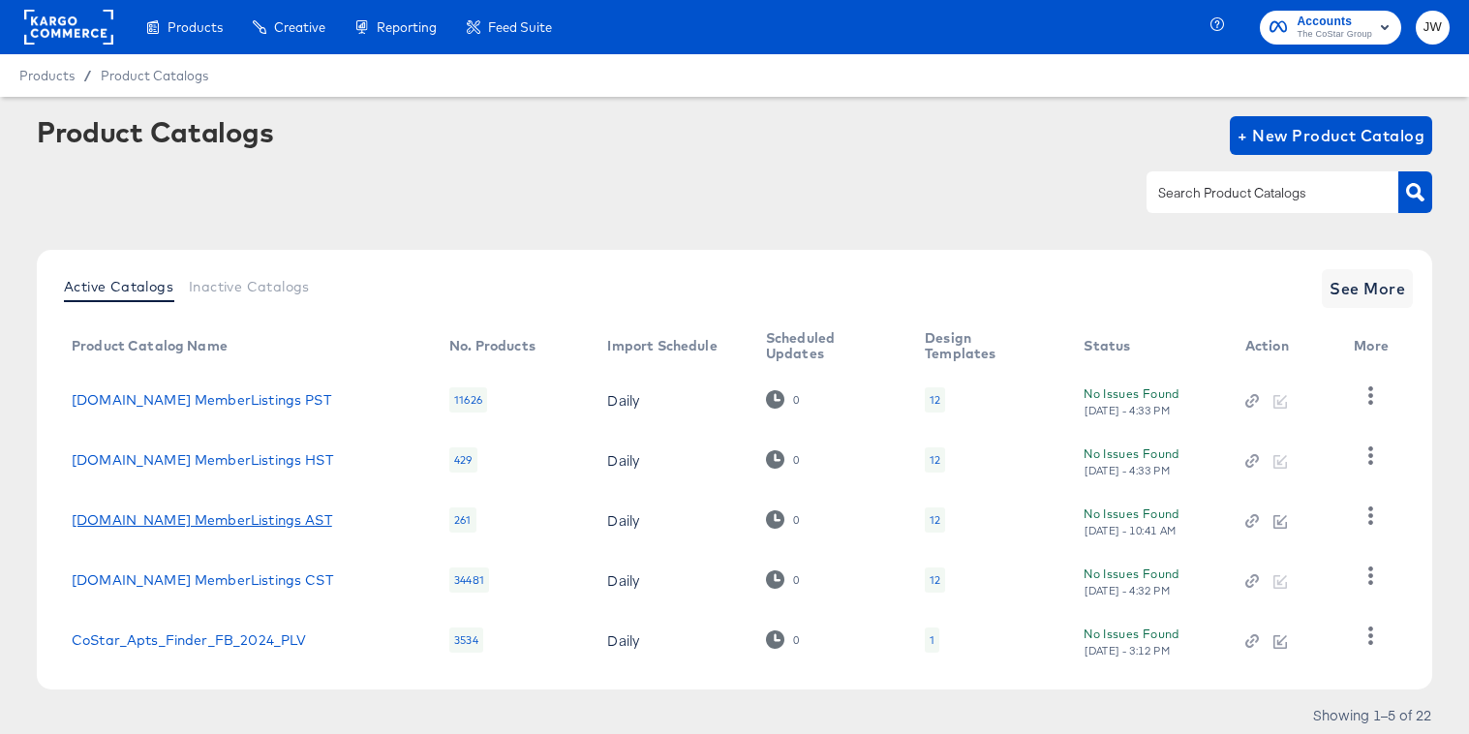
click at [219, 527] on link "[DOMAIN_NAME] MemberListings AST" at bounding box center [202, 519] width 261 height 15
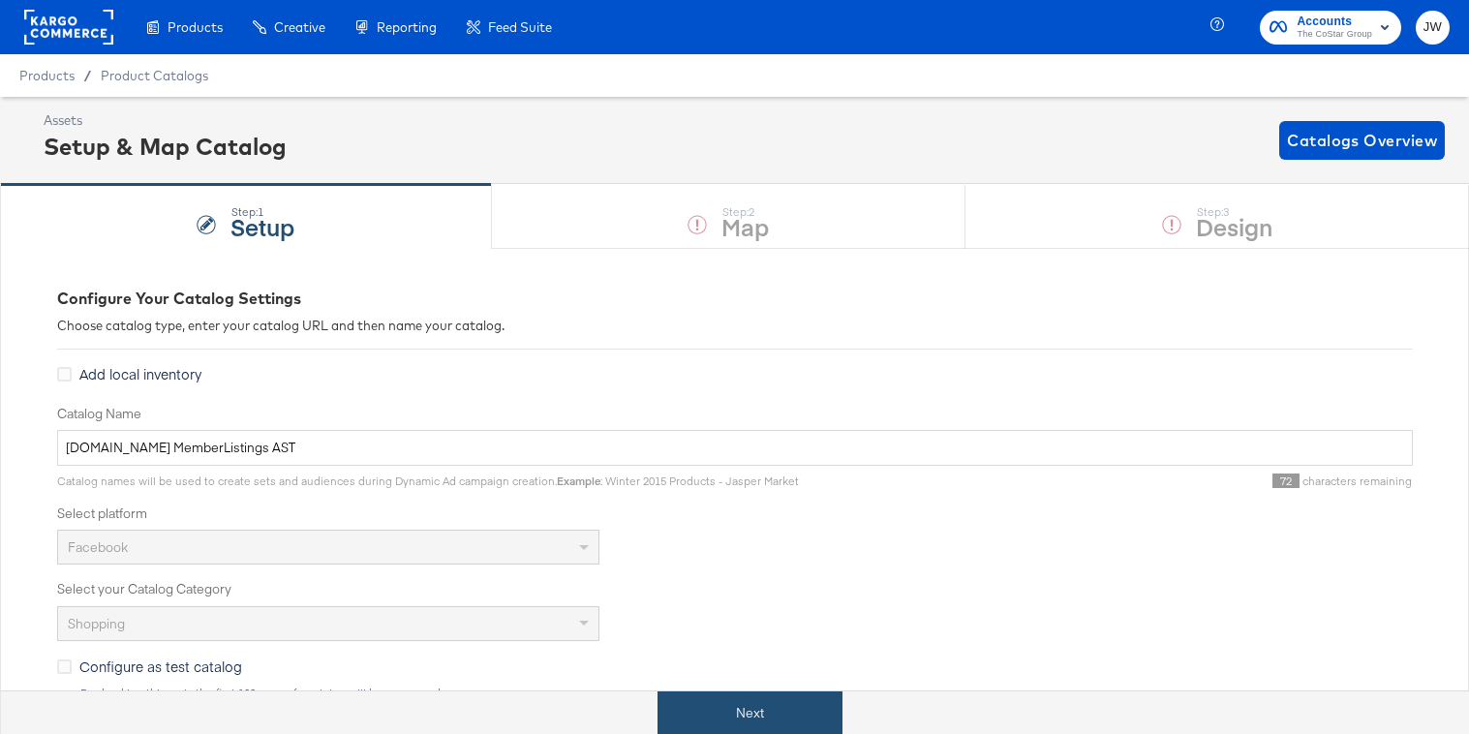
click at [689, 719] on button "Next" at bounding box center [750, 714] width 185 height 44
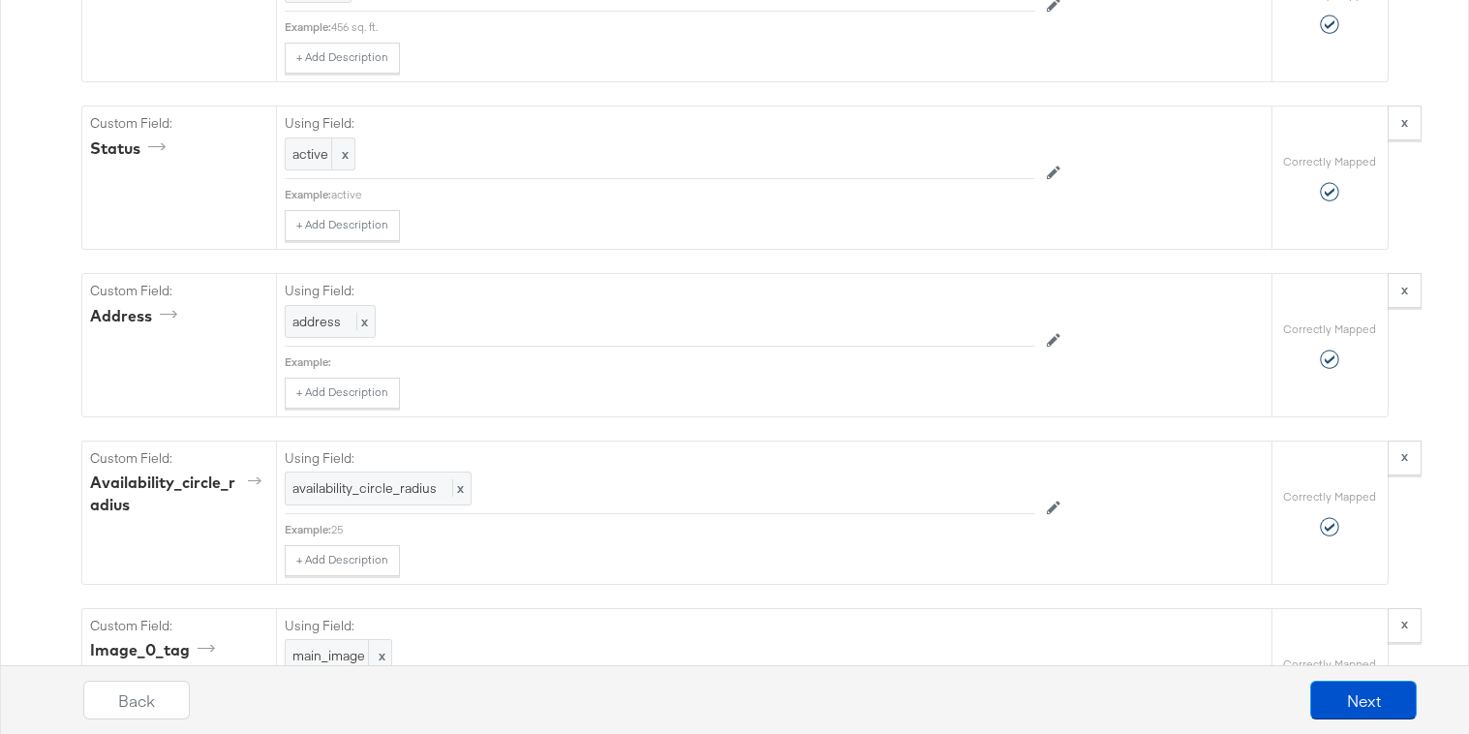
scroll to position [2955, 0]
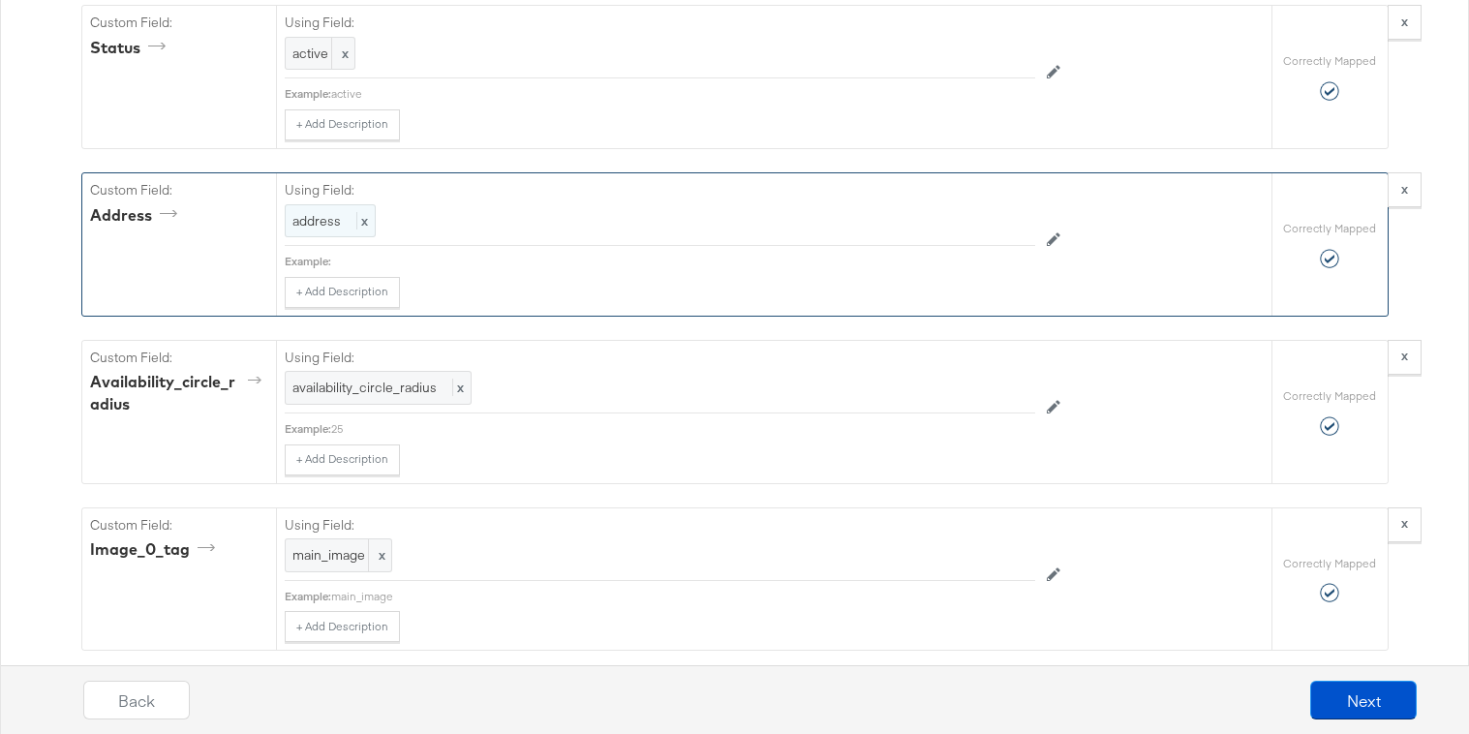
click at [294, 215] on span "address" at bounding box center [316, 220] width 48 height 17
click at [323, 217] on div "Select..." at bounding box center [616, 221] width 661 height 33
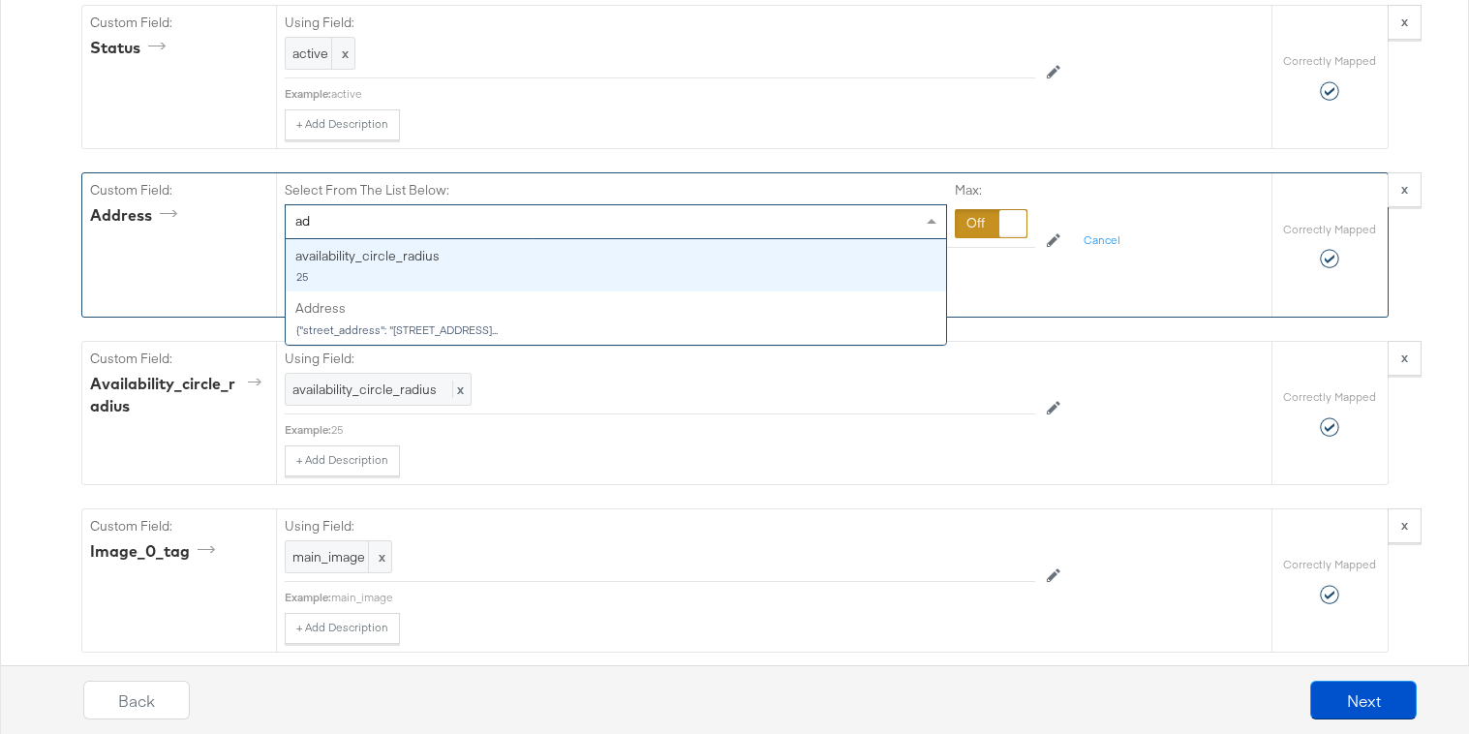
type input "add"
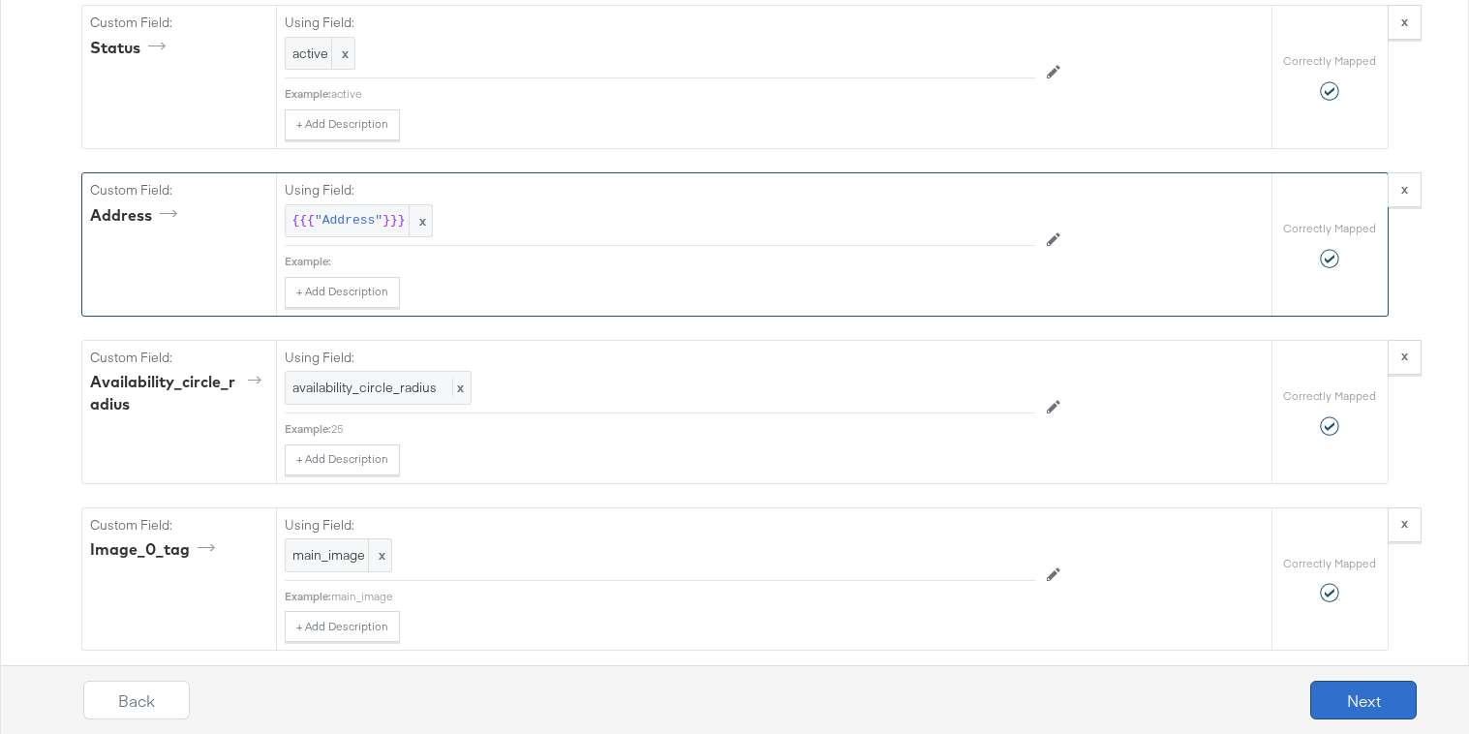
click at [1387, 712] on button "Next" at bounding box center [1363, 700] width 107 height 39
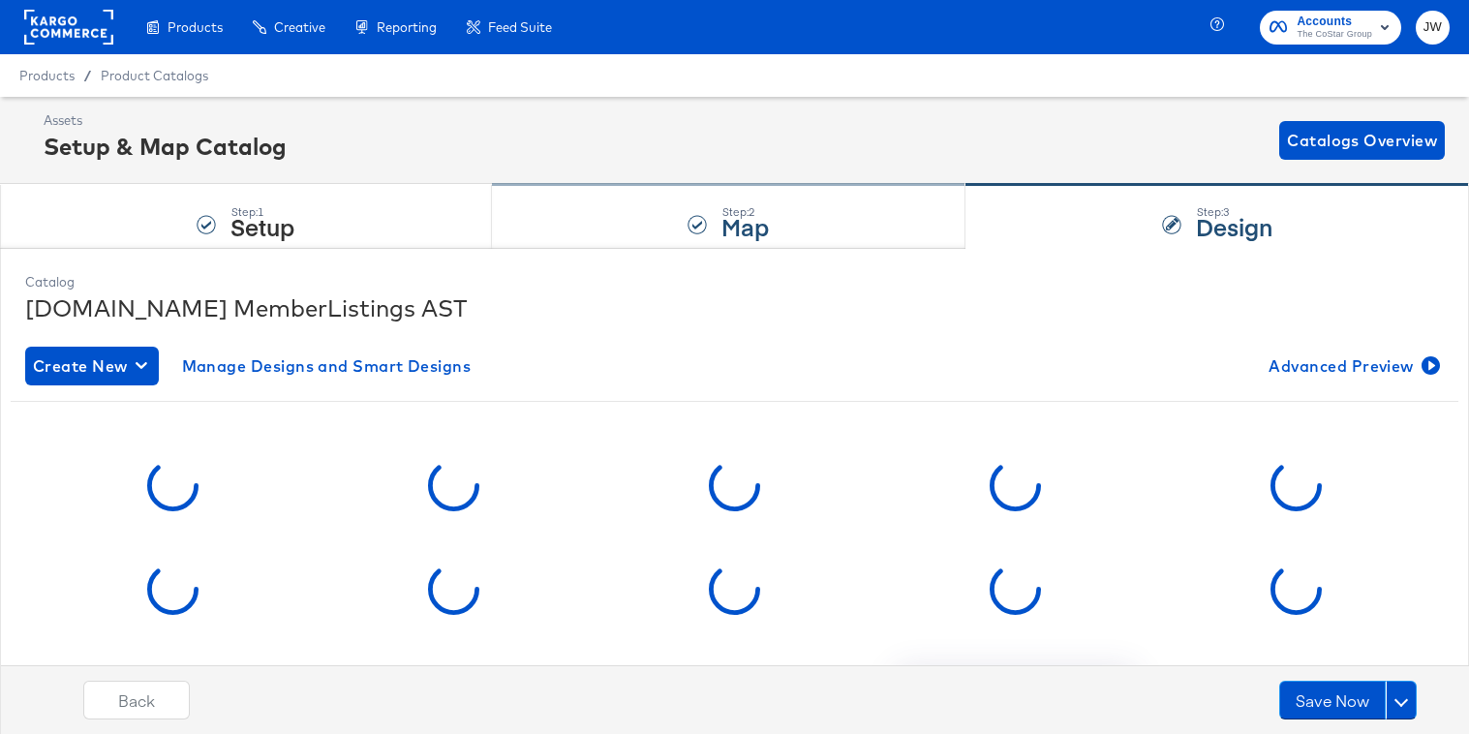
click at [644, 203] on div "Step: 2 Map" at bounding box center [729, 217] width 475 height 64
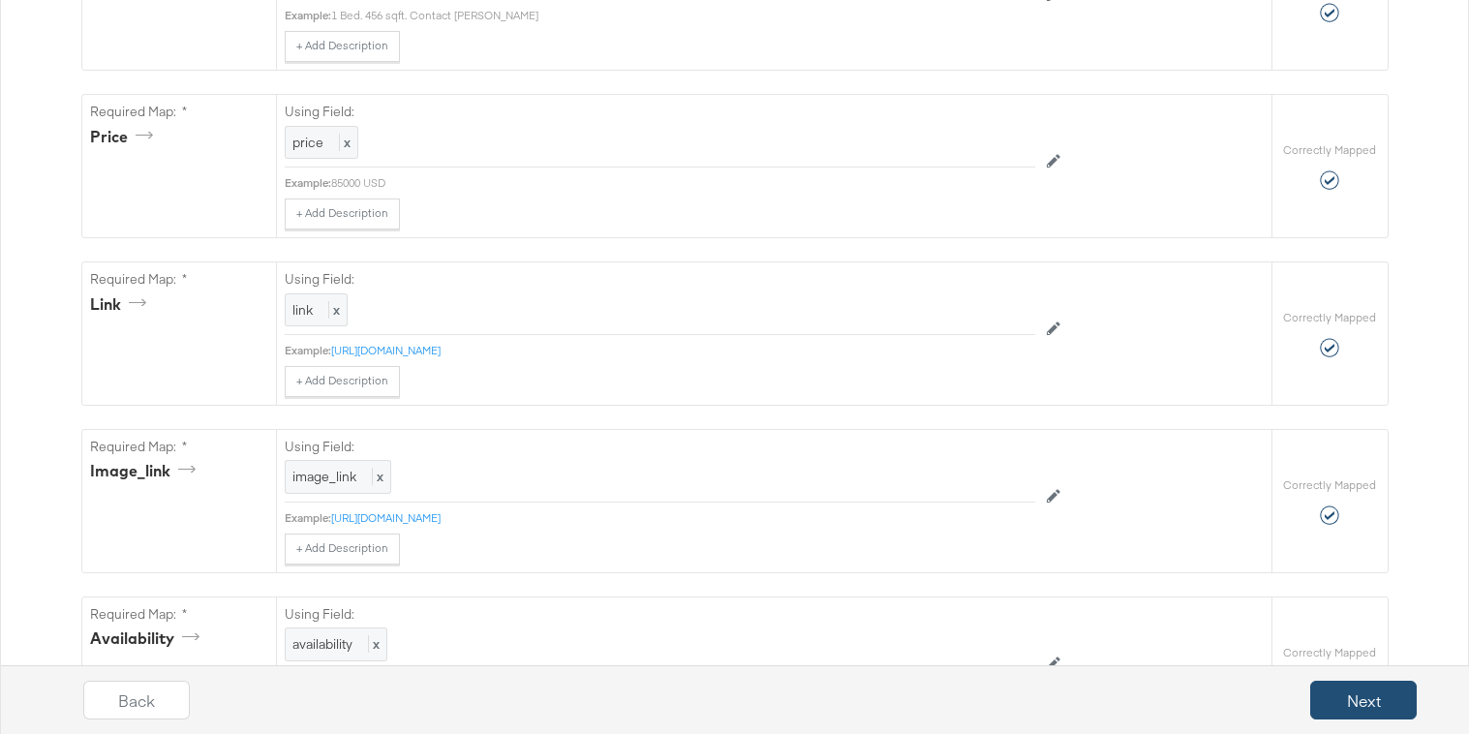
scroll to position [749, 0]
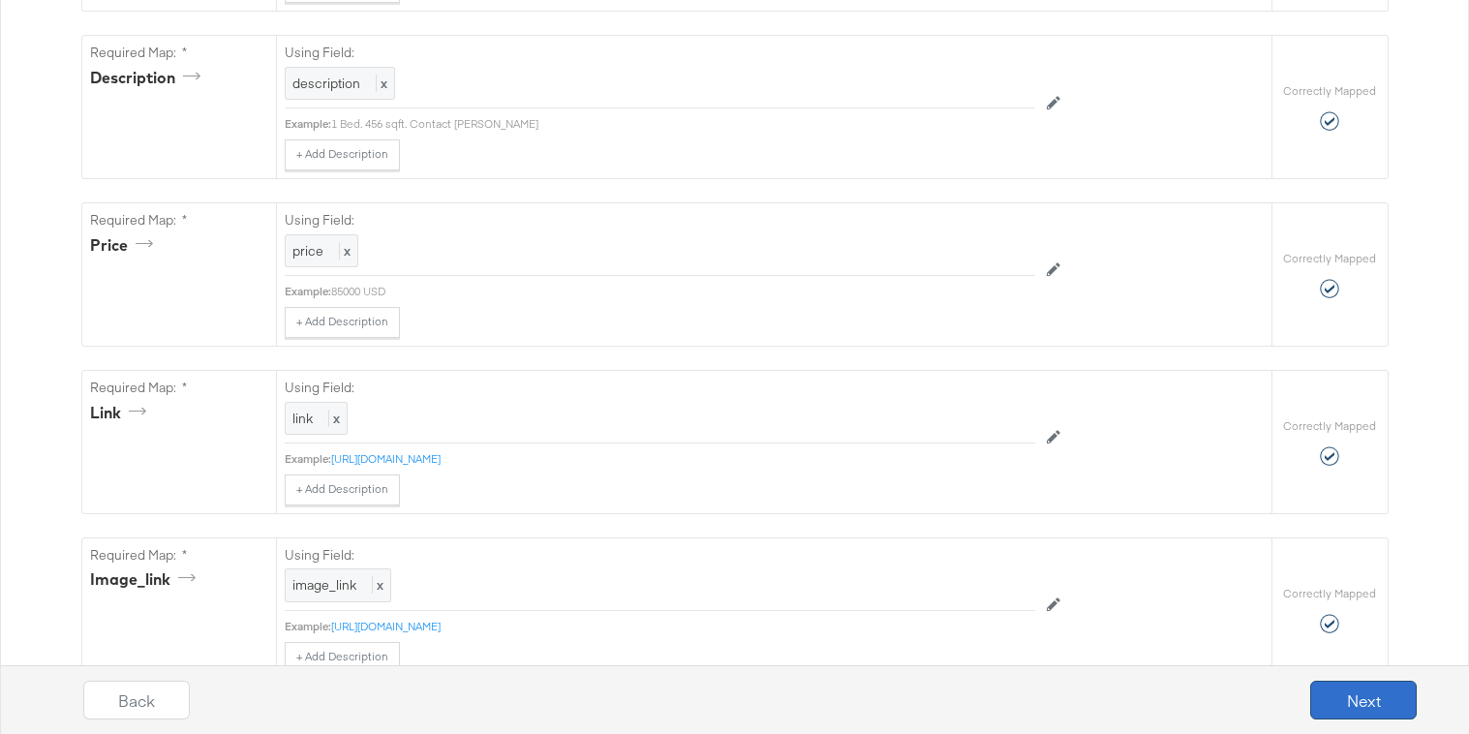
click at [1353, 687] on button "Next" at bounding box center [1363, 700] width 107 height 39
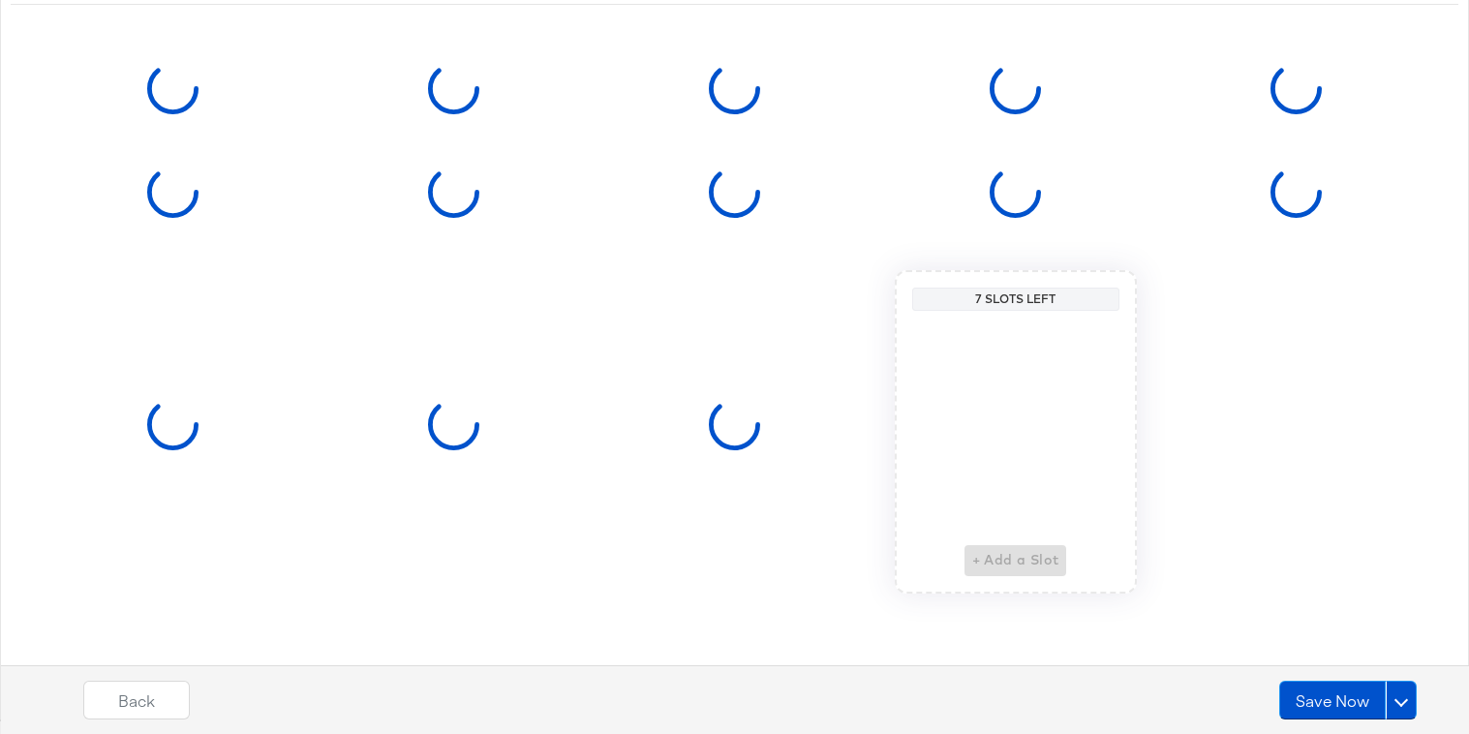
scroll to position [0, 0]
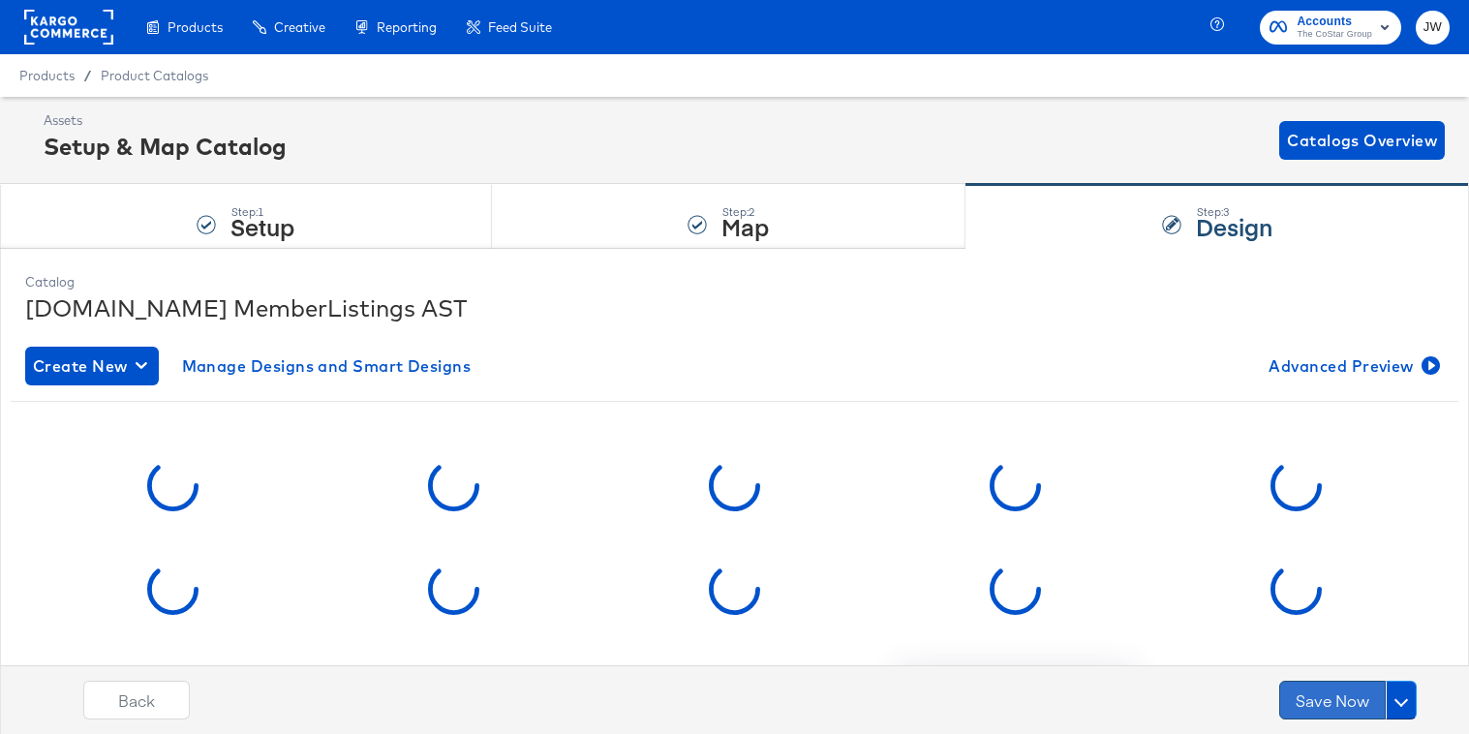
click at [1350, 693] on button "Save Now" at bounding box center [1332, 700] width 107 height 39
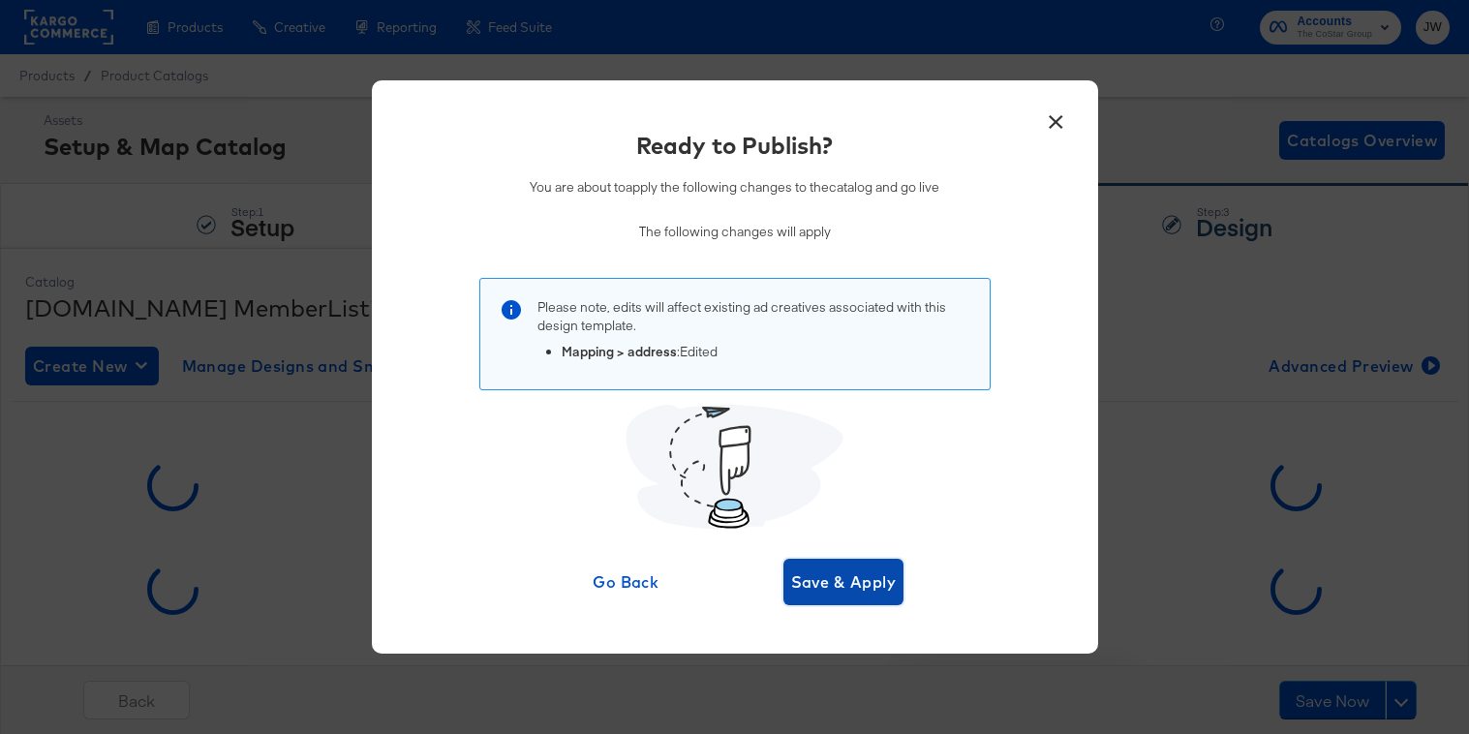
click at [843, 584] on span "Save & Apply" at bounding box center [844, 582] width 106 height 27
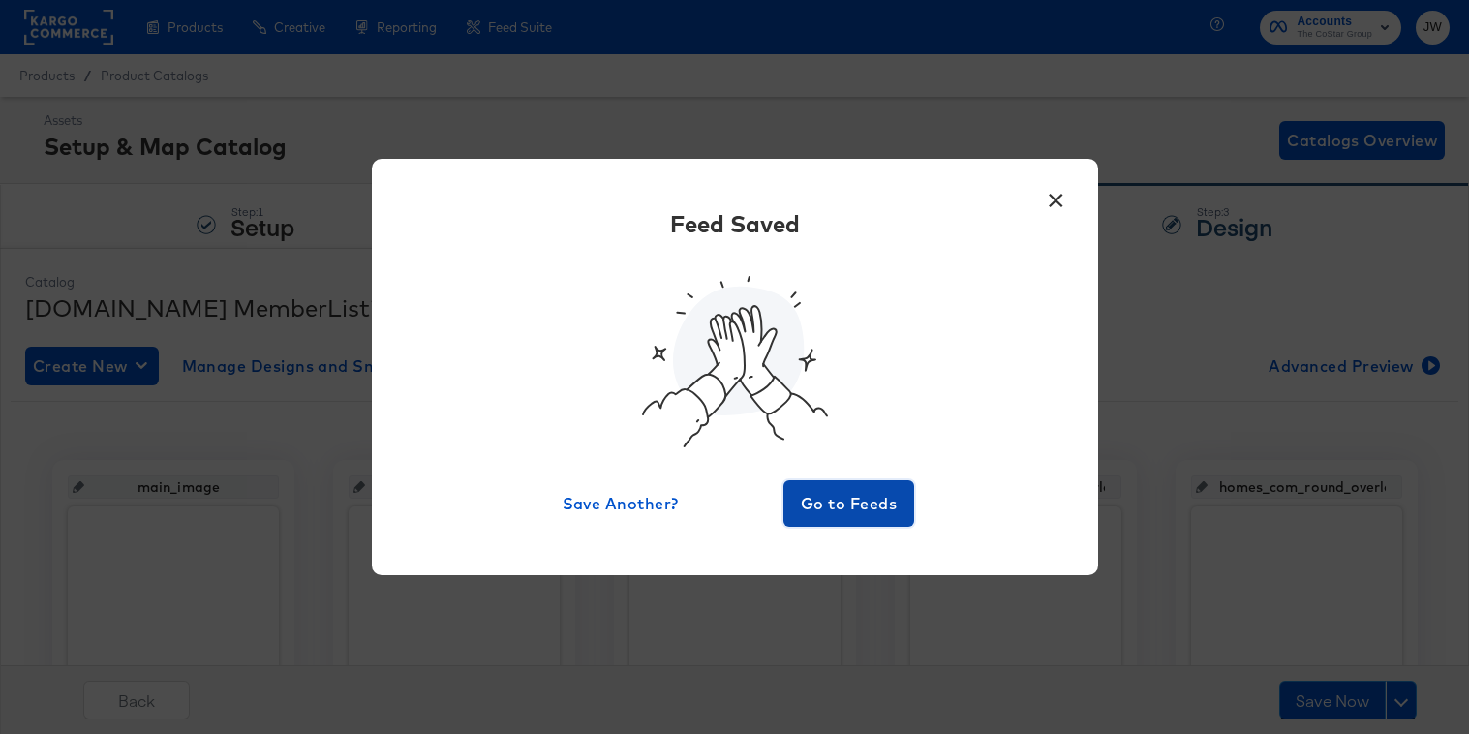
click at [862, 510] on span "Go to Feeds" at bounding box center [849, 503] width 116 height 27
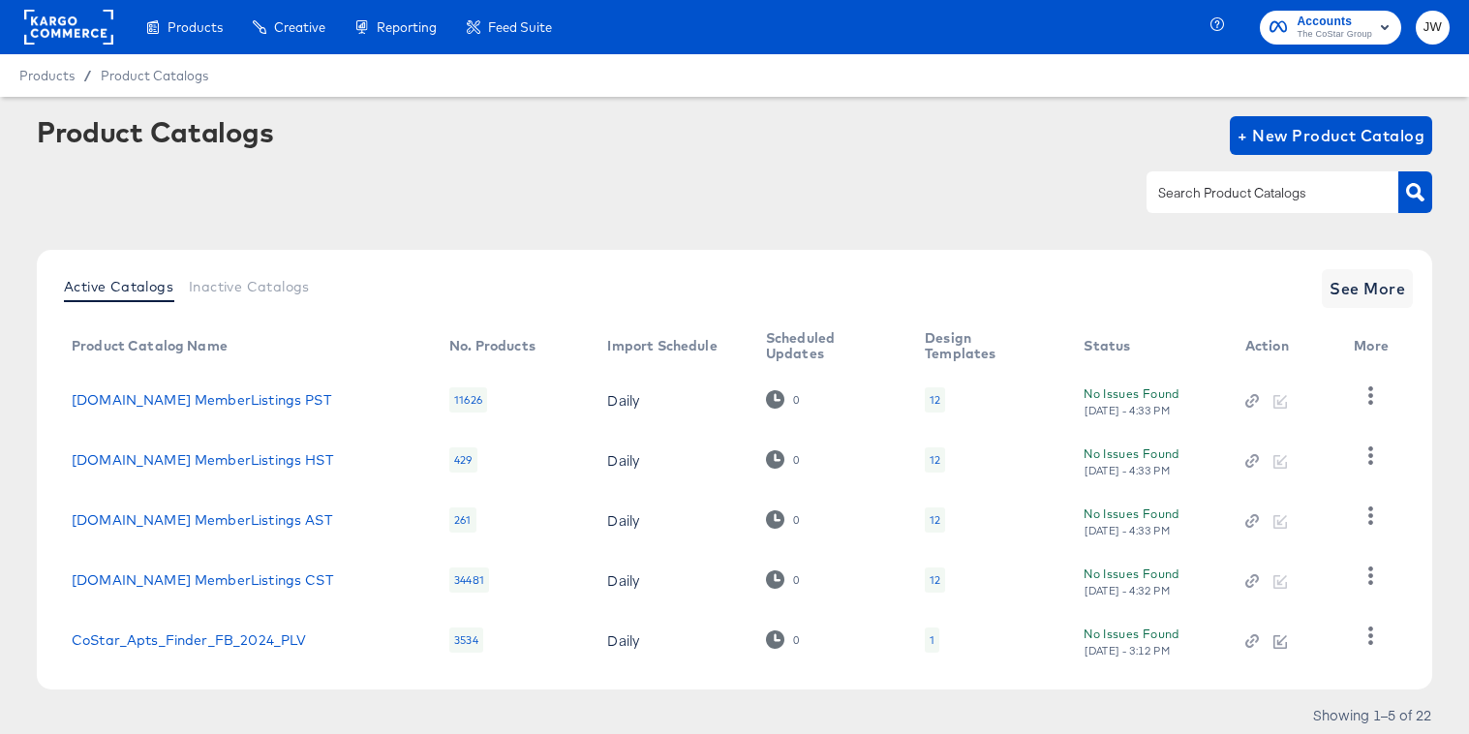
click at [1169, 207] on div at bounding box center [1273, 191] width 252 height 41
type input "home"
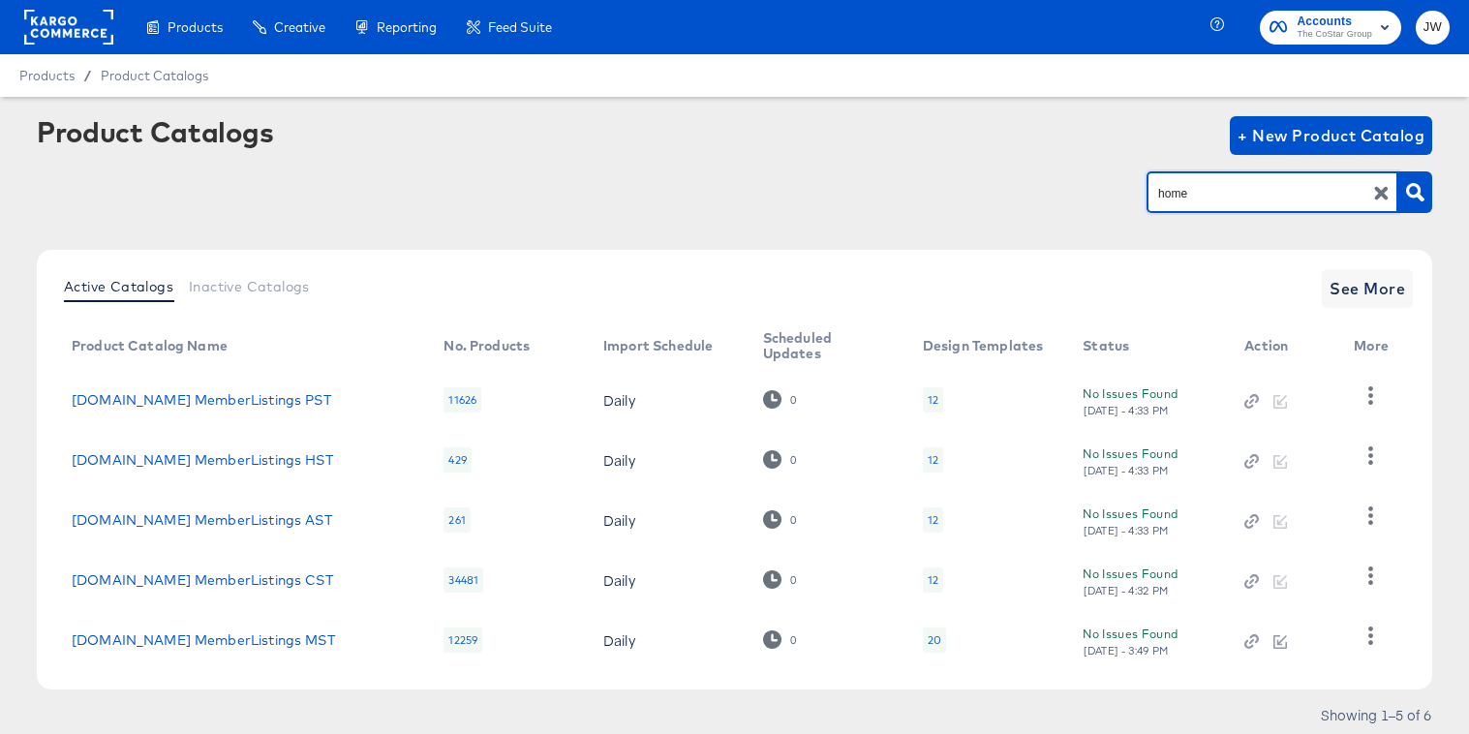
scroll to position [64, 0]
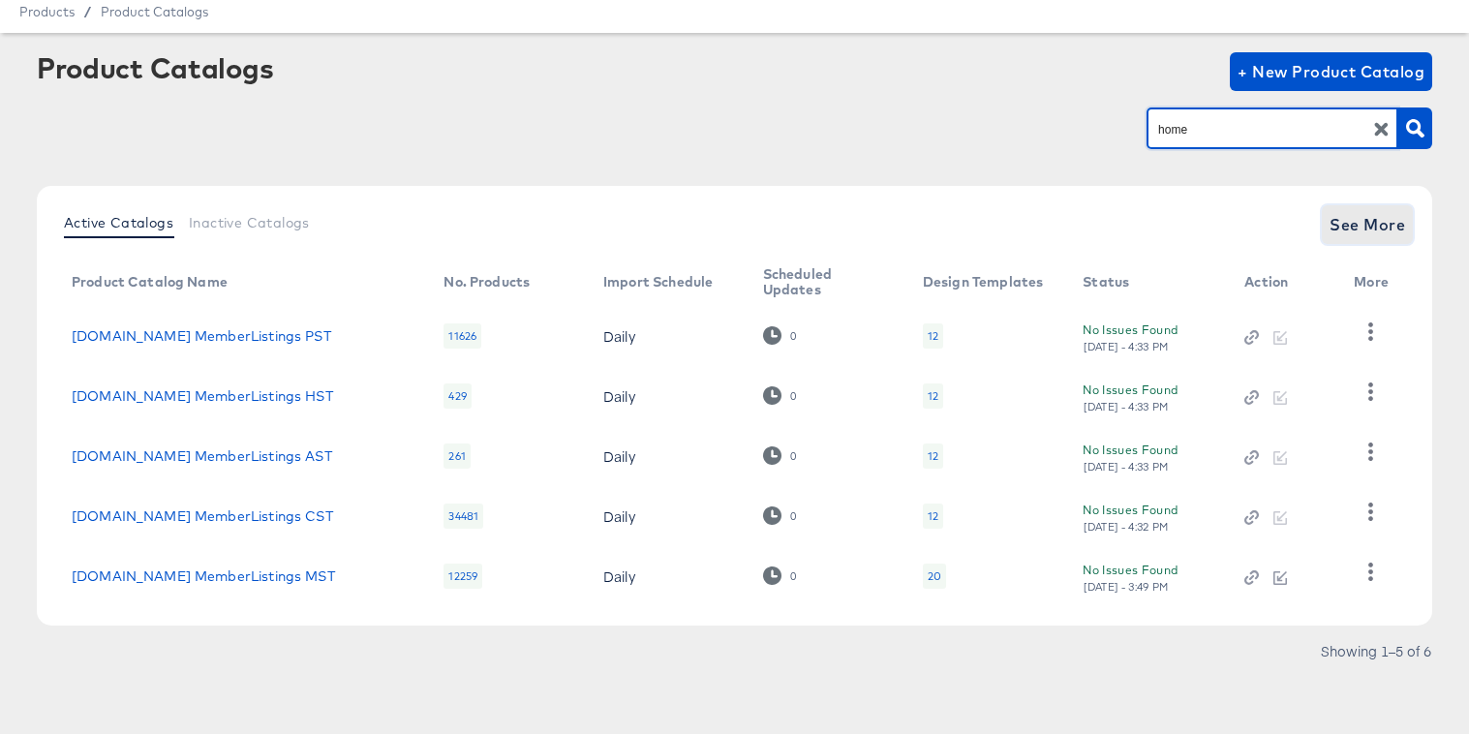
click at [1380, 218] on span "See More" at bounding box center [1368, 224] width 76 height 27
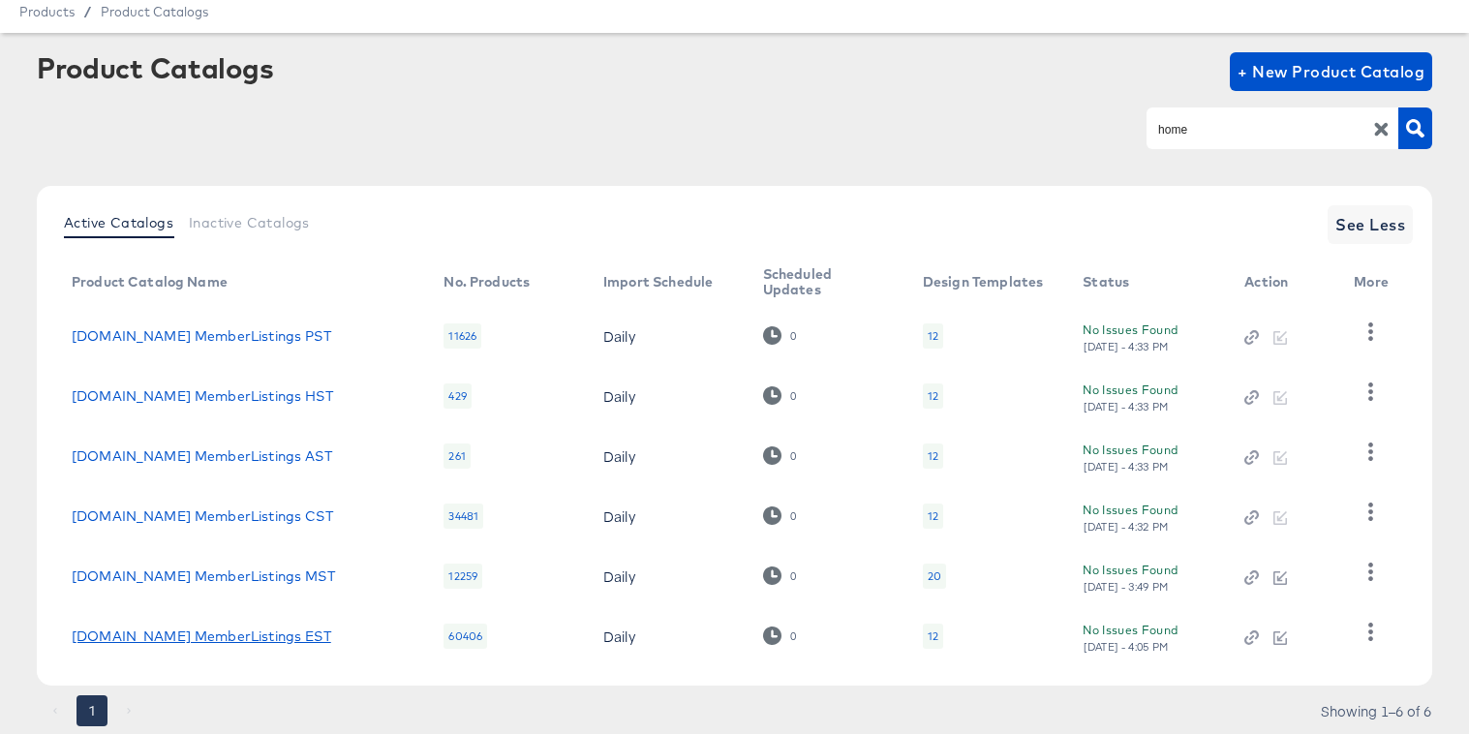
click at [217, 631] on link "Homes.com MemberListings EST" at bounding box center [202, 636] width 260 height 15
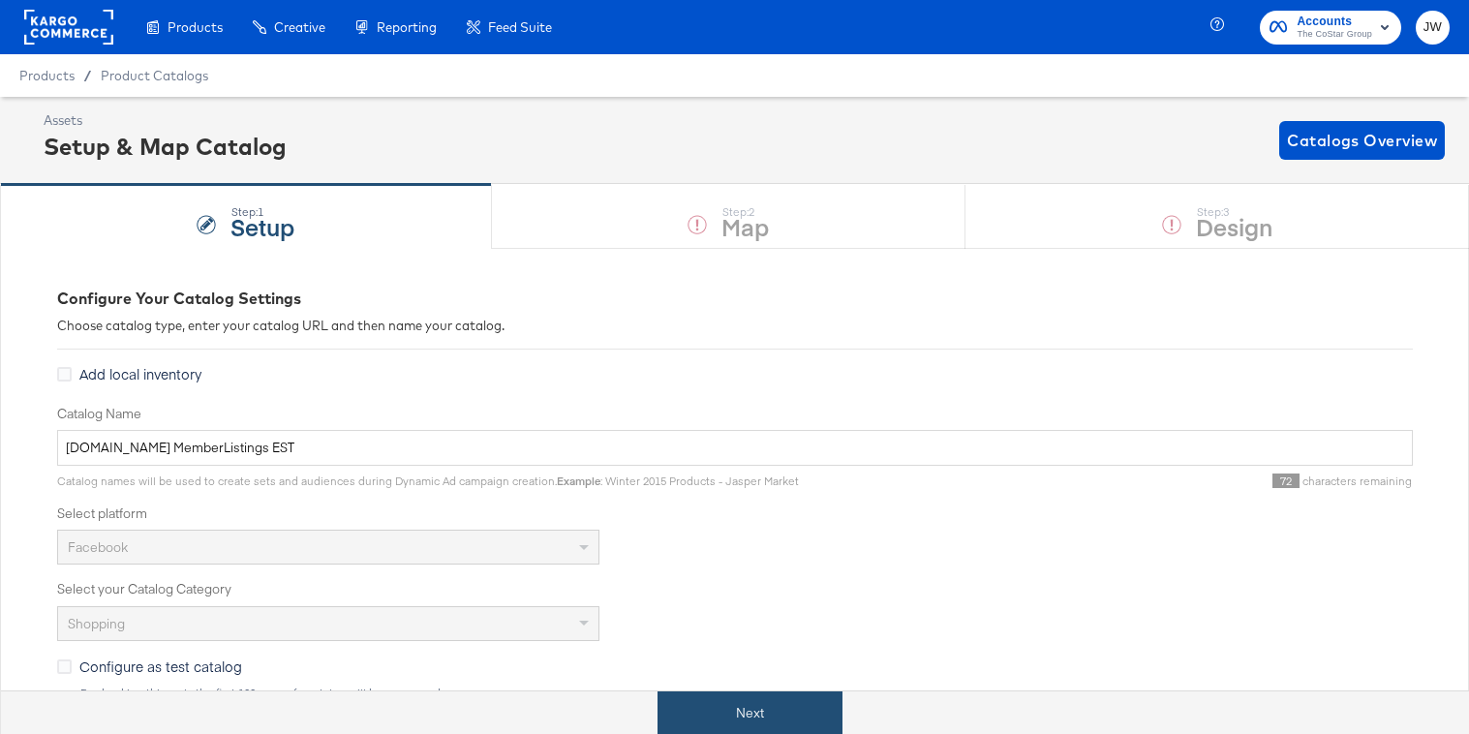
click at [774, 710] on button "Next" at bounding box center [750, 714] width 185 height 44
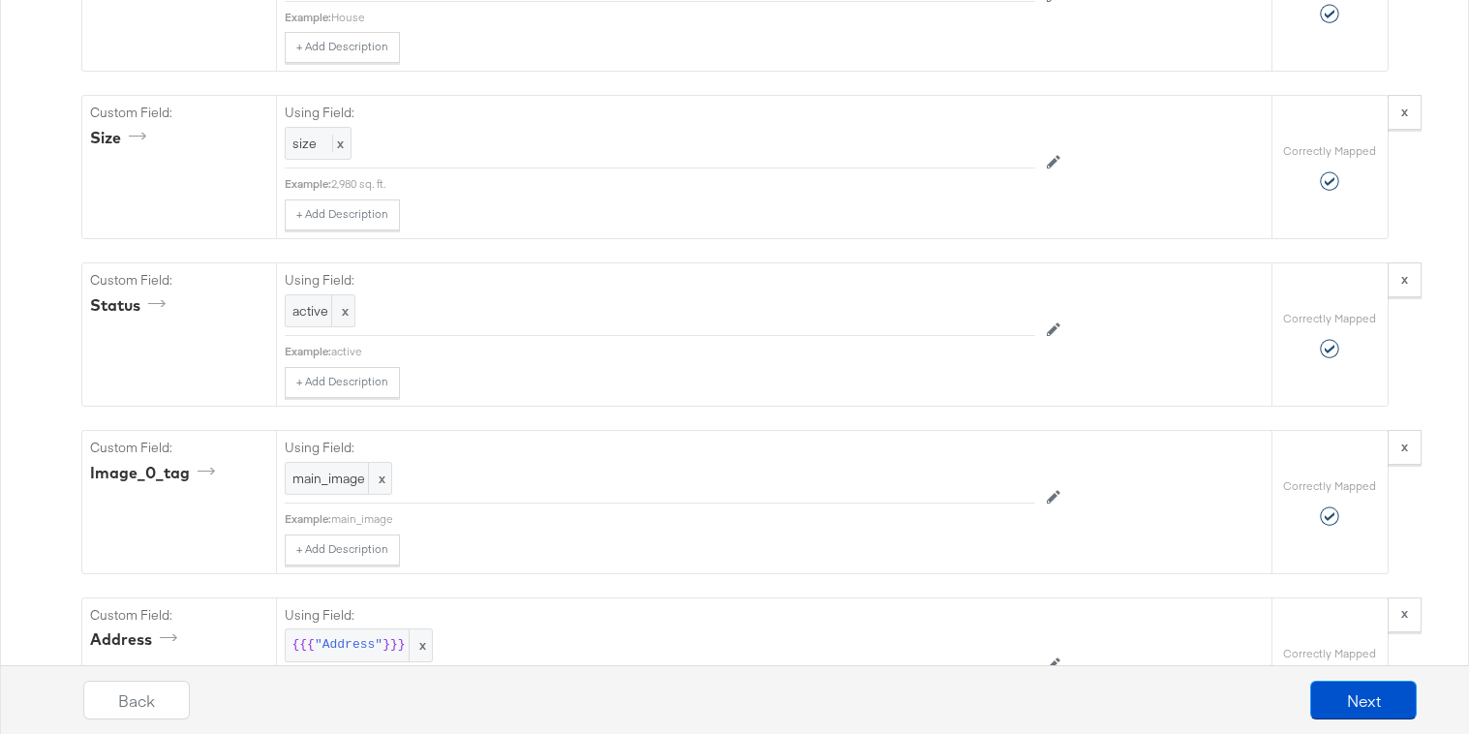
scroll to position [2818, 0]
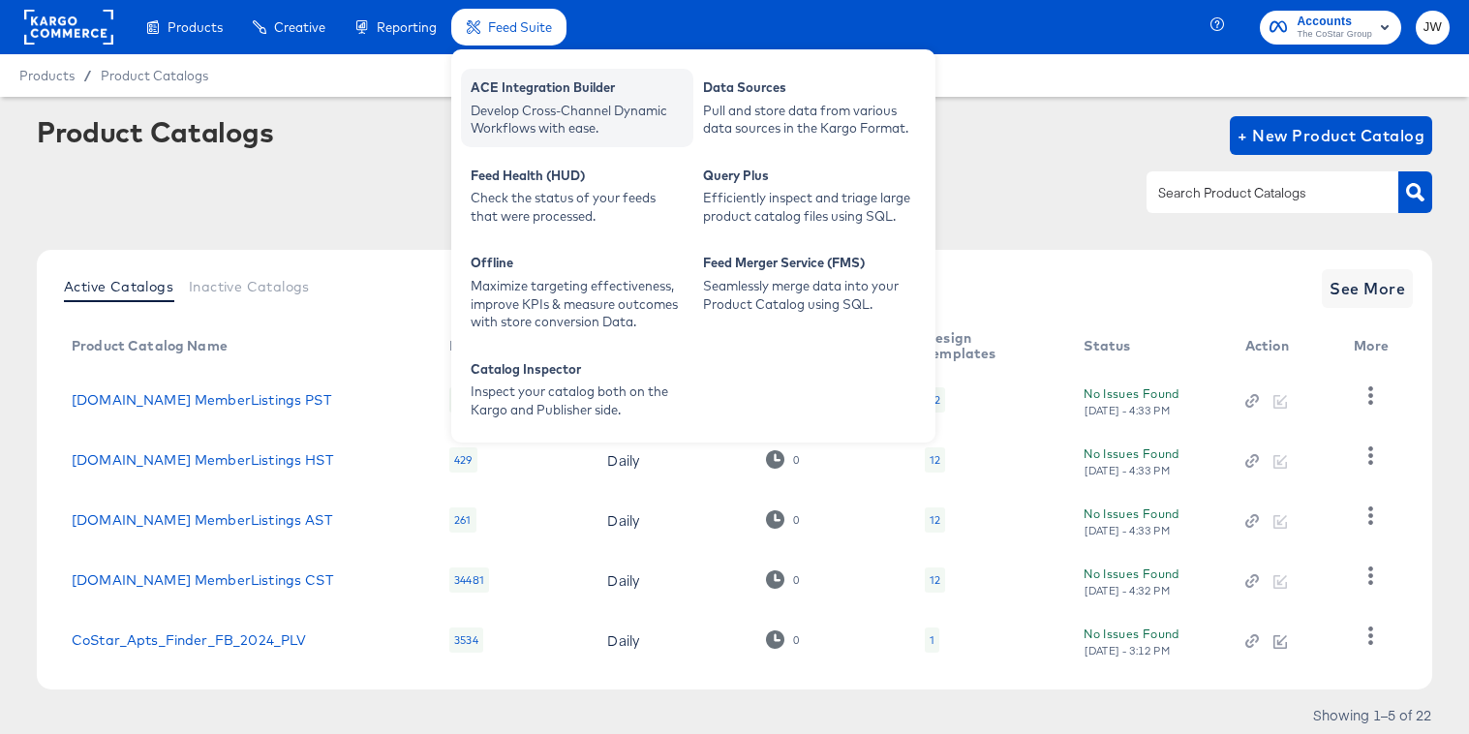
click at [541, 92] on div "ACE Integration Builder" at bounding box center [577, 89] width 213 height 23
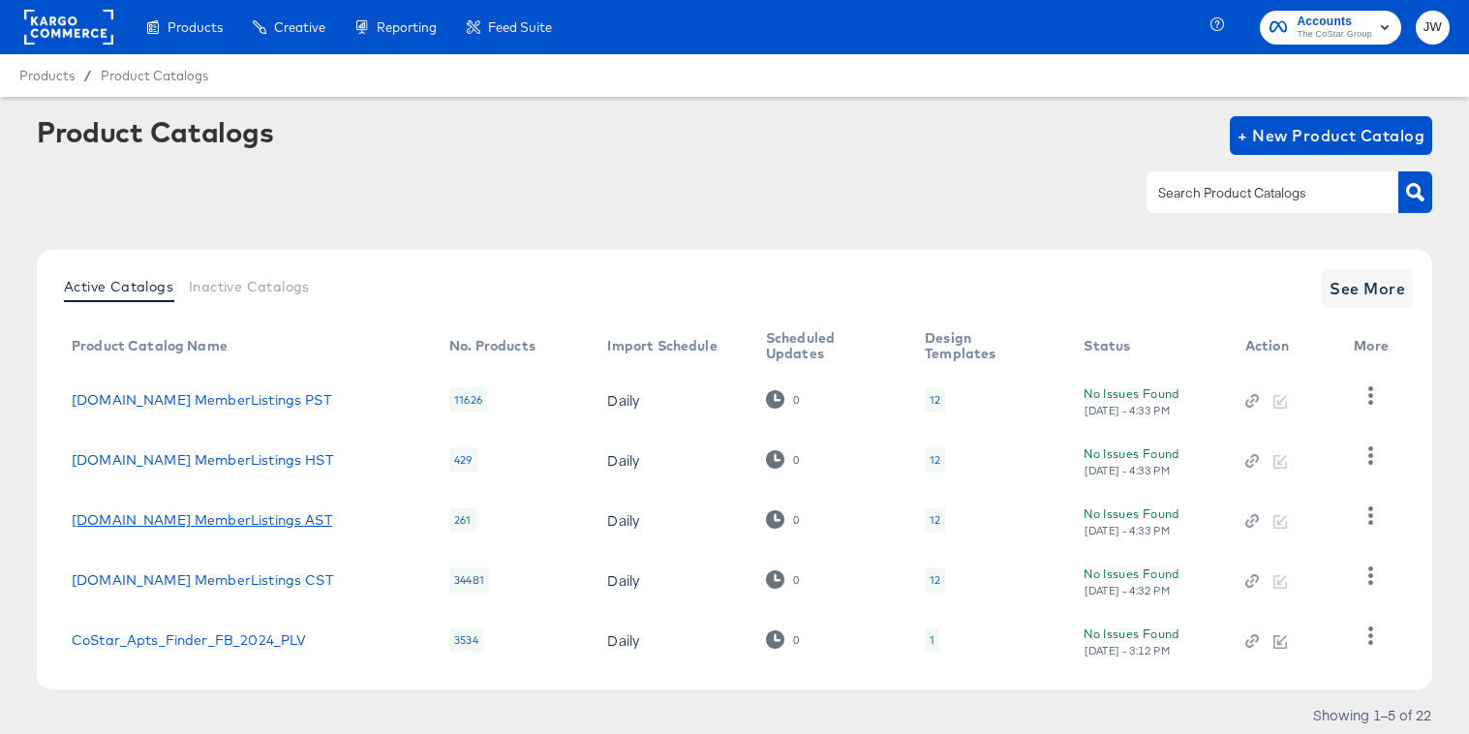
click at [251, 518] on link "[DOMAIN_NAME] MemberListings AST" at bounding box center [202, 519] width 261 height 15
click at [249, 579] on link "[DOMAIN_NAME] MemberListings CST" at bounding box center [202, 579] width 261 height 15
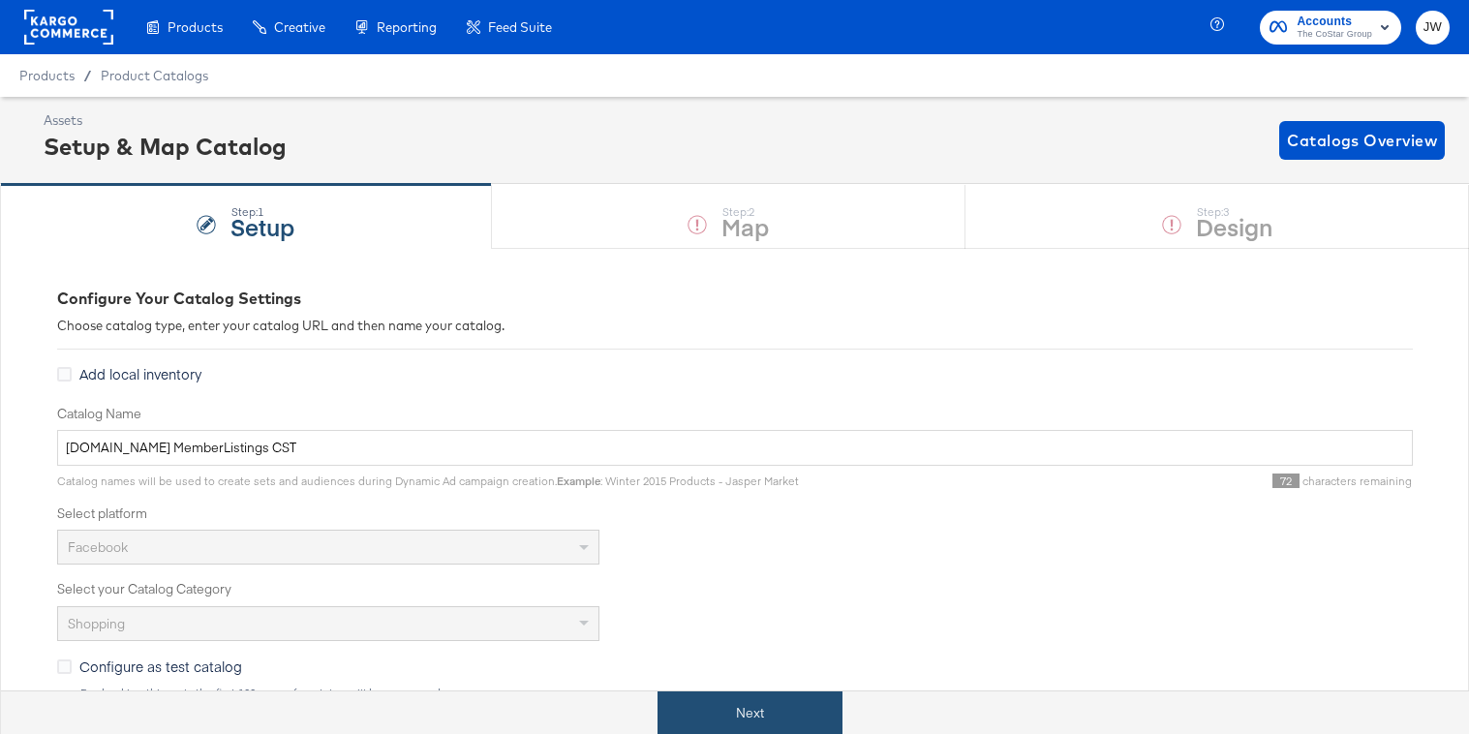
click at [692, 705] on button "Next" at bounding box center [750, 714] width 185 height 44
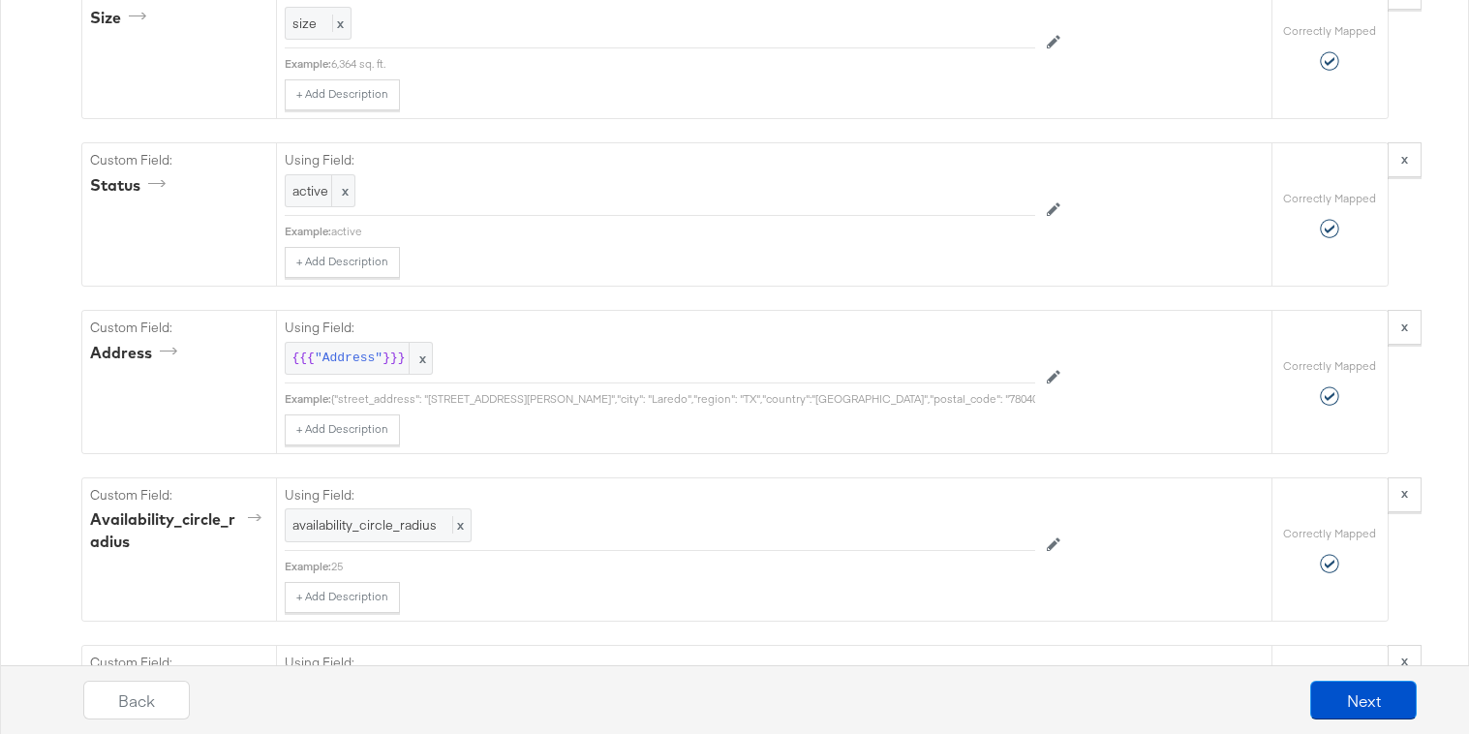
scroll to position [2862, 0]
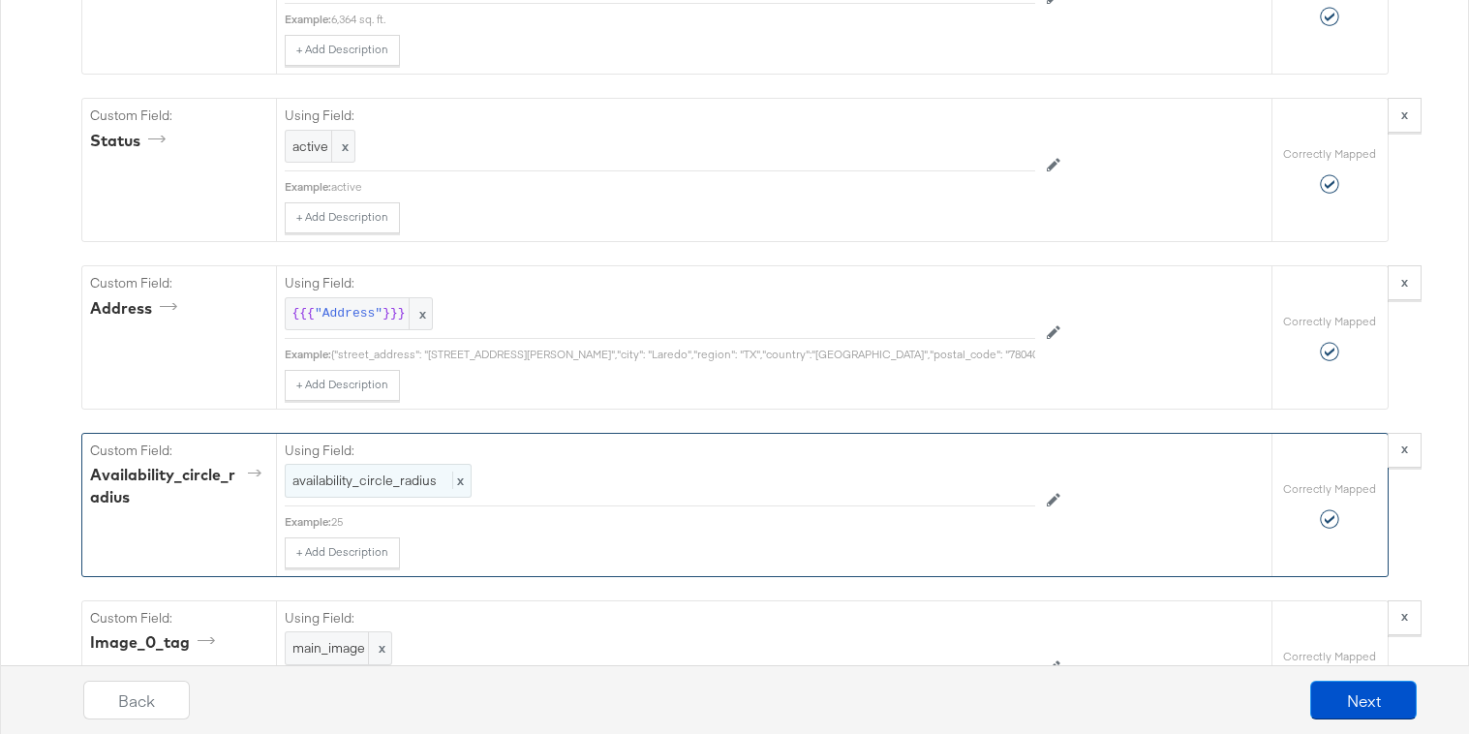
click at [415, 484] on span "availability_circle_radius" at bounding box center [364, 480] width 144 height 17
click at [1122, 502] on button "Cancel" at bounding box center [1102, 501] width 60 height 31
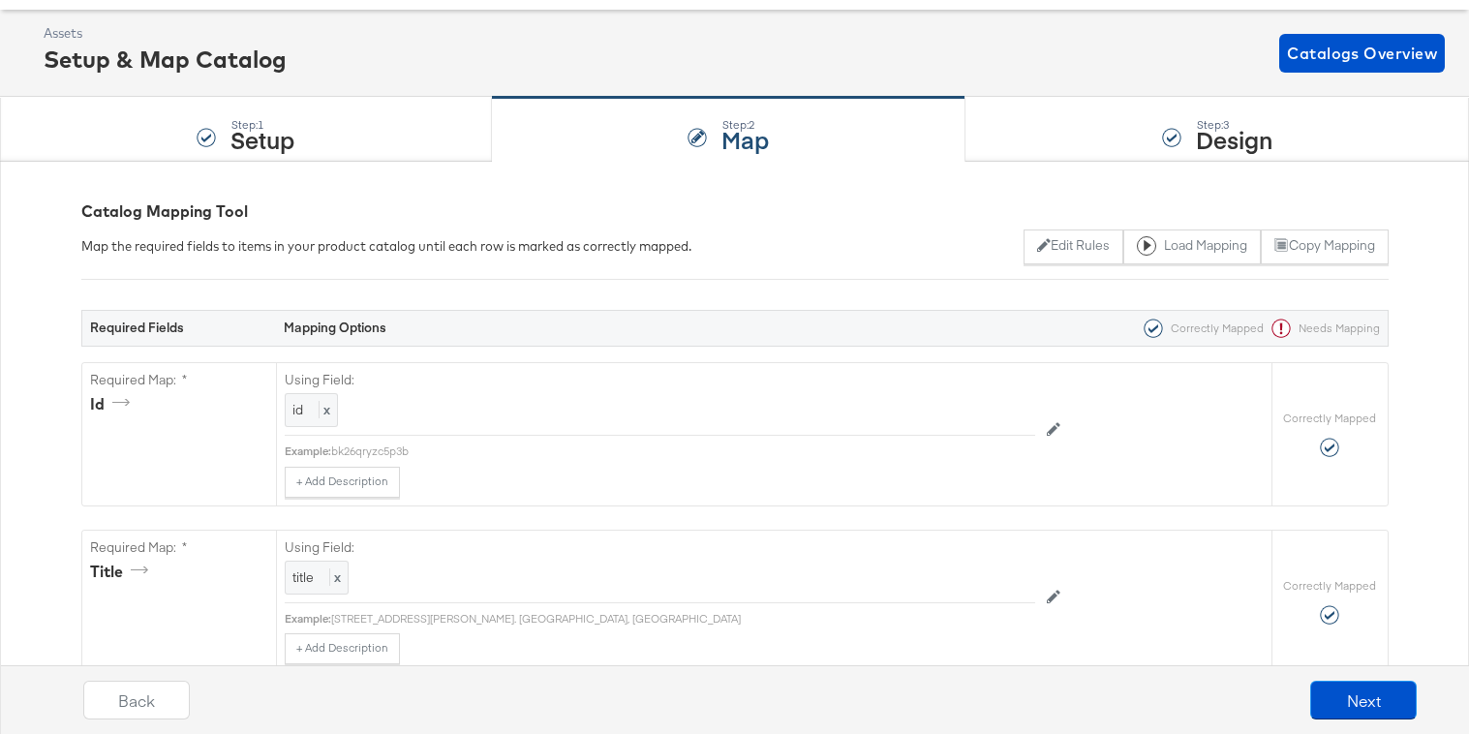
scroll to position [108, 0]
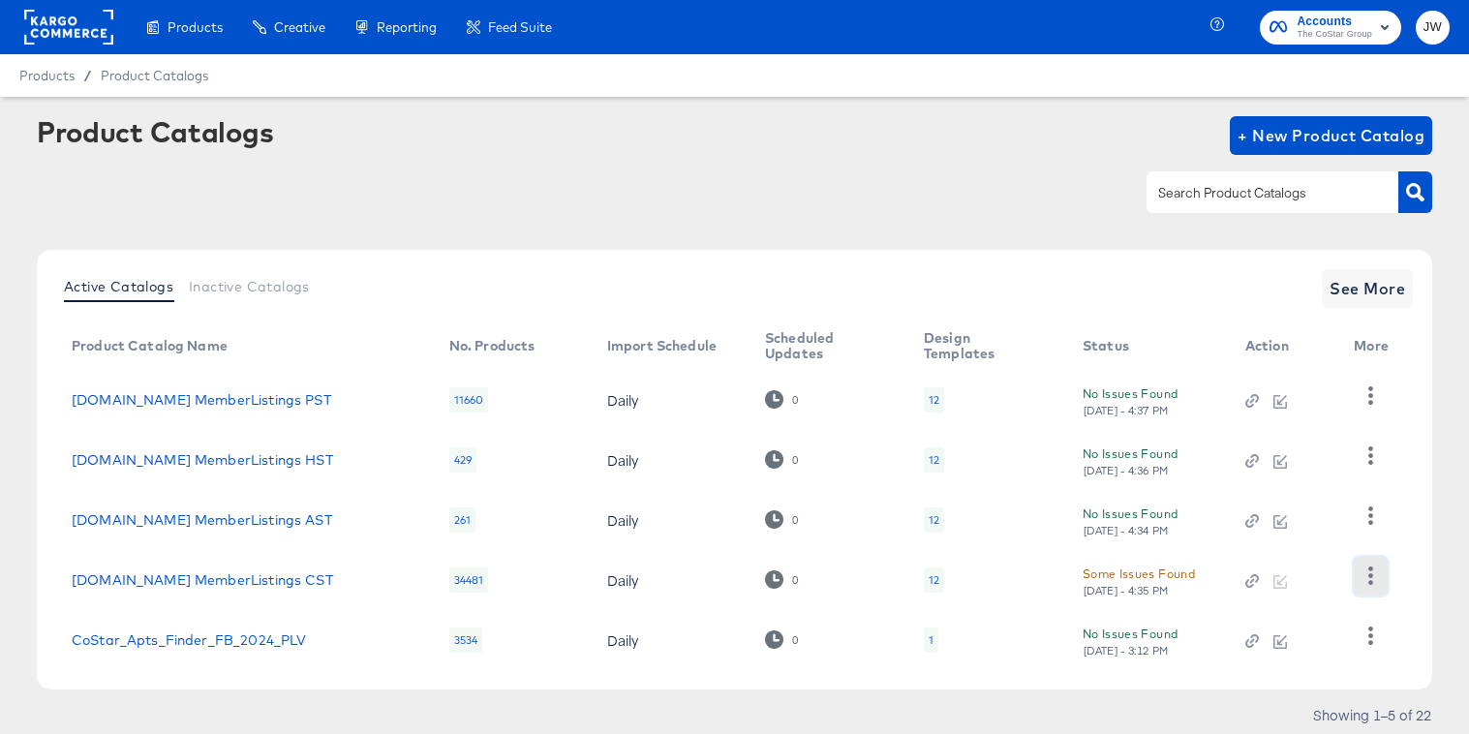
click at [1368, 560] on button "button" at bounding box center [1371, 576] width 34 height 39
click at [1246, 479] on div "HUD Checks (Internal)" at bounding box center [1292, 479] width 194 height 31
click at [1123, 572] on div "Some Issues Found" at bounding box center [1139, 574] width 112 height 20
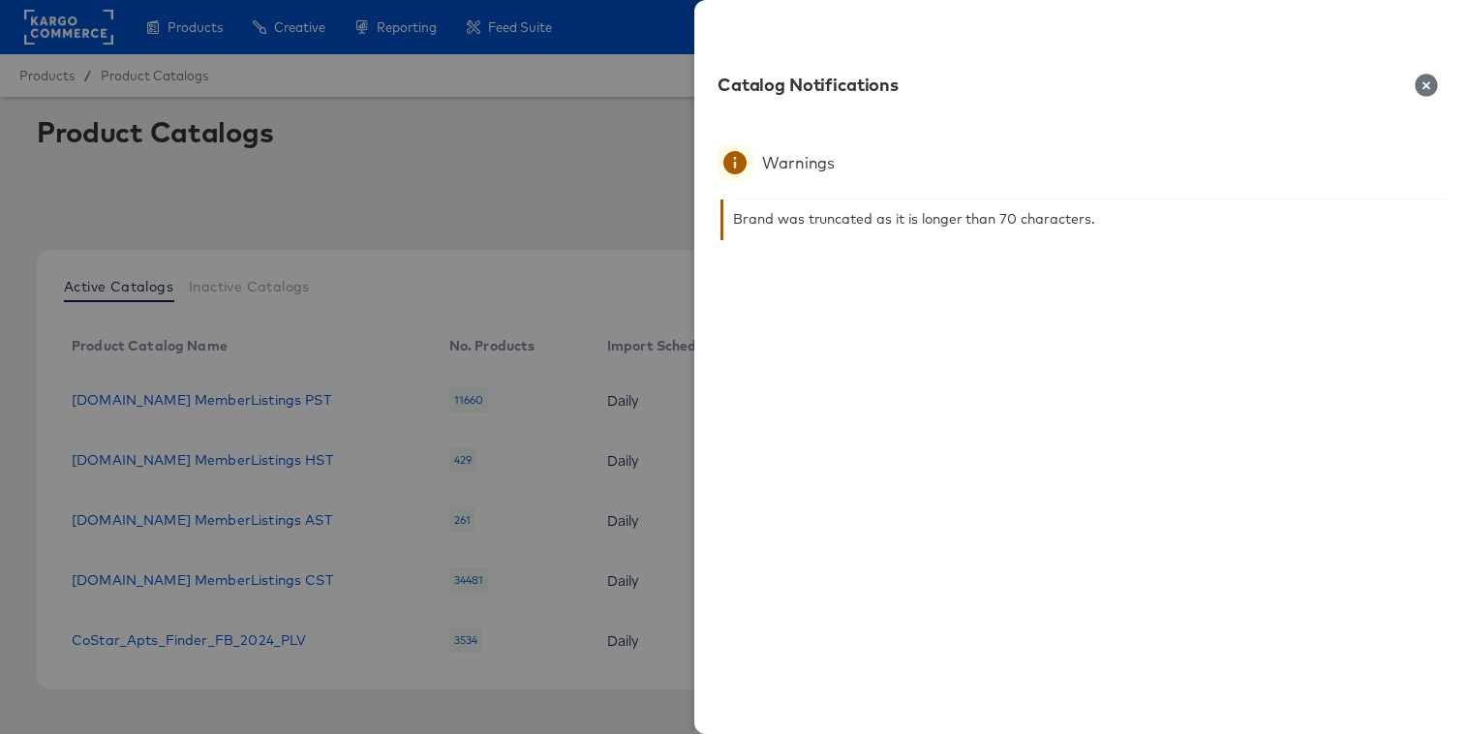
click at [601, 149] on div at bounding box center [734, 367] width 1469 height 734
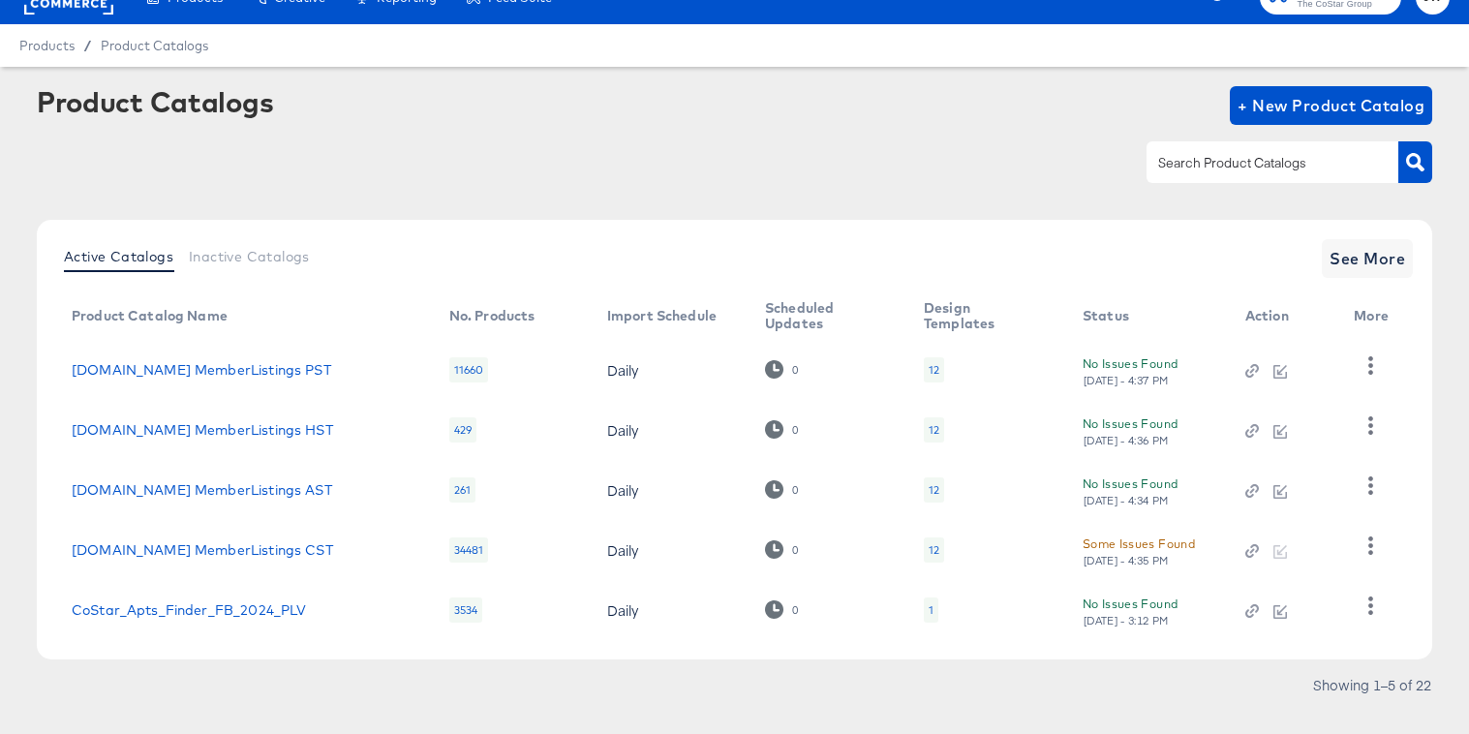
scroll to position [64, 0]
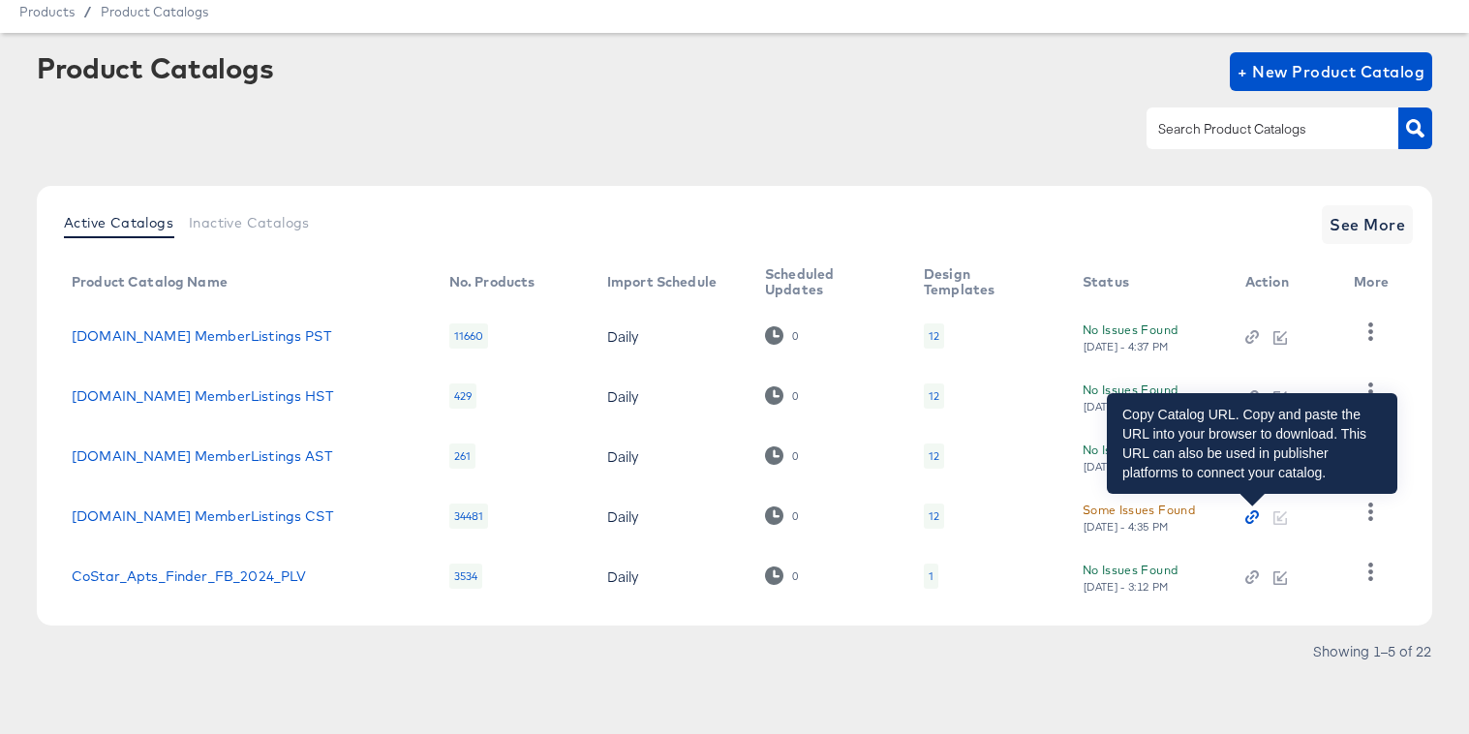
click at [1253, 521] on icon "button" at bounding box center [1250, 520] width 9 height 9
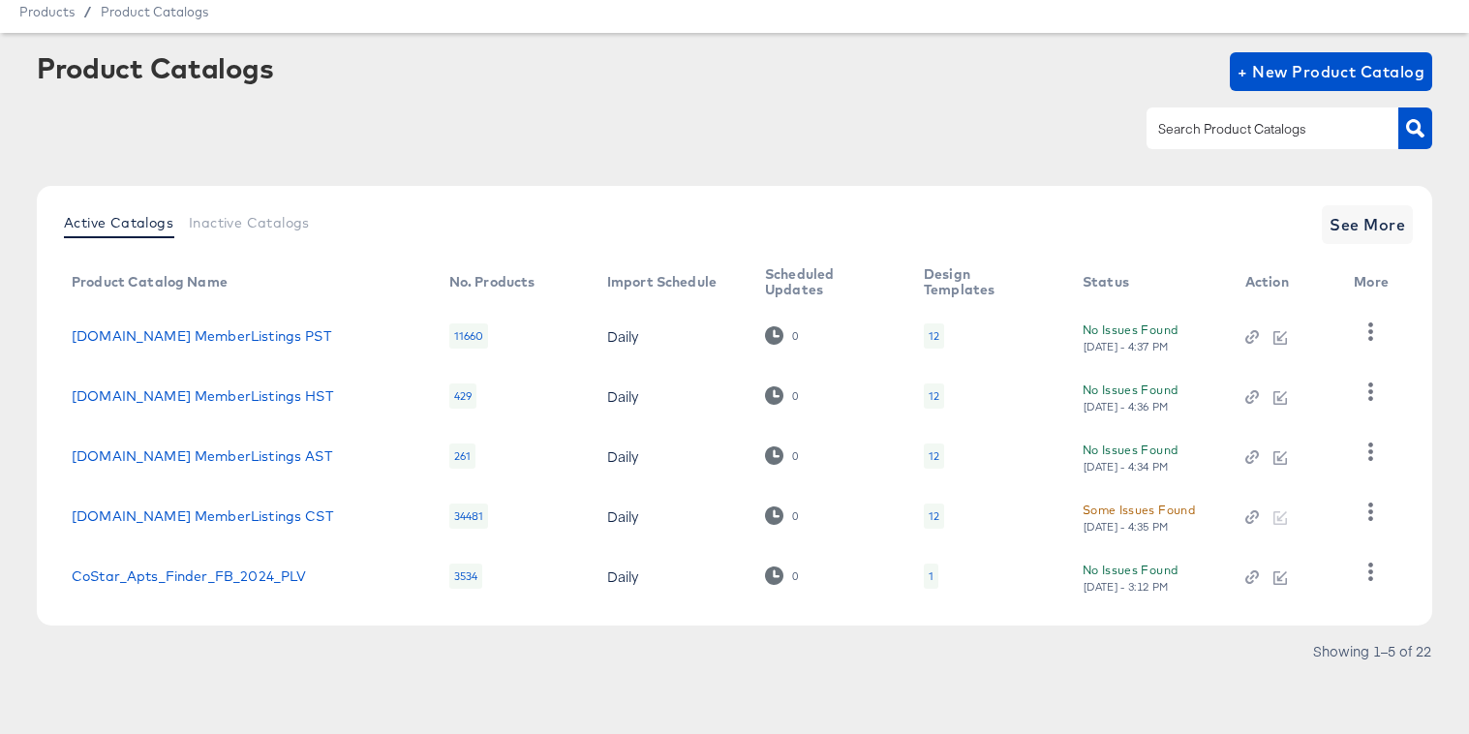
click at [913, 41] on article "Product Catalogs + New Product Catalog Active Catalogs Inactive Catalogs See Mo…" at bounding box center [734, 383] width 1469 height 701
drag, startPoint x: 446, startPoint y: 453, endPoint x: 483, endPoint y: 453, distance: 37.8
click at [483, 453] on td "261" at bounding box center [513, 456] width 158 height 60
click at [1371, 331] on icon "button" at bounding box center [1371, 332] width 5 height 18
click at [1338, 401] on div "HUD Checks (Internal)" at bounding box center [1292, 402] width 194 height 31
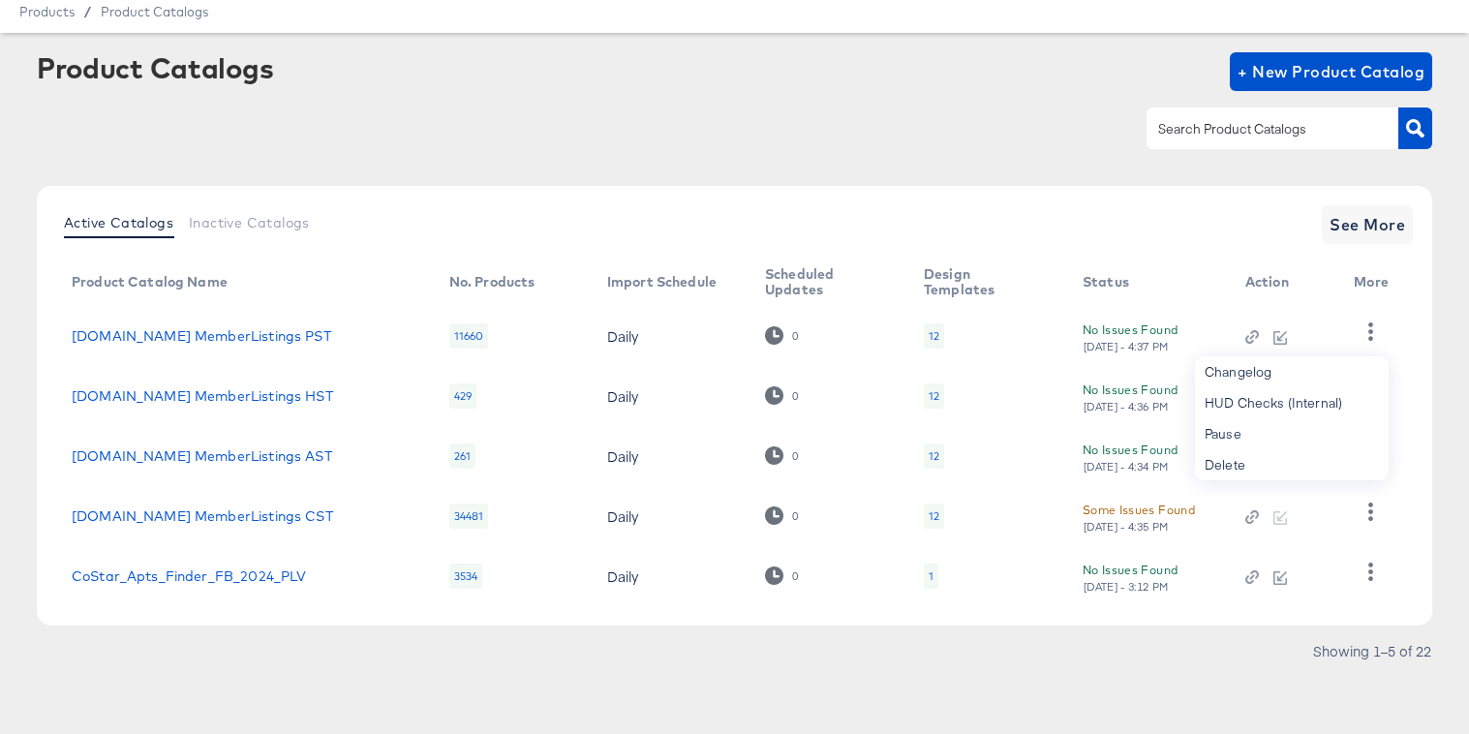
click at [723, 149] on div at bounding box center [735, 129] width 1396 height 44
click at [262, 519] on link "[DOMAIN_NAME] MemberListings CST" at bounding box center [202, 515] width 261 height 15
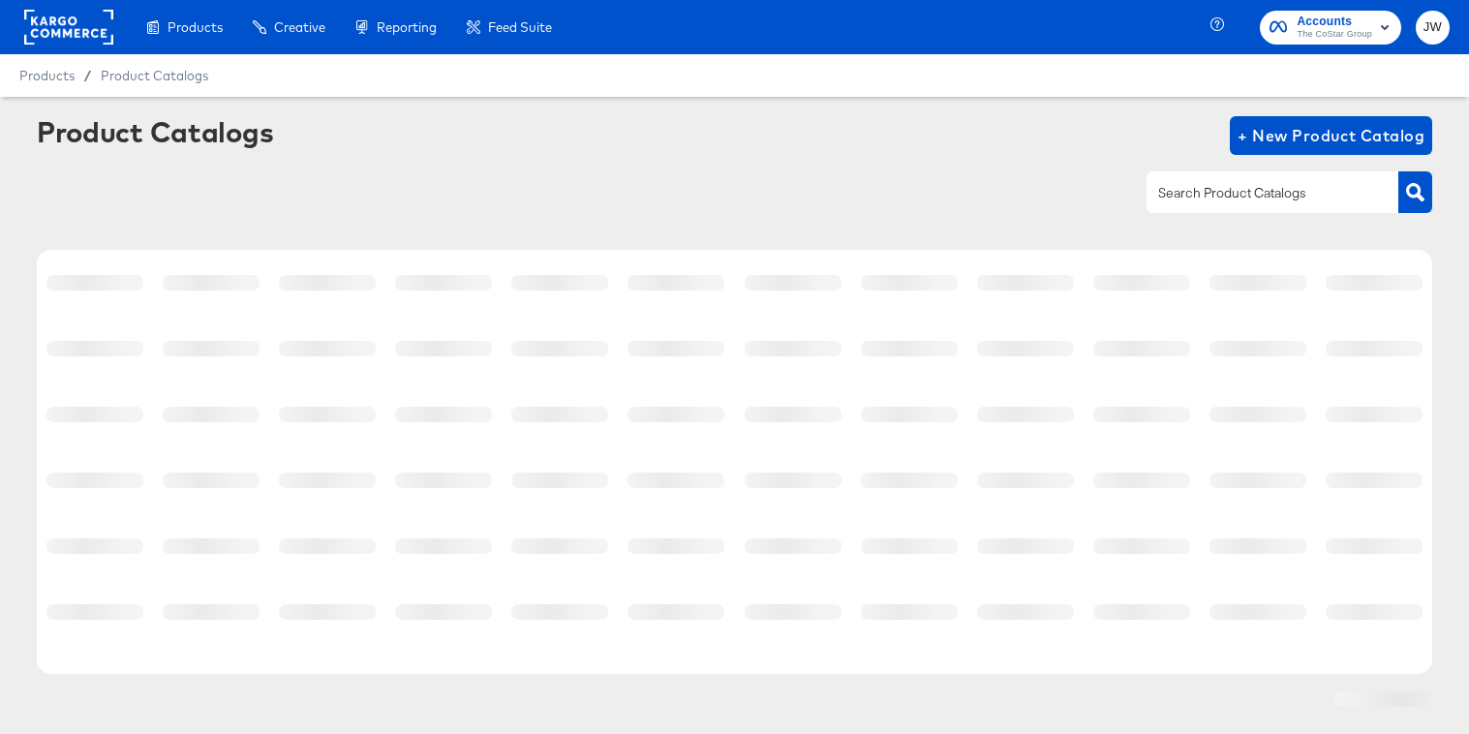
scroll to position [48, 0]
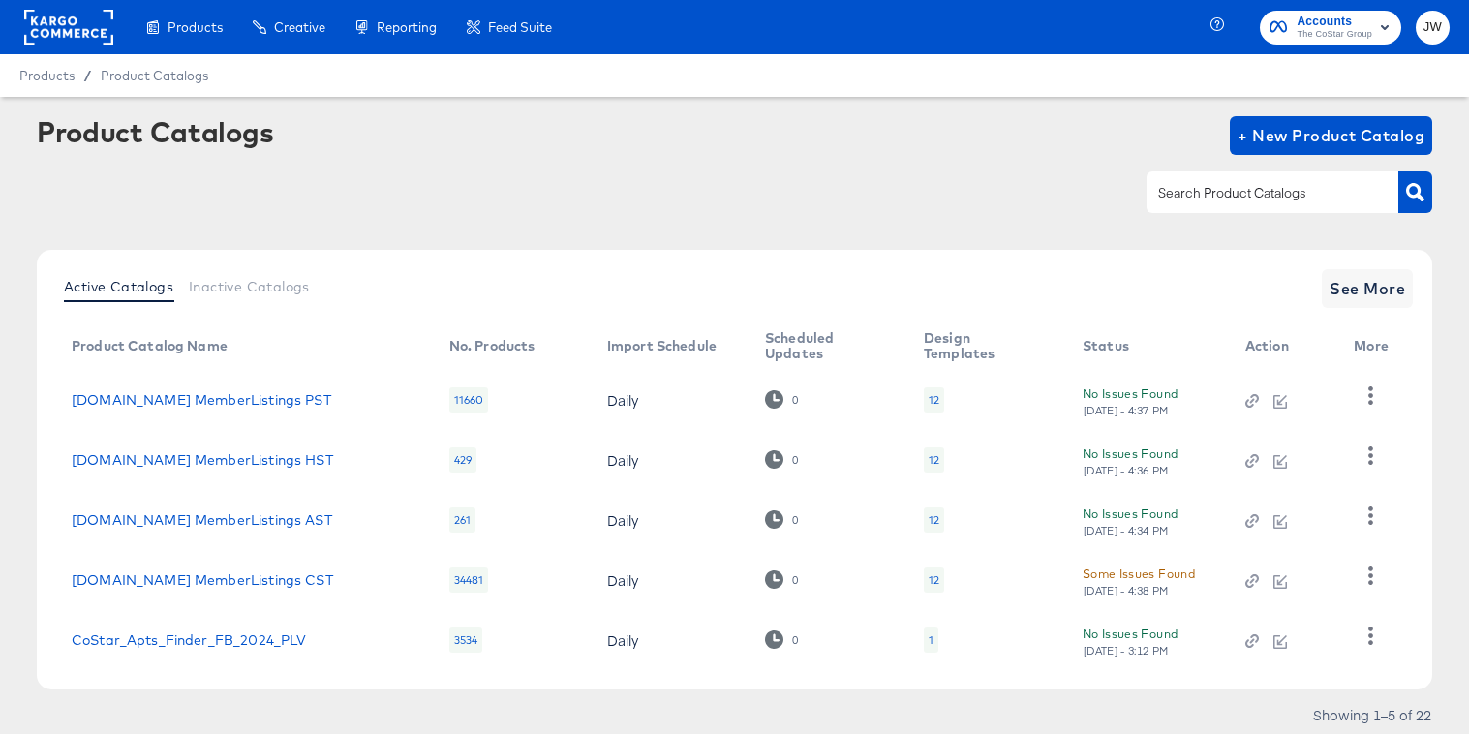
click at [37, 9] on div at bounding box center [68, 27] width 89 height 54
click at [45, 29] on rect at bounding box center [68, 27] width 89 height 35
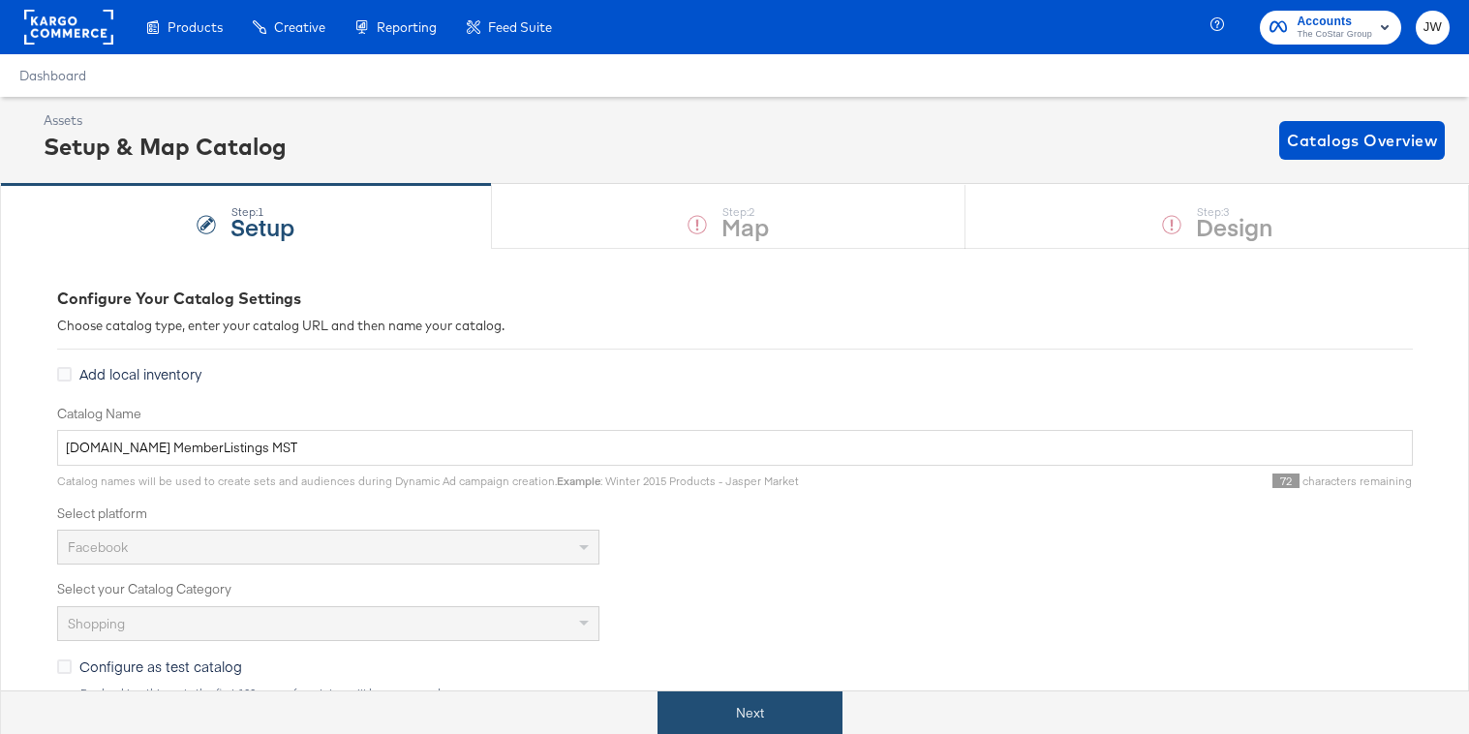
click at [737, 703] on button "Next" at bounding box center [750, 714] width 185 height 44
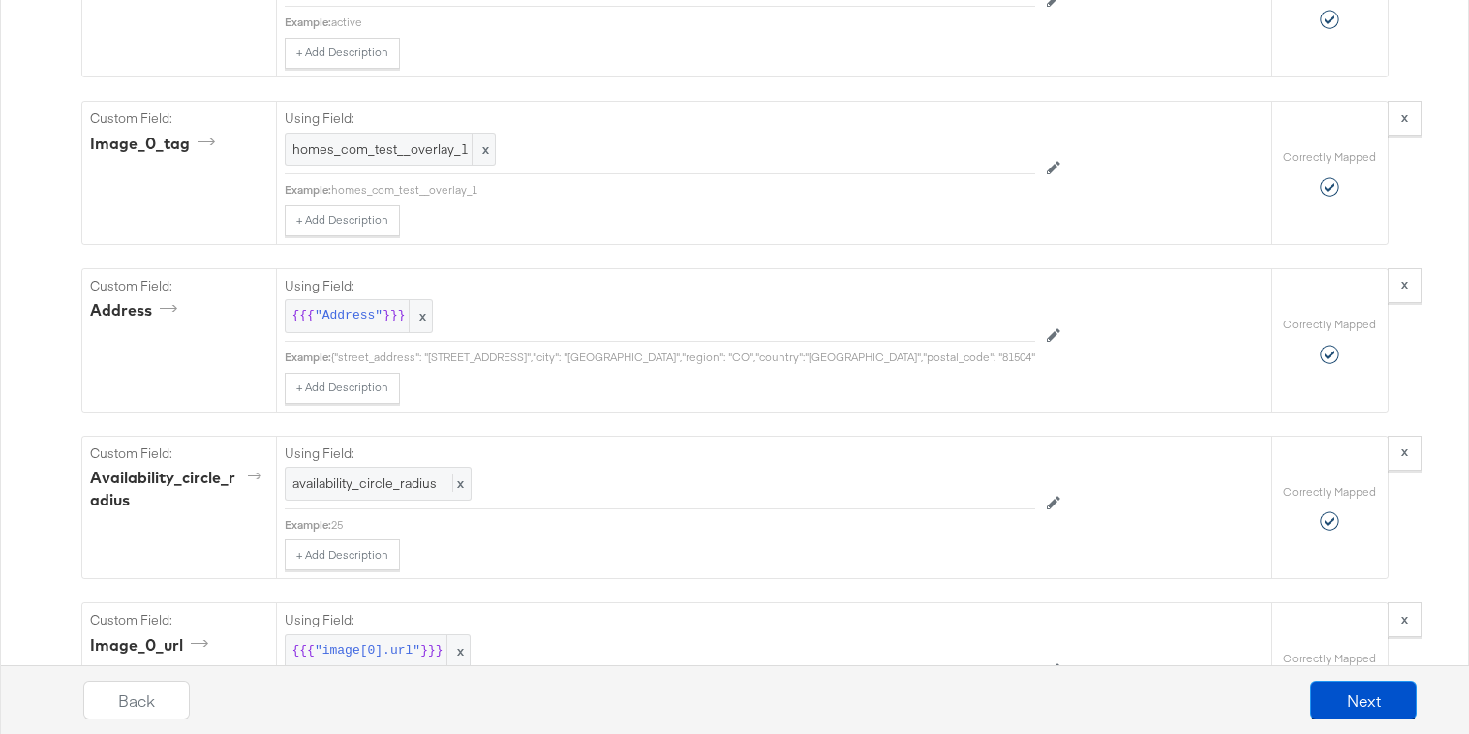
scroll to position [3042, 0]
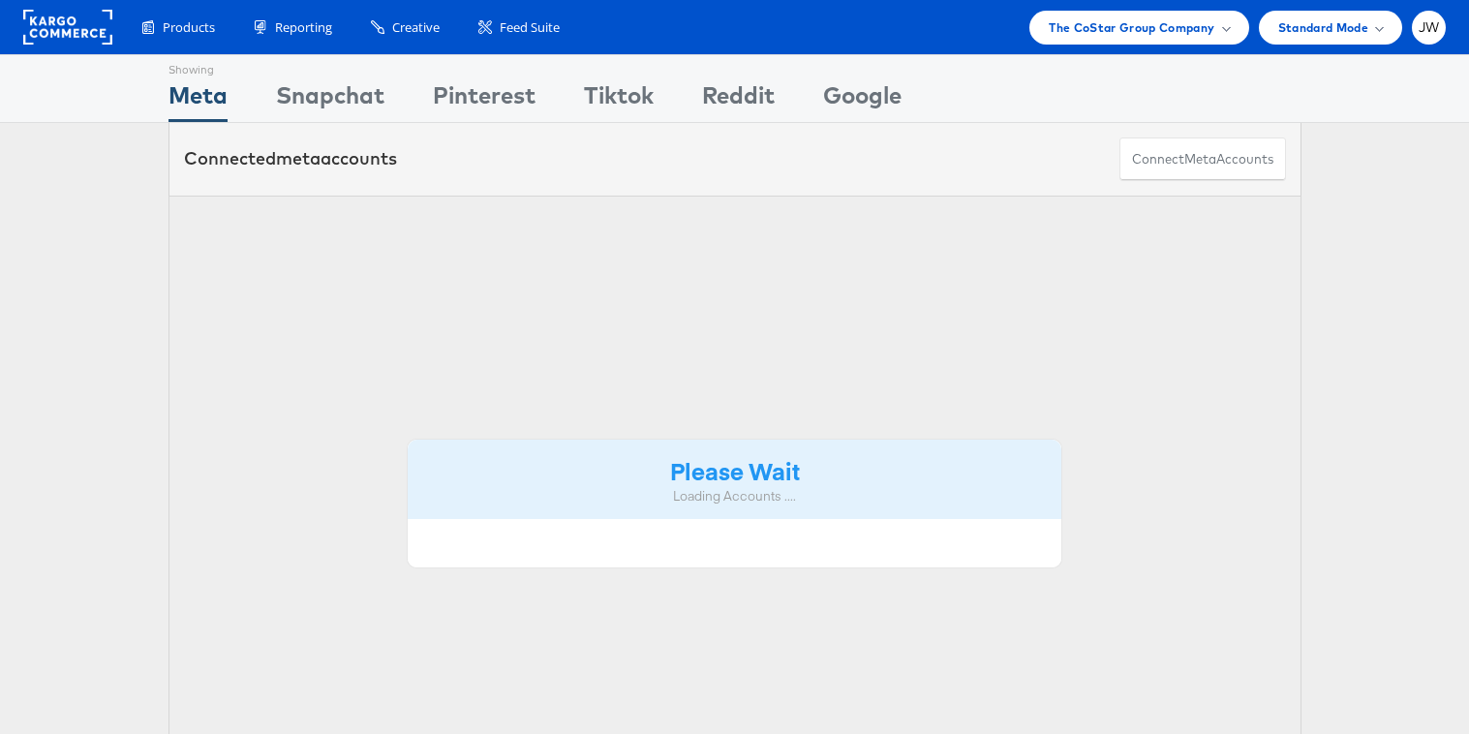
click at [1150, 5] on div "Products Product Catalogs Enhance Your Product Catalog, Map Them to Publishers,…" at bounding box center [734, 27] width 1469 height 54
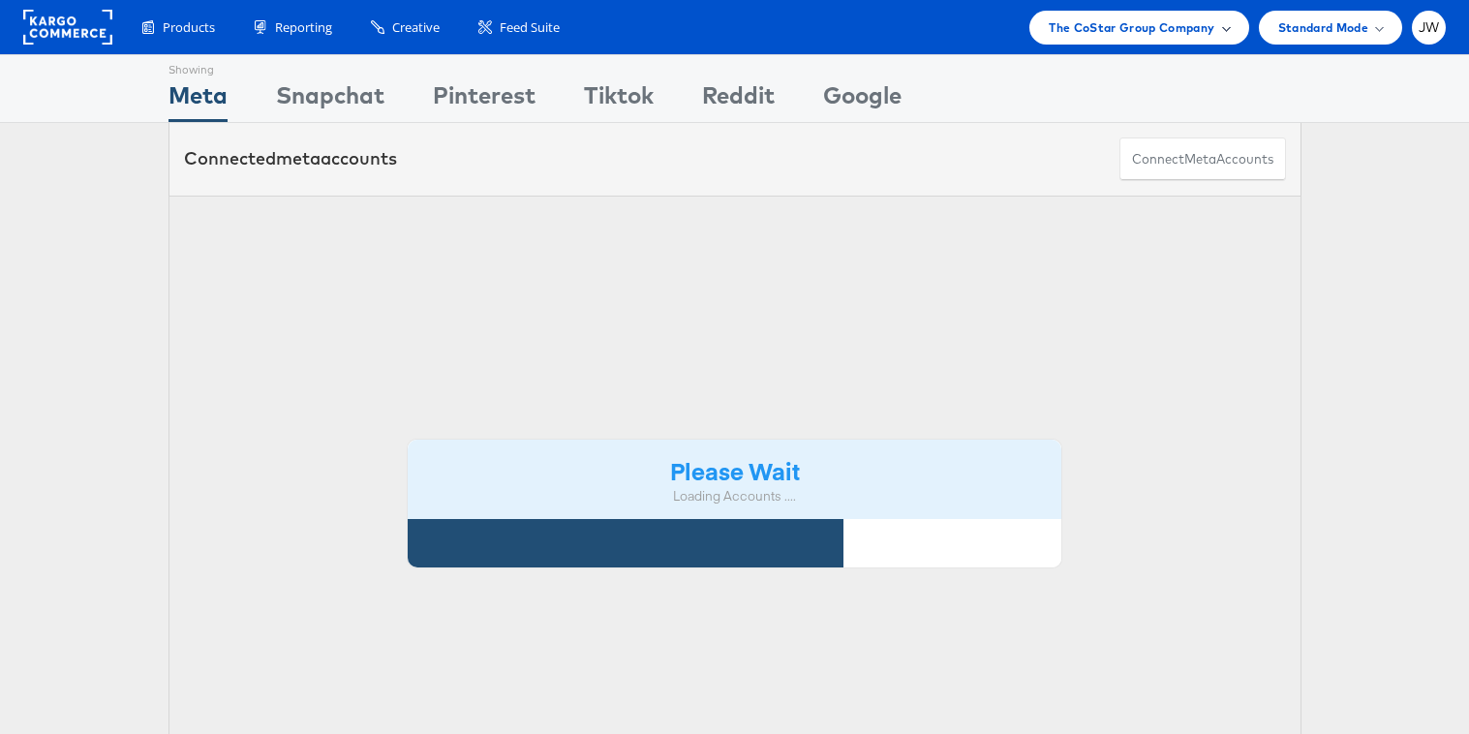
click at [1126, 35] on span "The CoStar Group Company" at bounding box center [1132, 27] width 166 height 20
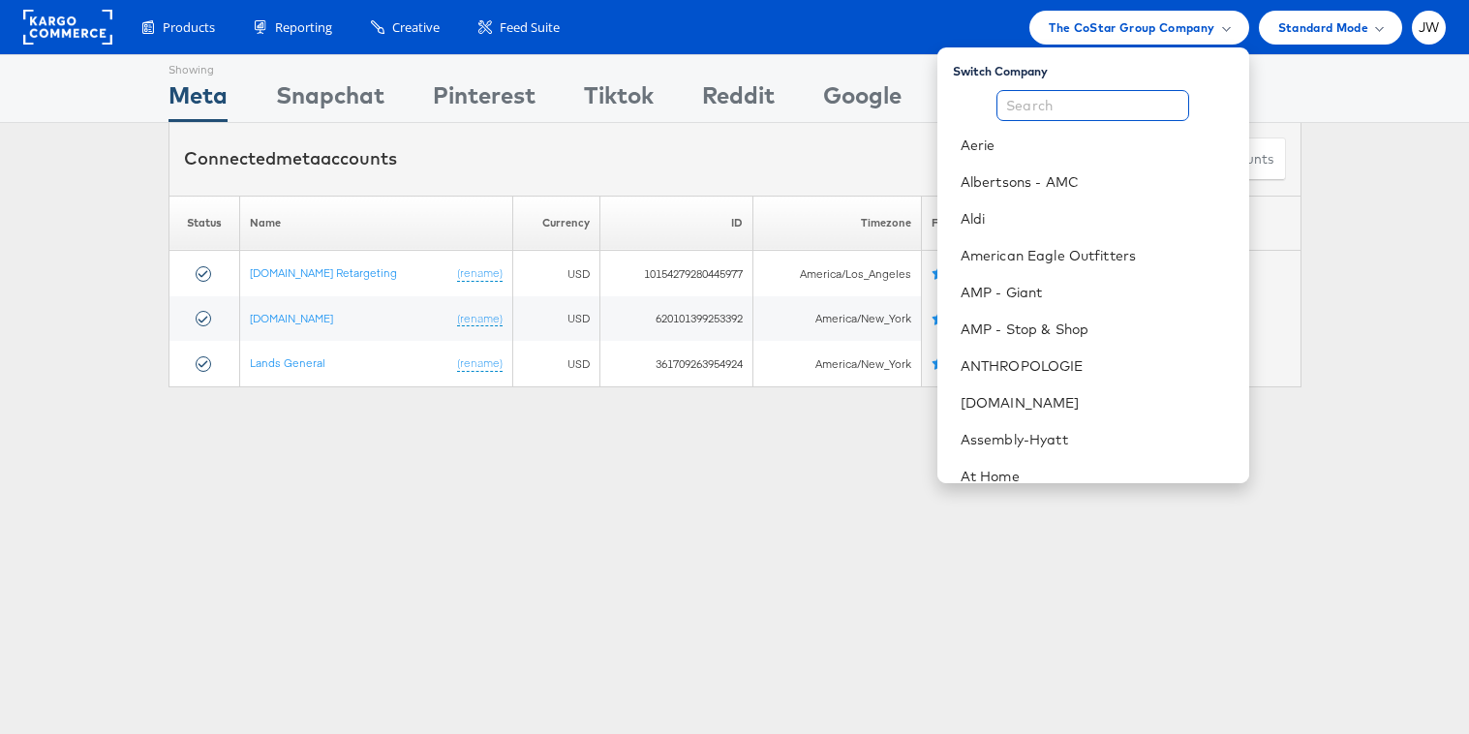
click at [1108, 90] on input "text" at bounding box center [1093, 105] width 193 height 31
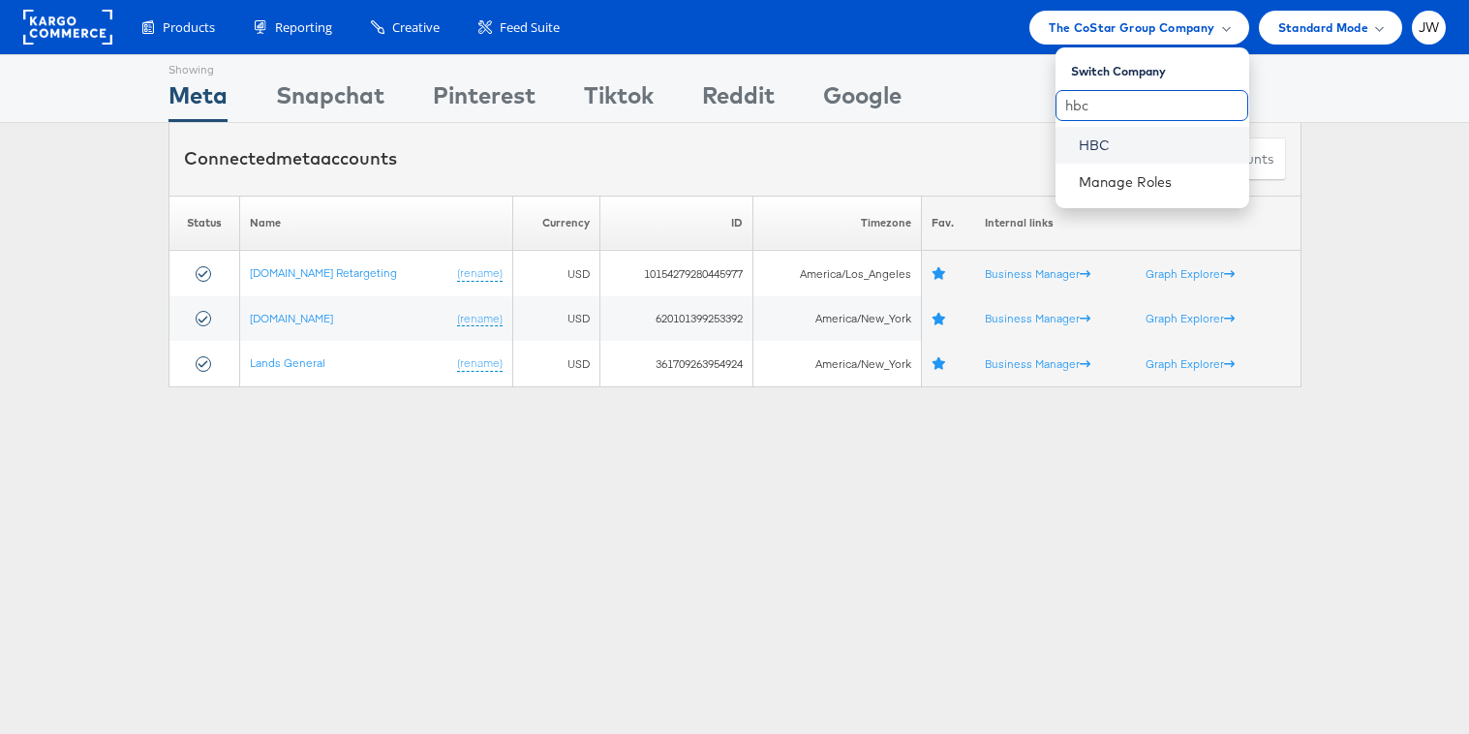
type input "hbc"
click at [1105, 138] on link "HBC" at bounding box center [1156, 145] width 155 height 19
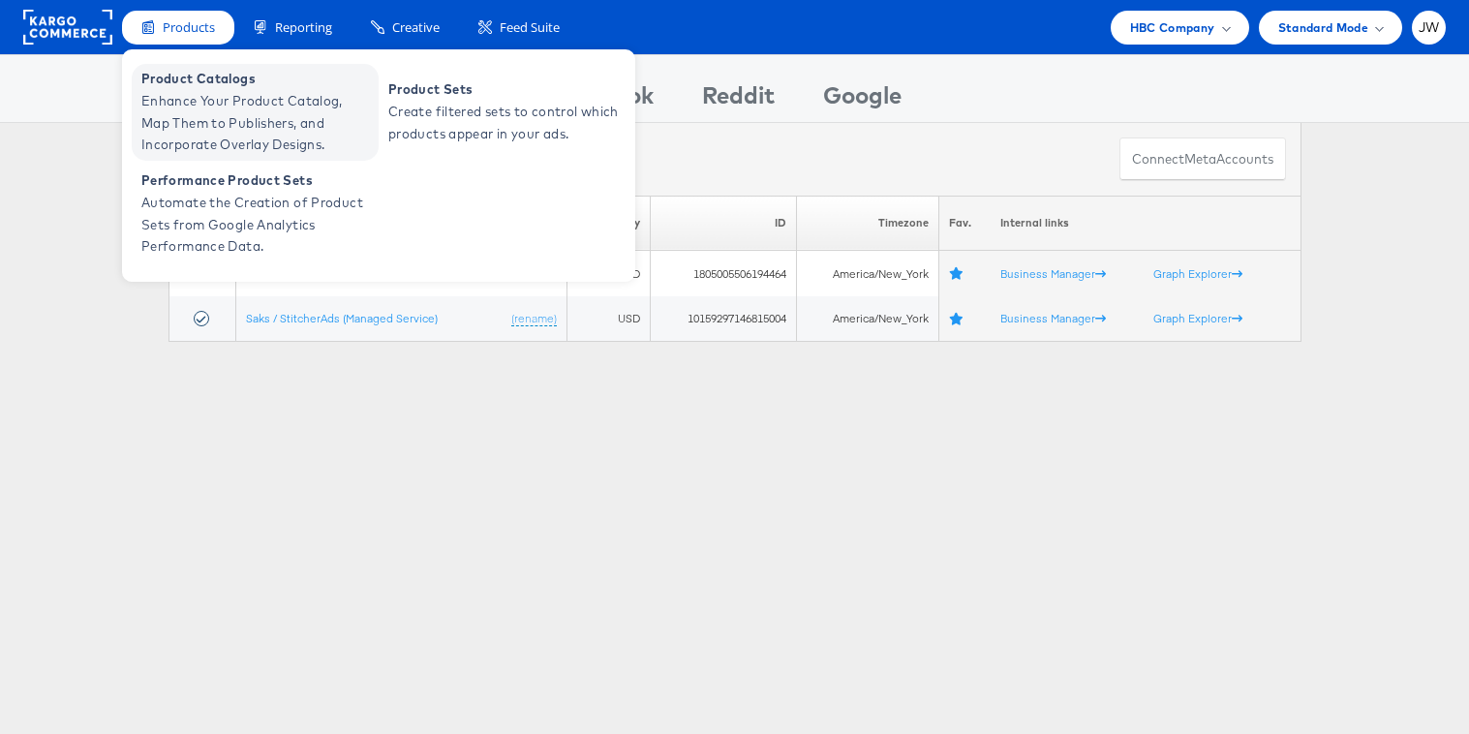
click at [209, 83] on span "Product Catalogs" at bounding box center [257, 79] width 232 height 22
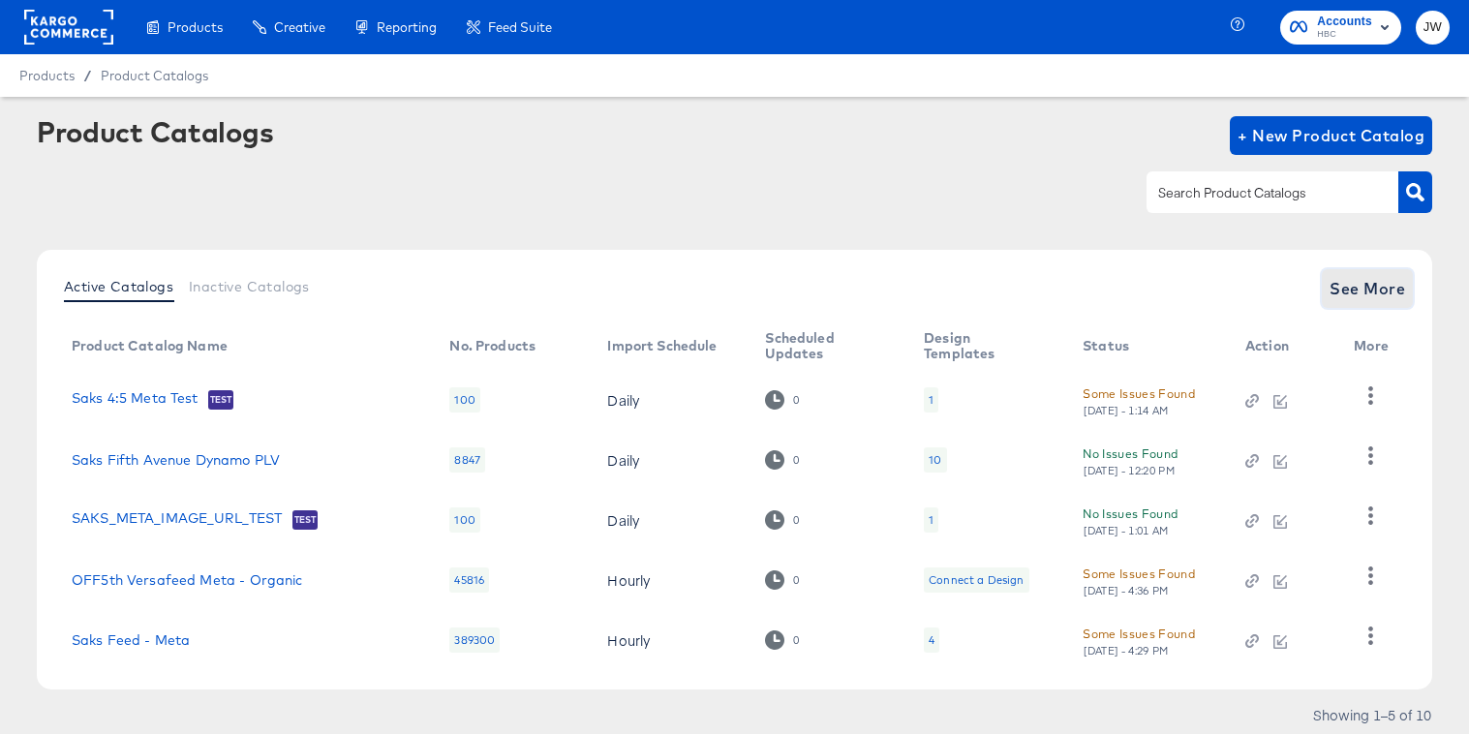
click at [1374, 295] on span "See More" at bounding box center [1368, 288] width 76 height 27
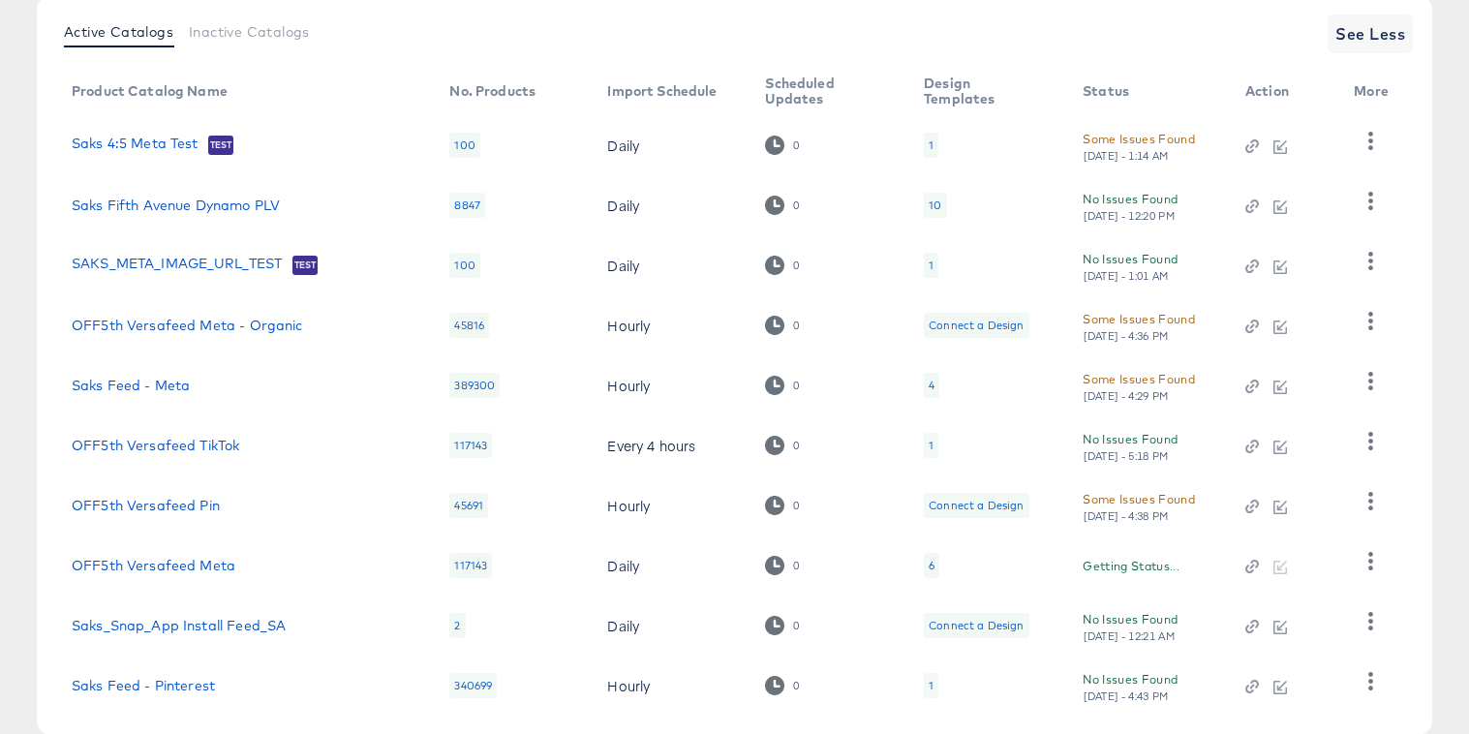
scroll to position [343, 0]
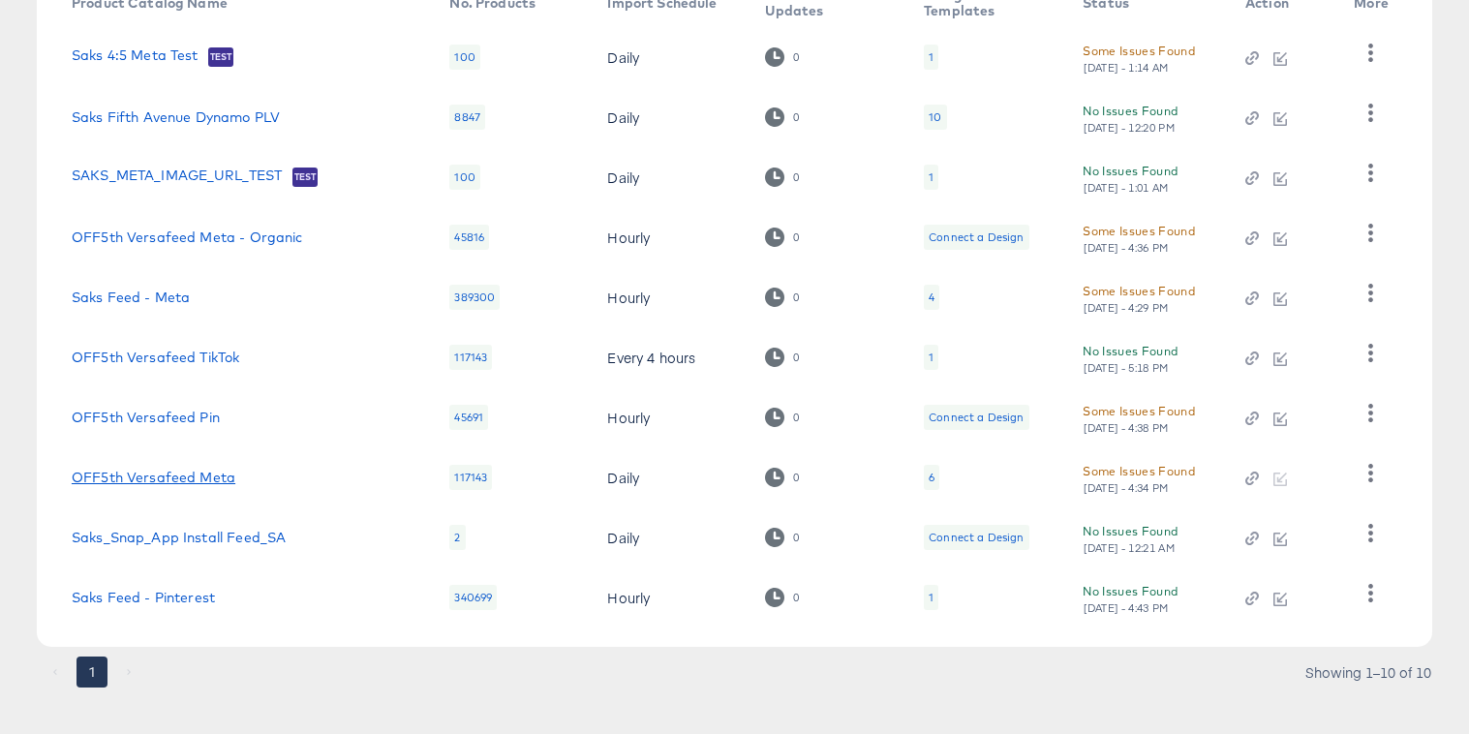
click at [210, 478] on link "OFF5th Versafeed Meta" at bounding box center [154, 477] width 164 height 15
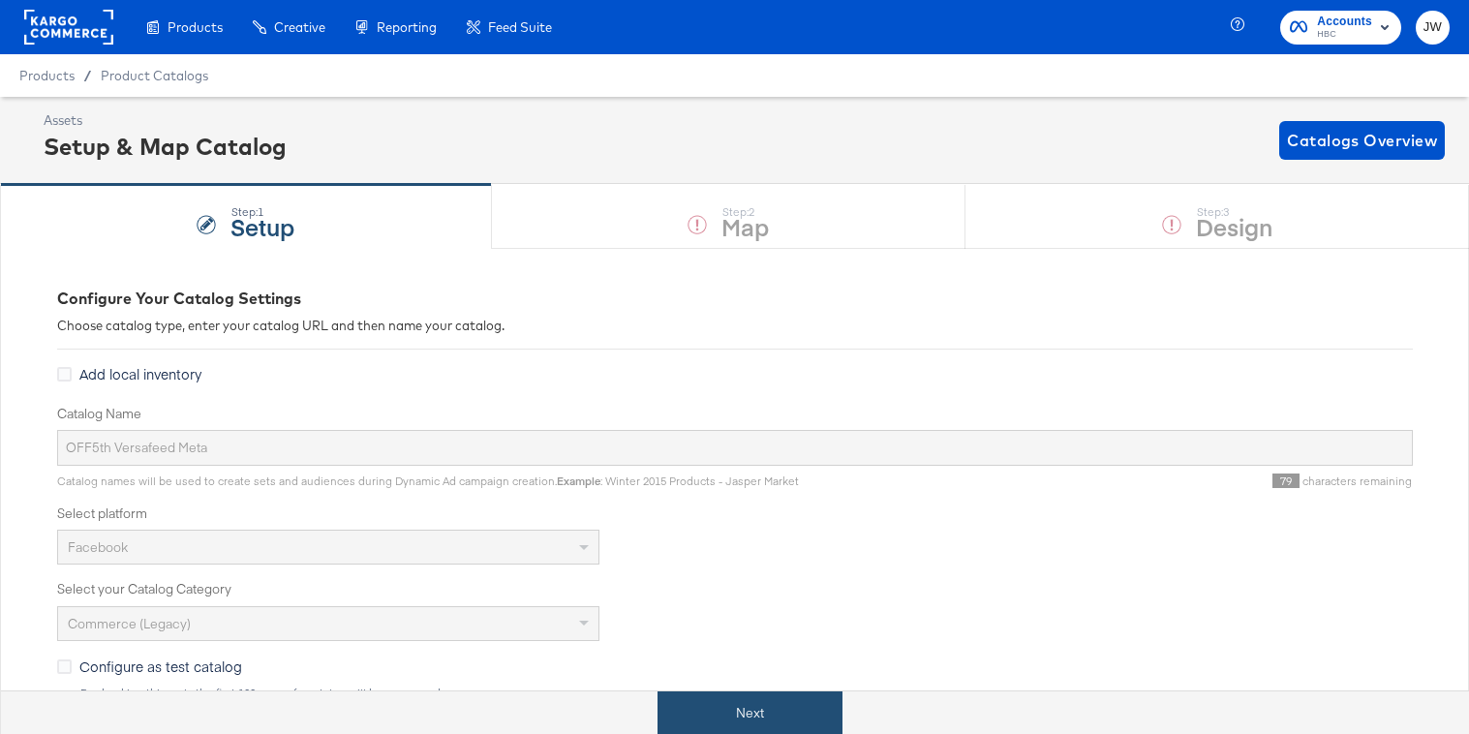
click at [752, 710] on button "Next" at bounding box center [750, 714] width 185 height 44
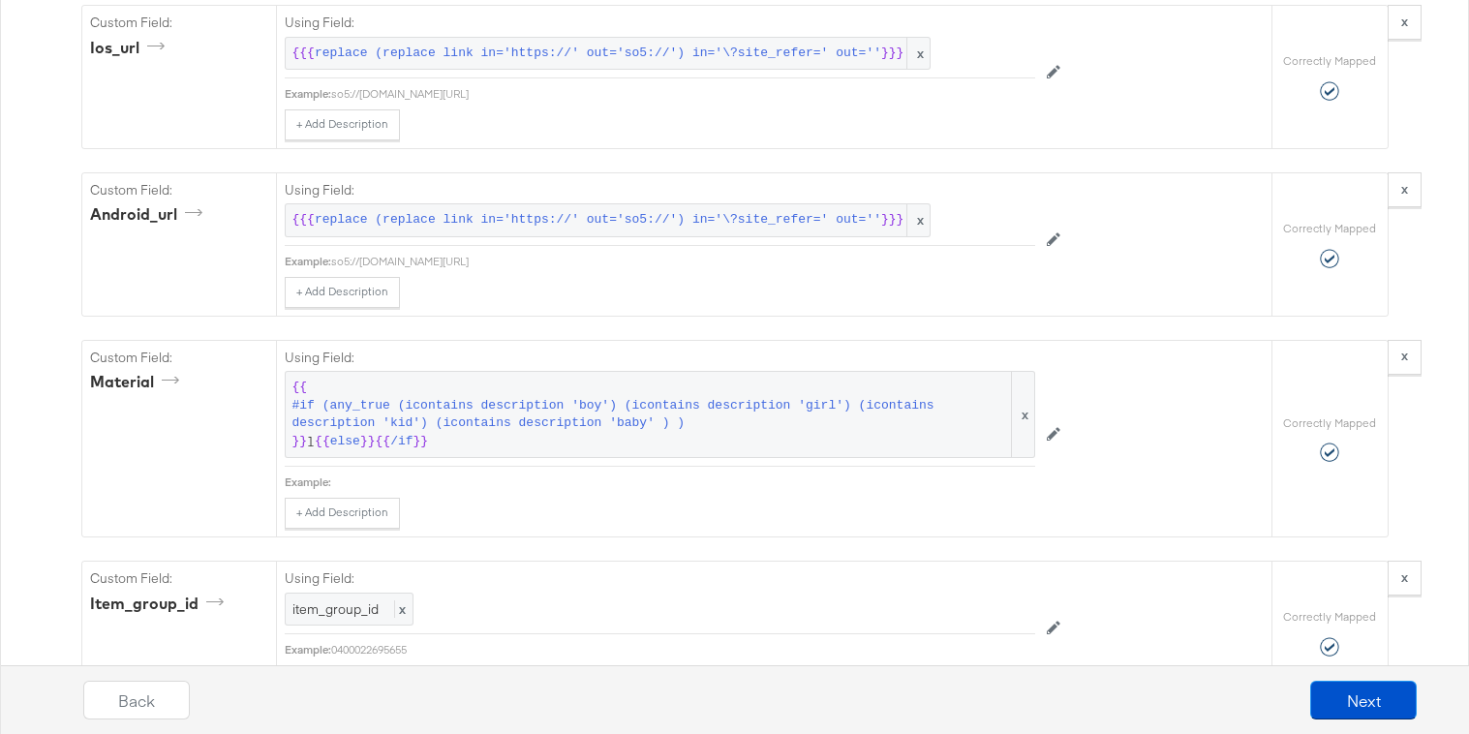
scroll to position [4074, 0]
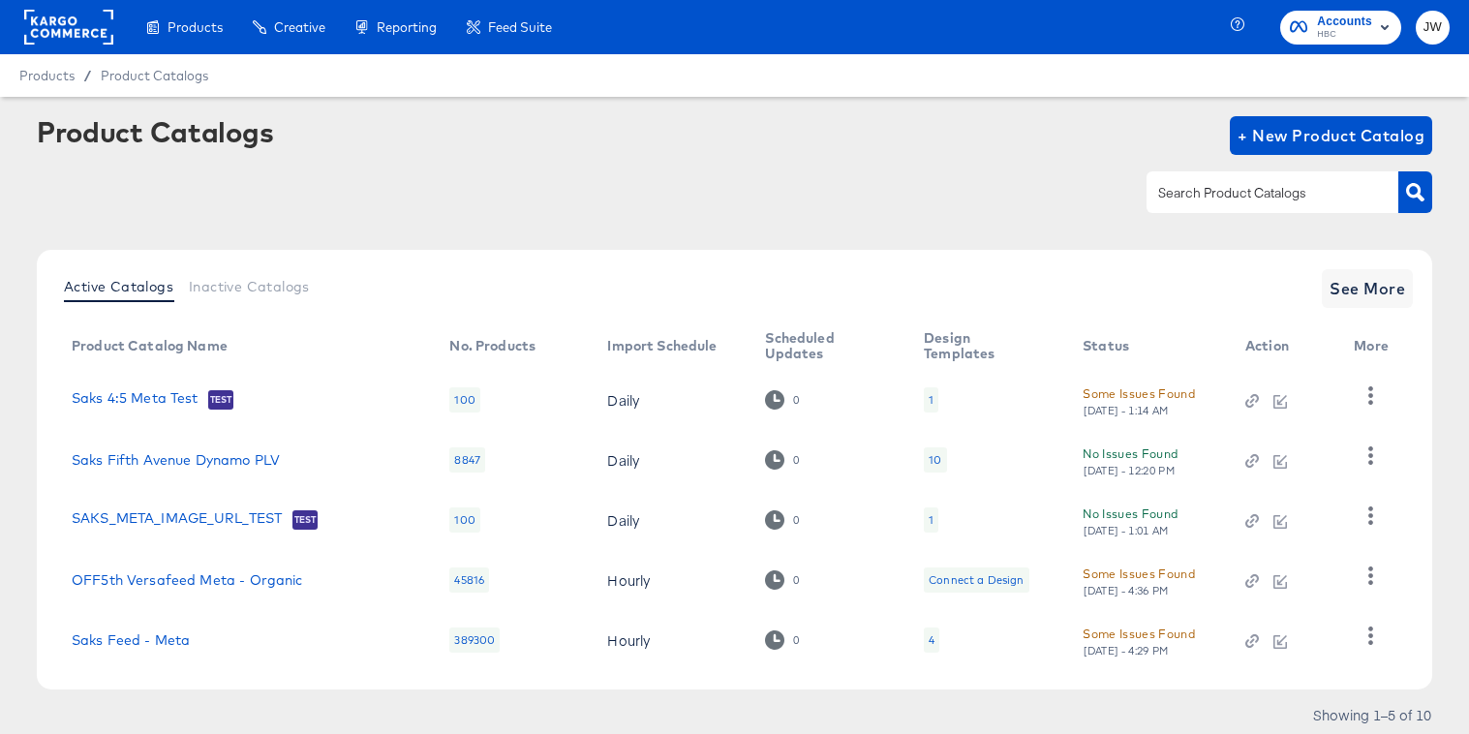
click at [81, 24] on rect at bounding box center [68, 27] width 89 height 35
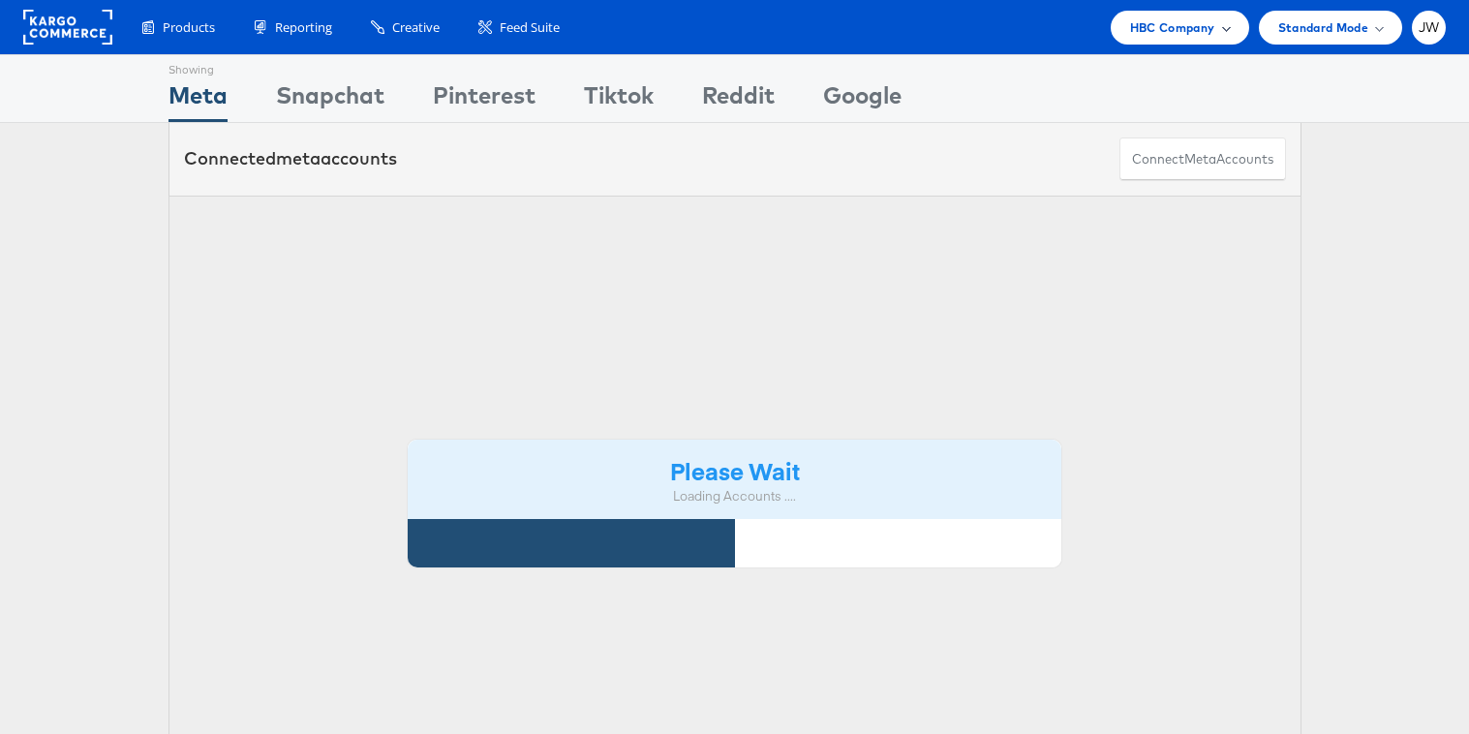
click at [1163, 32] on span "HBC Company" at bounding box center [1172, 27] width 85 height 20
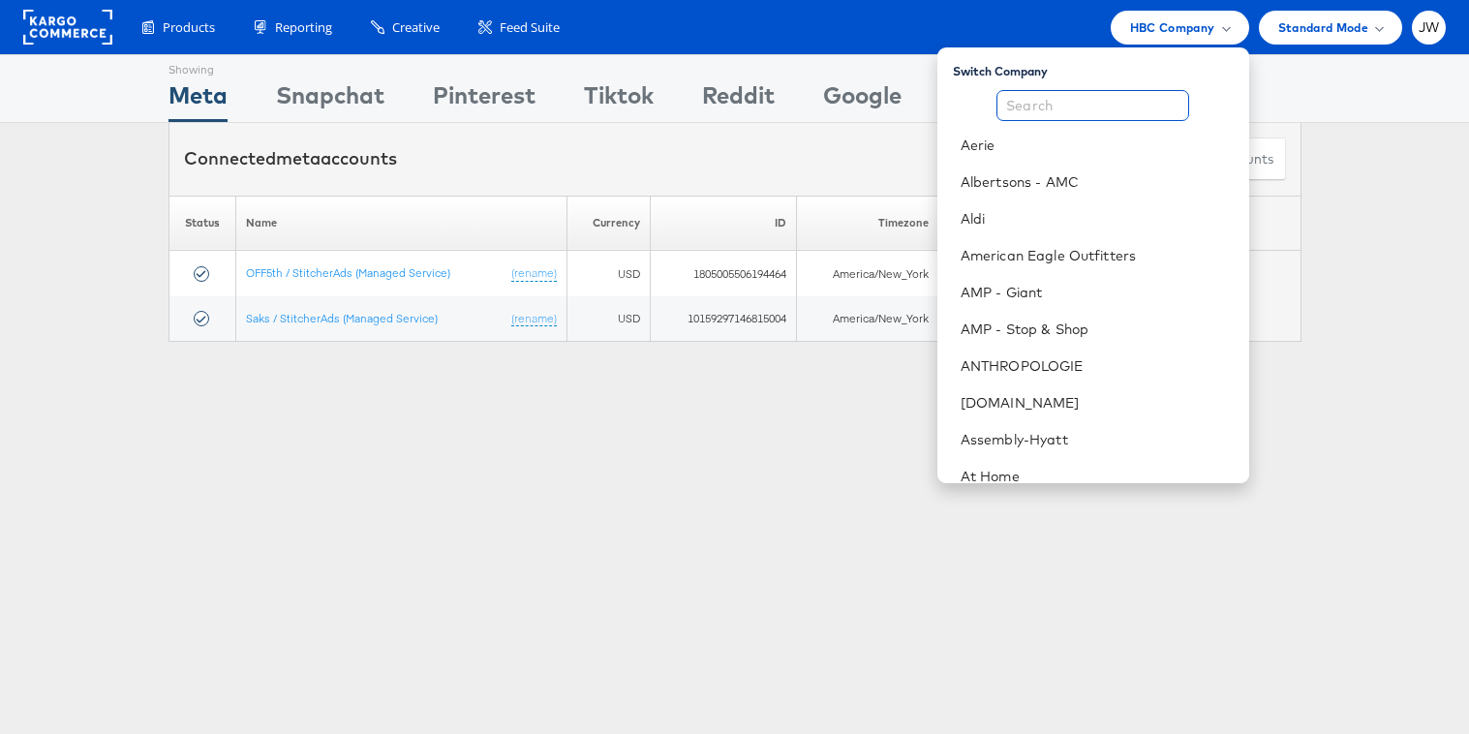
click at [1128, 104] on input "text" at bounding box center [1093, 105] width 193 height 31
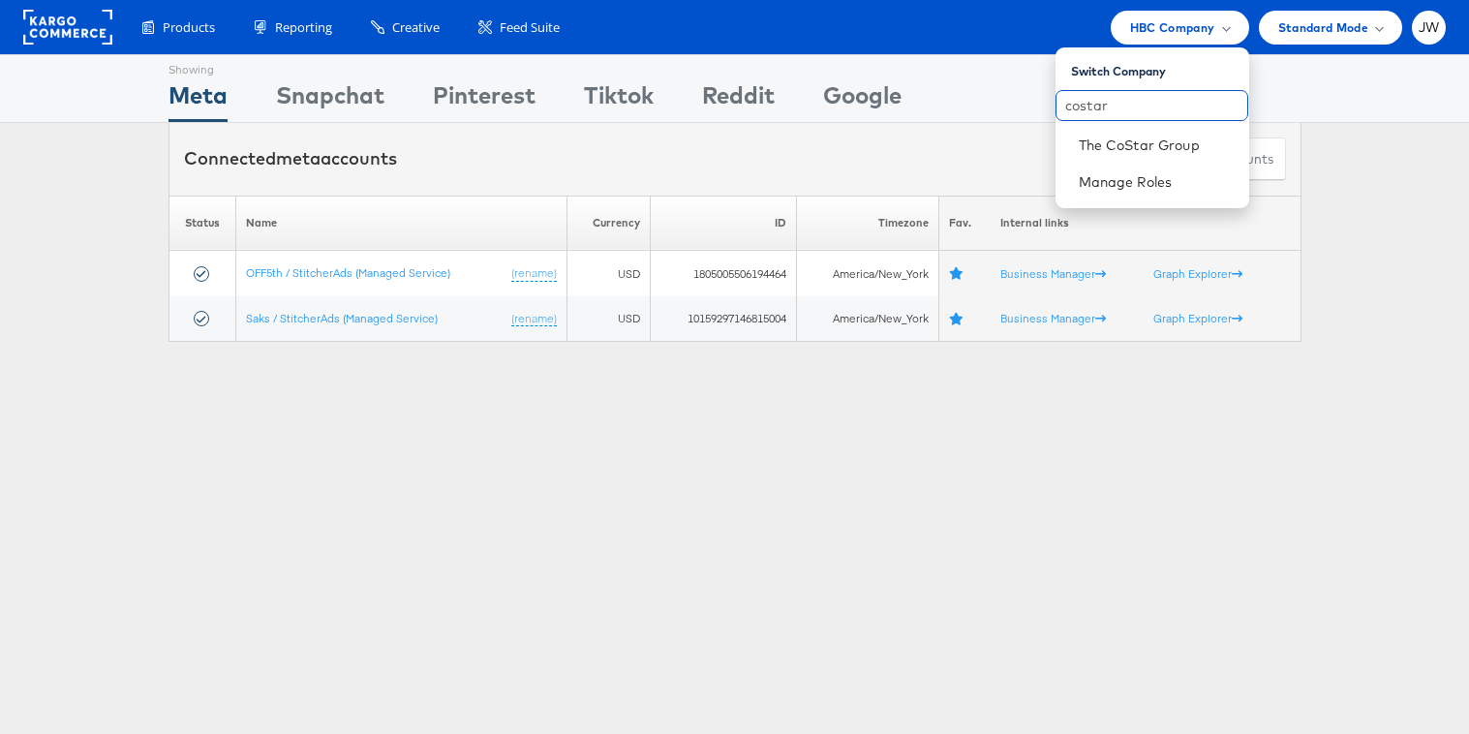
type input "costar"
click at [1121, 141] on link "The CoStar Group" at bounding box center [1156, 145] width 155 height 19
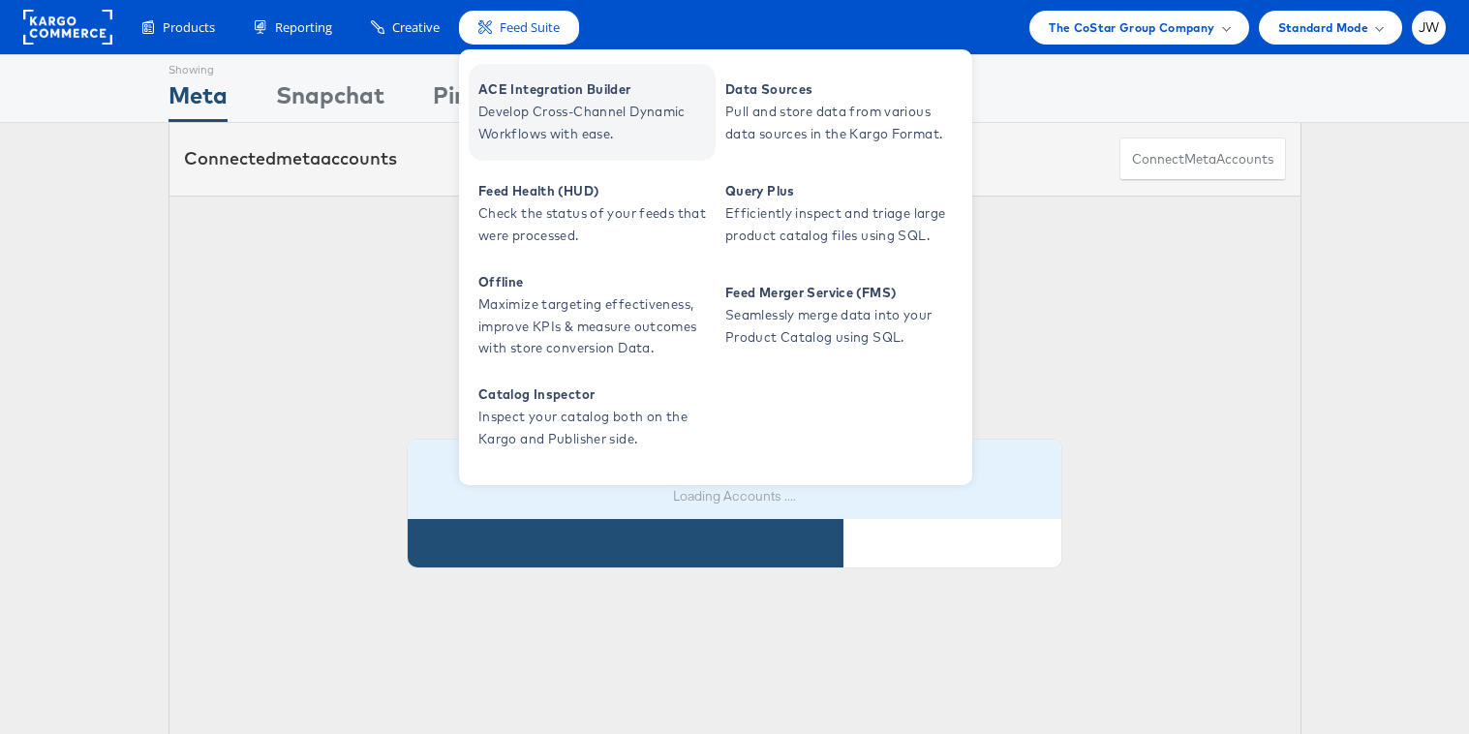
click at [512, 109] on span "Develop Cross-Channel Dynamic Workflows with ease." at bounding box center [594, 123] width 232 height 45
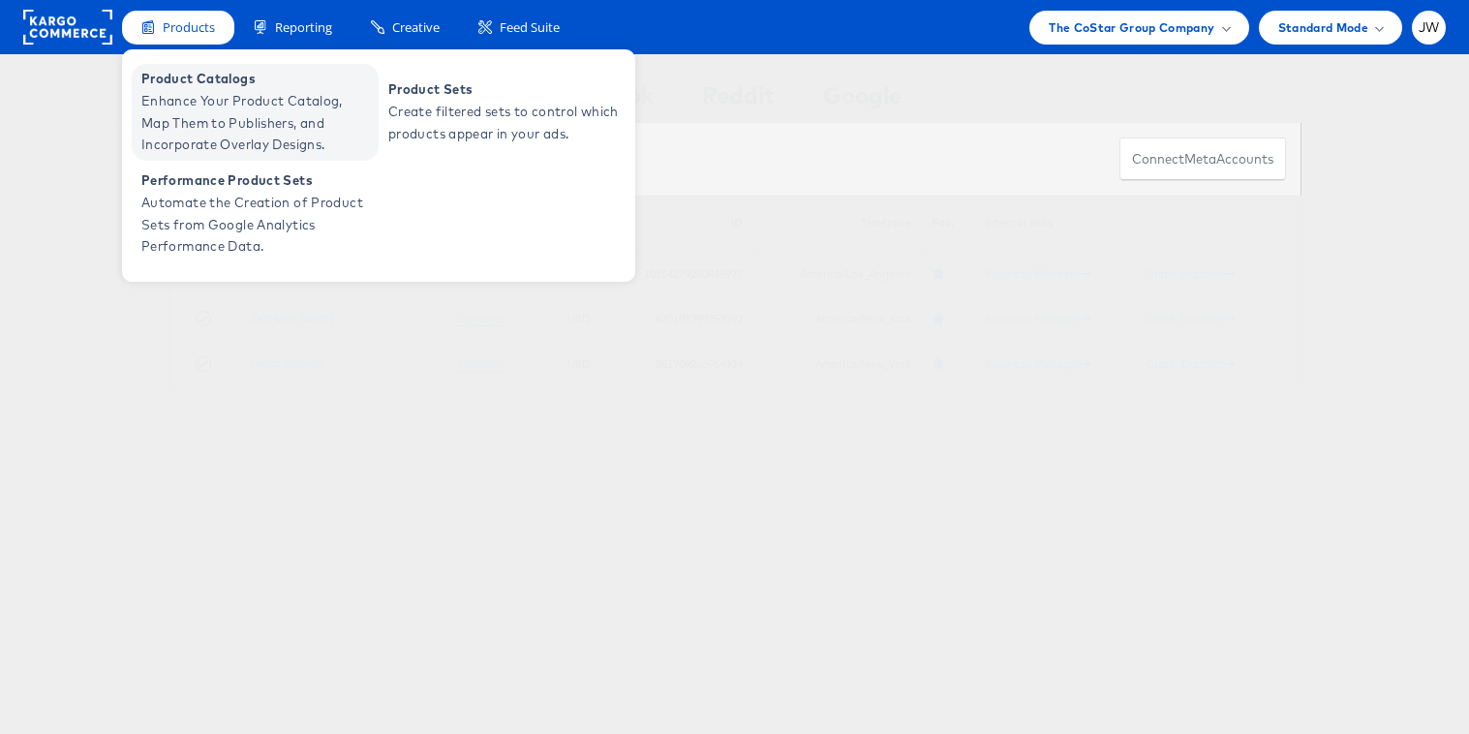
click at [202, 82] on span "Product Catalogs" at bounding box center [257, 79] width 232 height 22
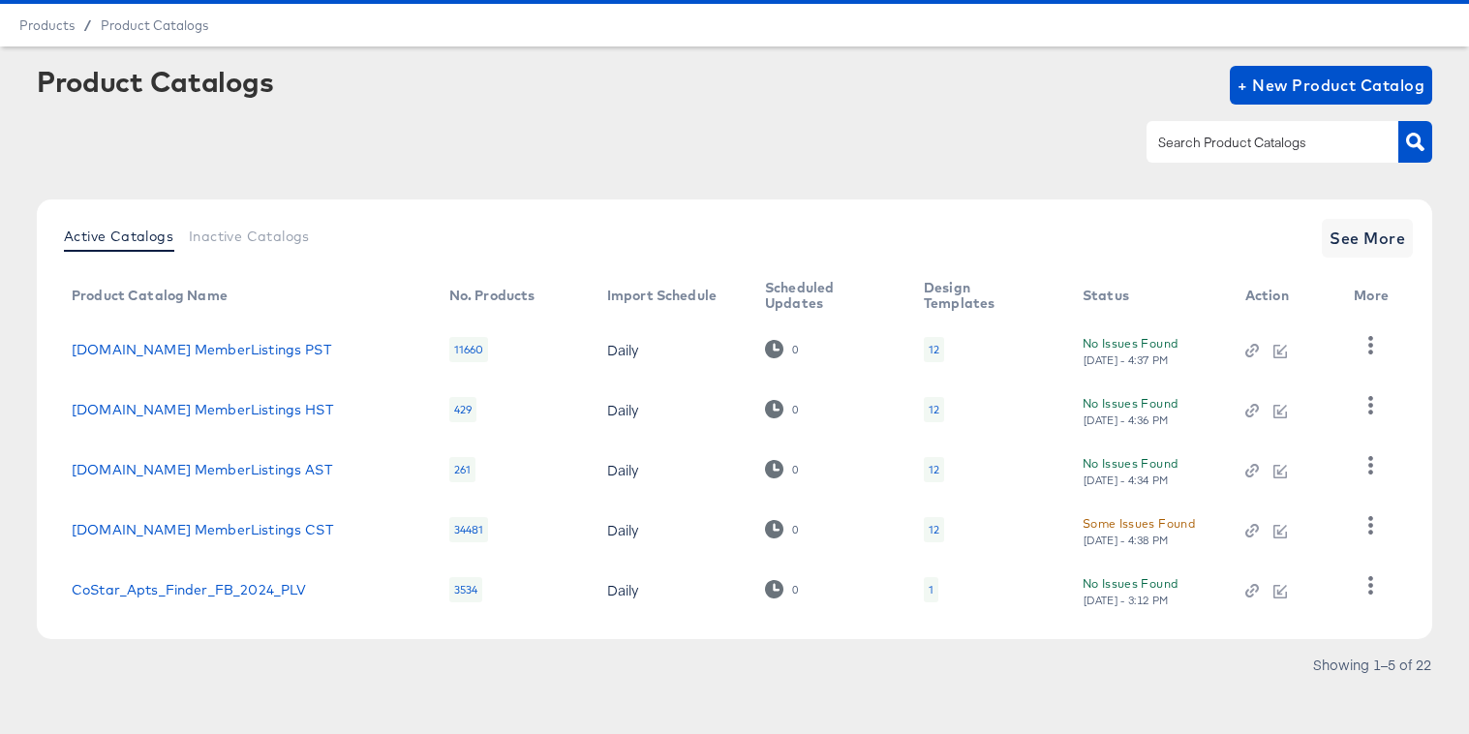
scroll to position [64, 0]
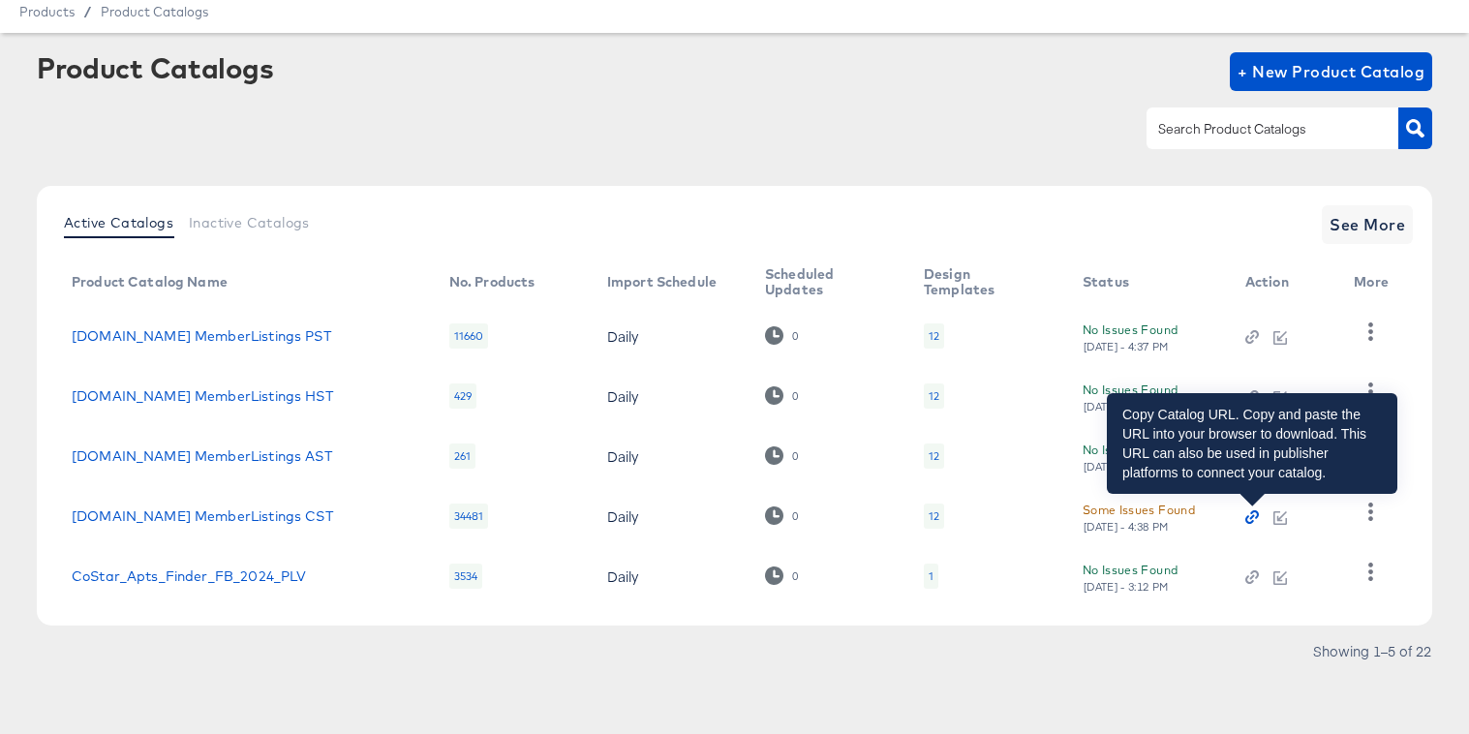
click at [1254, 518] on icon "button" at bounding box center [1253, 517] width 14 height 14
